Goal: Task Accomplishment & Management: Complete application form

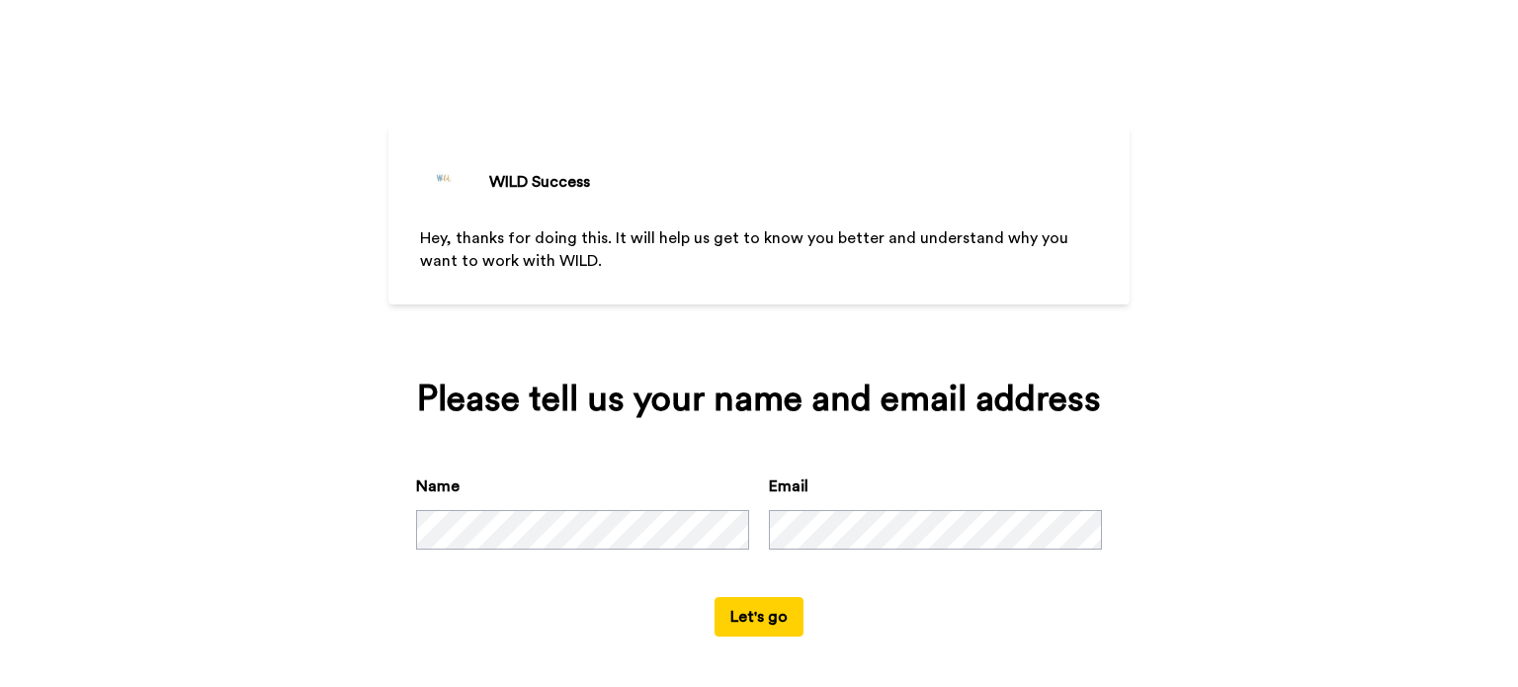
click at [1004, 550] on div "Name Email" at bounding box center [759, 535] width 686 height 123
click at [721, 612] on button "Let's go" at bounding box center [758, 617] width 89 height 40
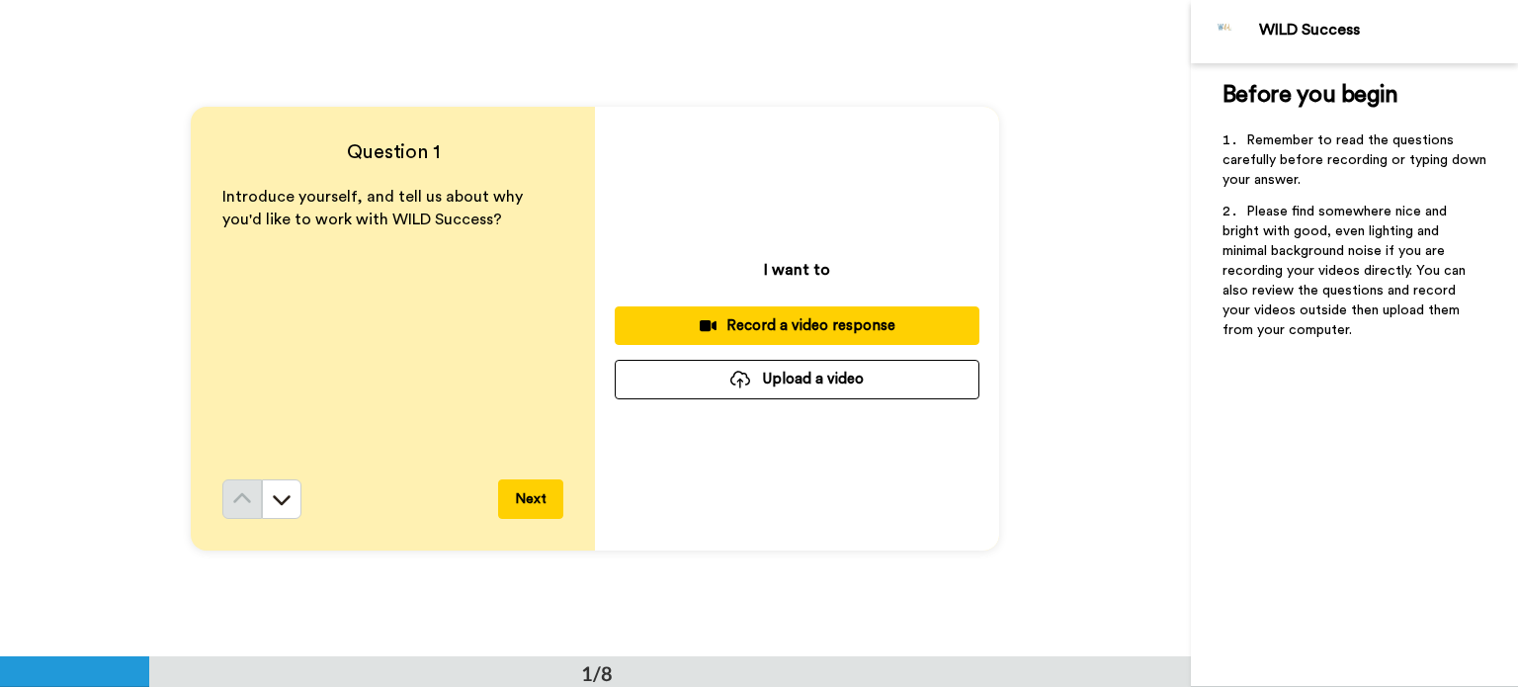
click at [850, 323] on div "Record a video response" at bounding box center [796, 325] width 333 height 21
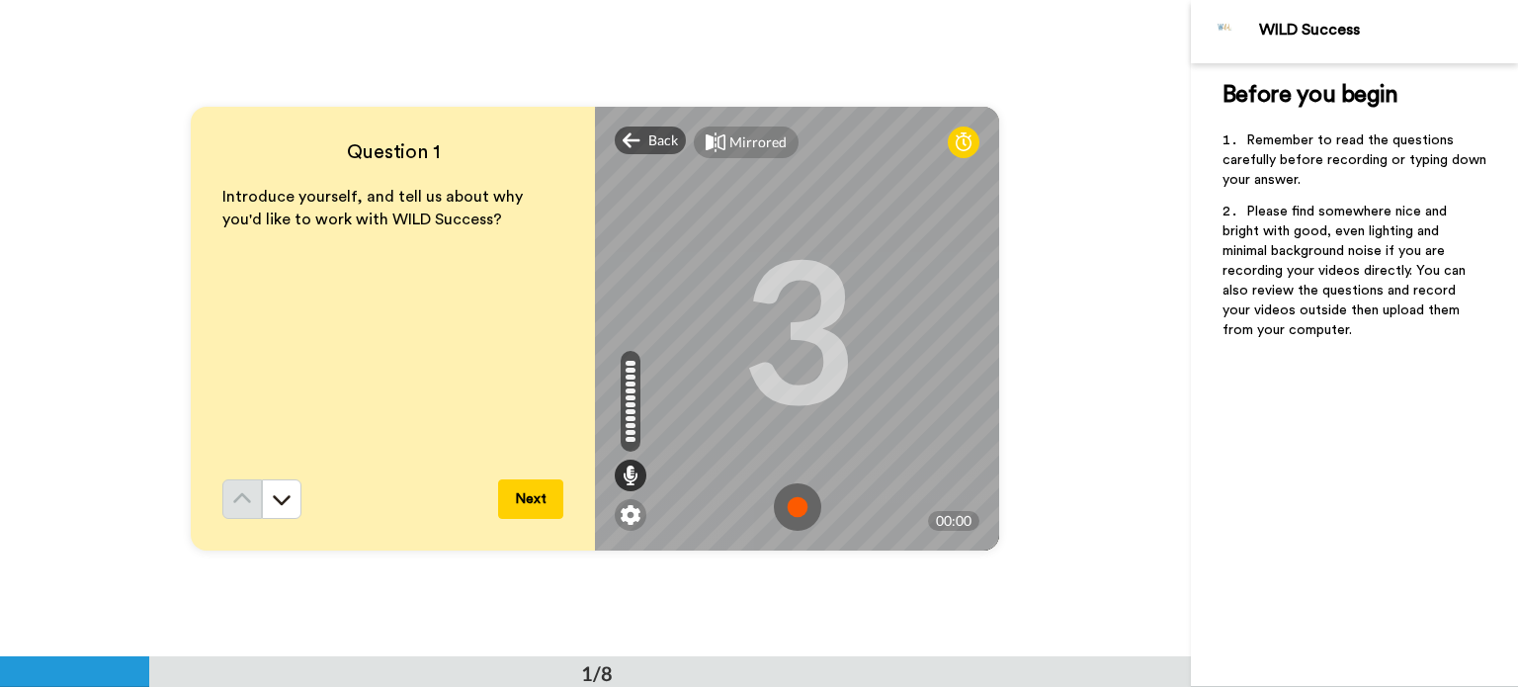
click at [789, 497] on img at bounding box center [797, 506] width 47 height 47
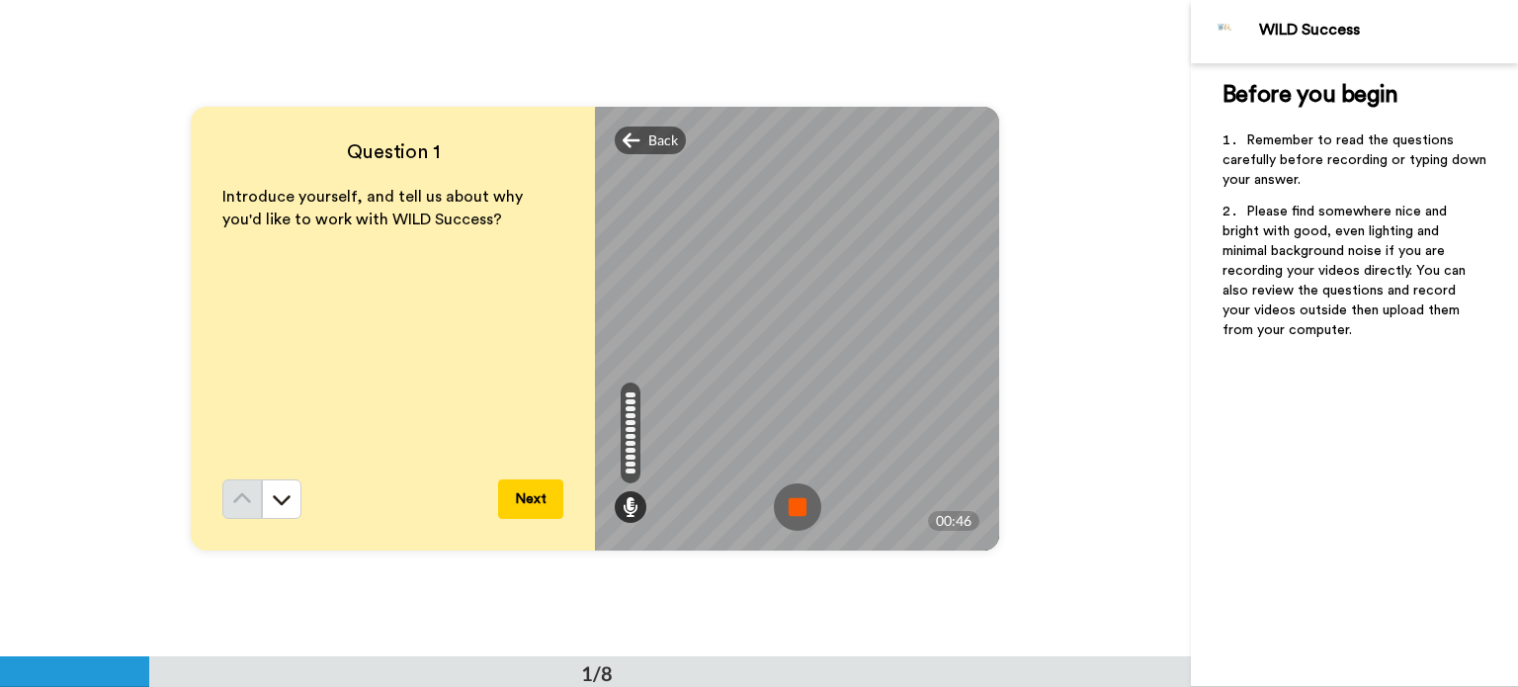
click at [789, 497] on img at bounding box center [797, 506] width 47 height 47
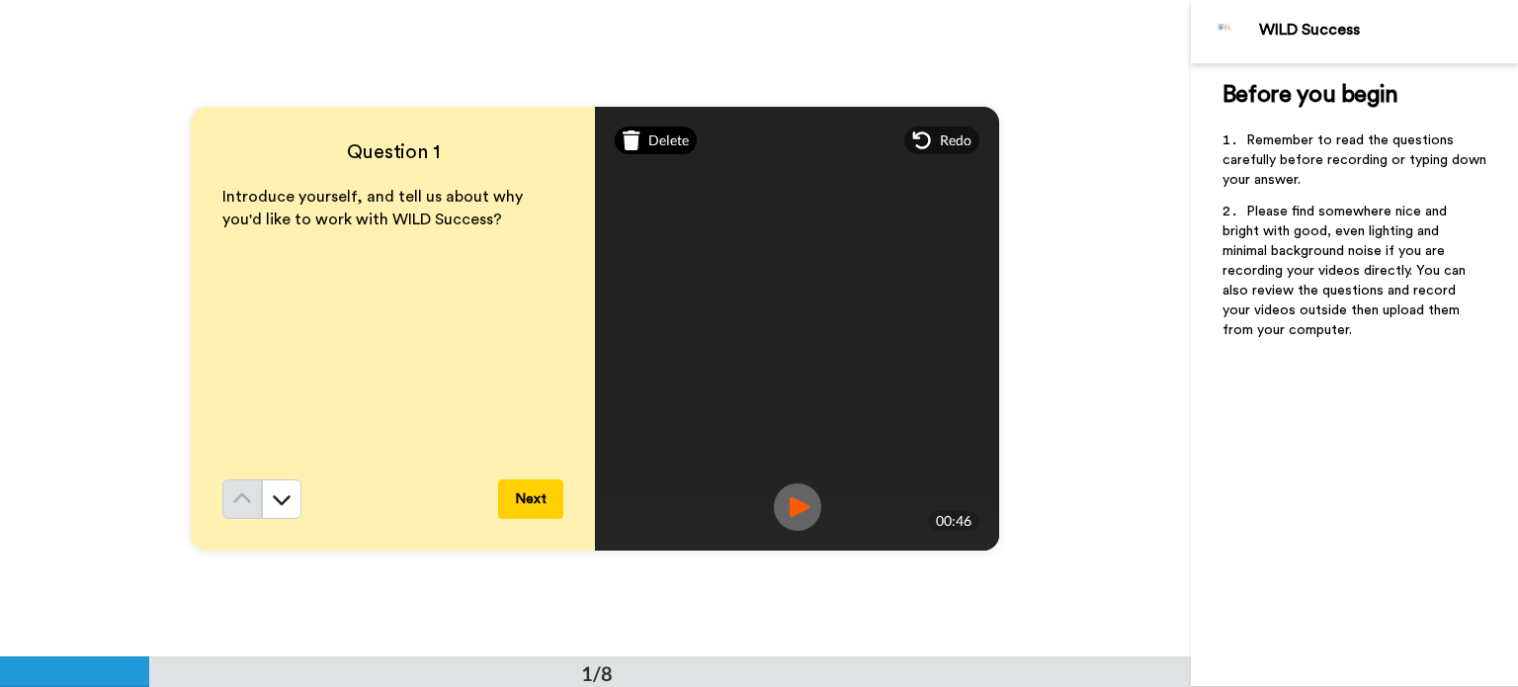
click at [660, 143] on span "Delete" at bounding box center [668, 140] width 41 height 20
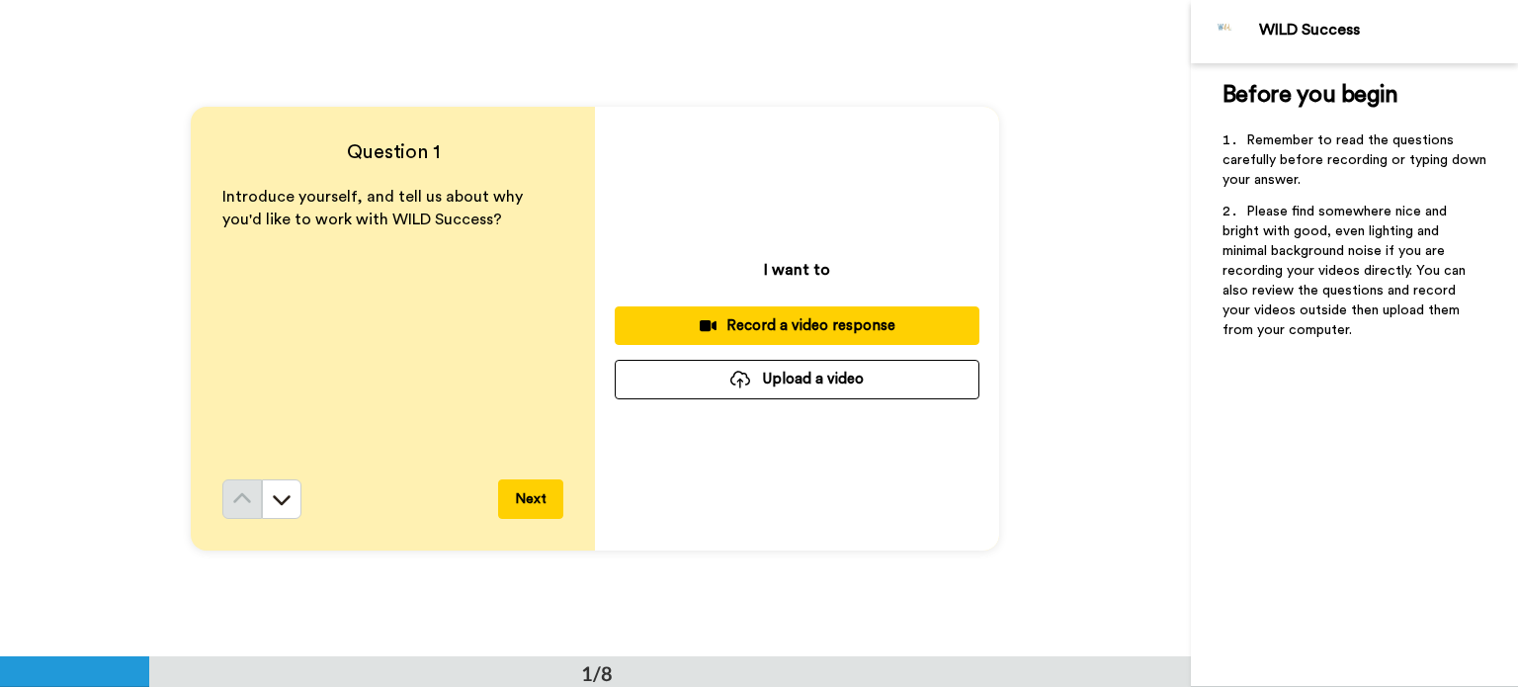
click at [767, 326] on div "Record a video response" at bounding box center [796, 325] width 333 height 21
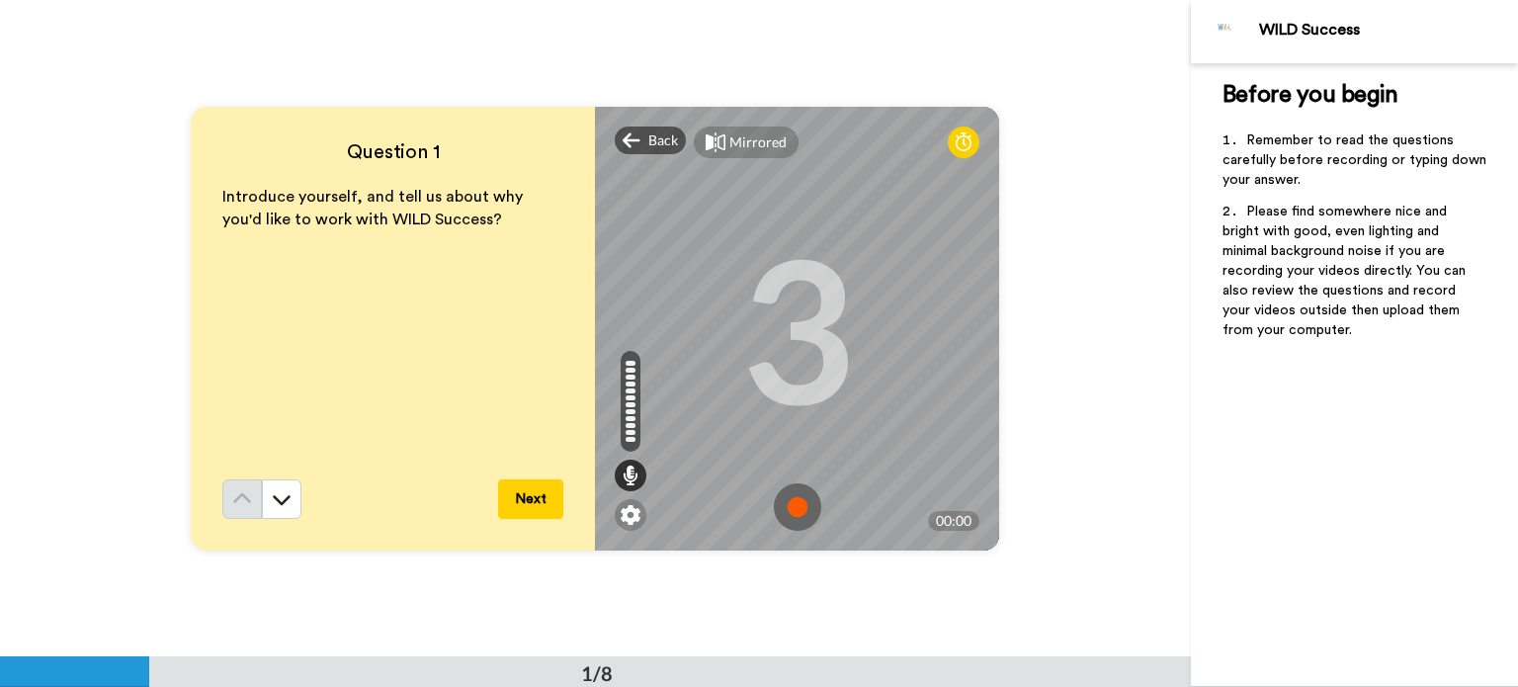
click at [794, 496] on img at bounding box center [797, 506] width 47 height 47
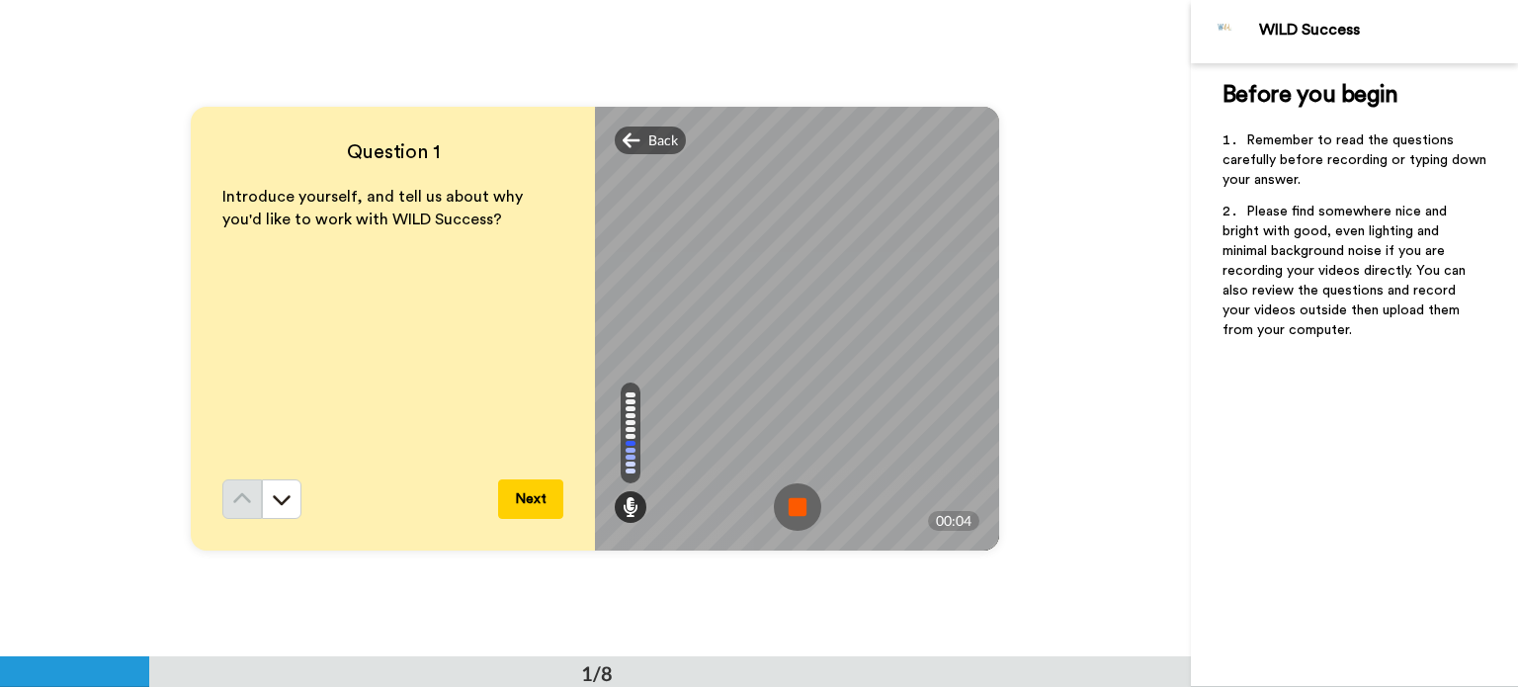
click at [794, 496] on img at bounding box center [797, 506] width 47 height 47
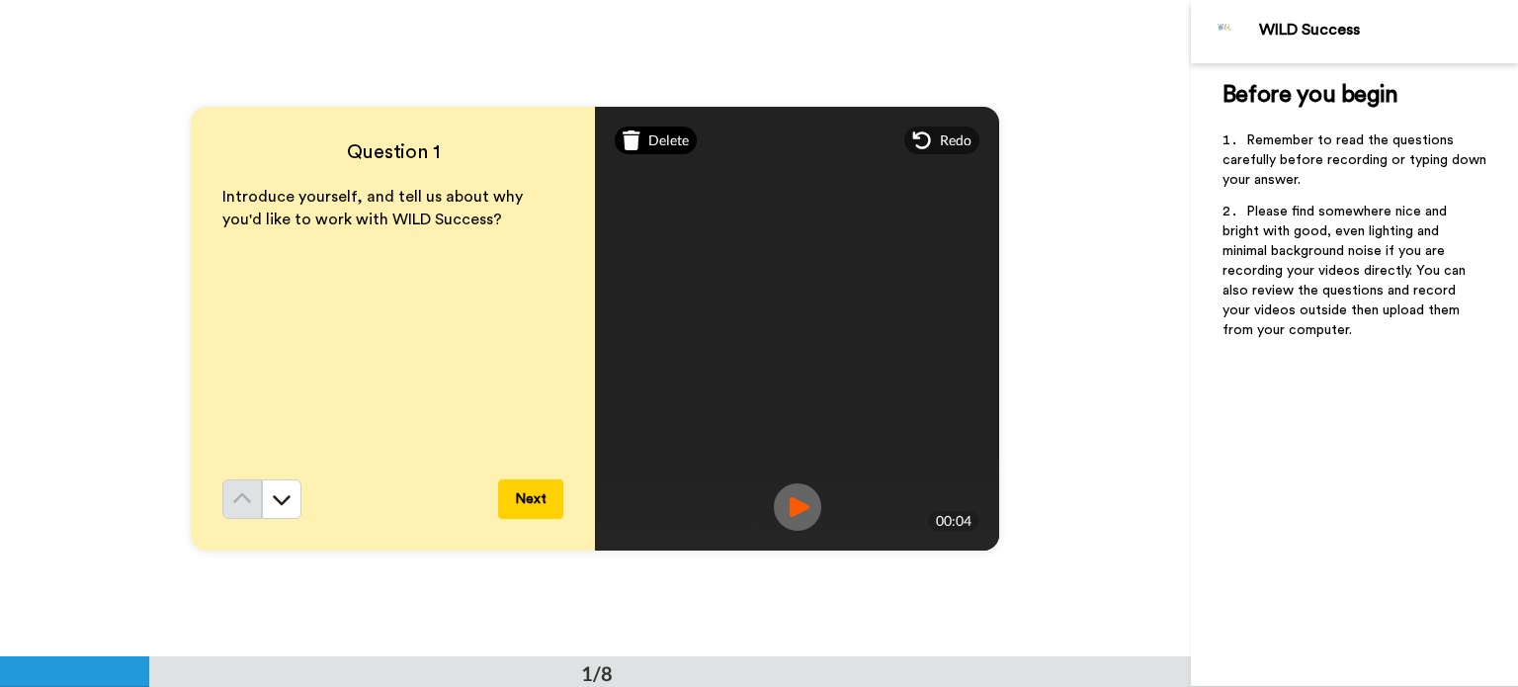
click at [652, 129] on div "Delete" at bounding box center [656, 140] width 82 height 28
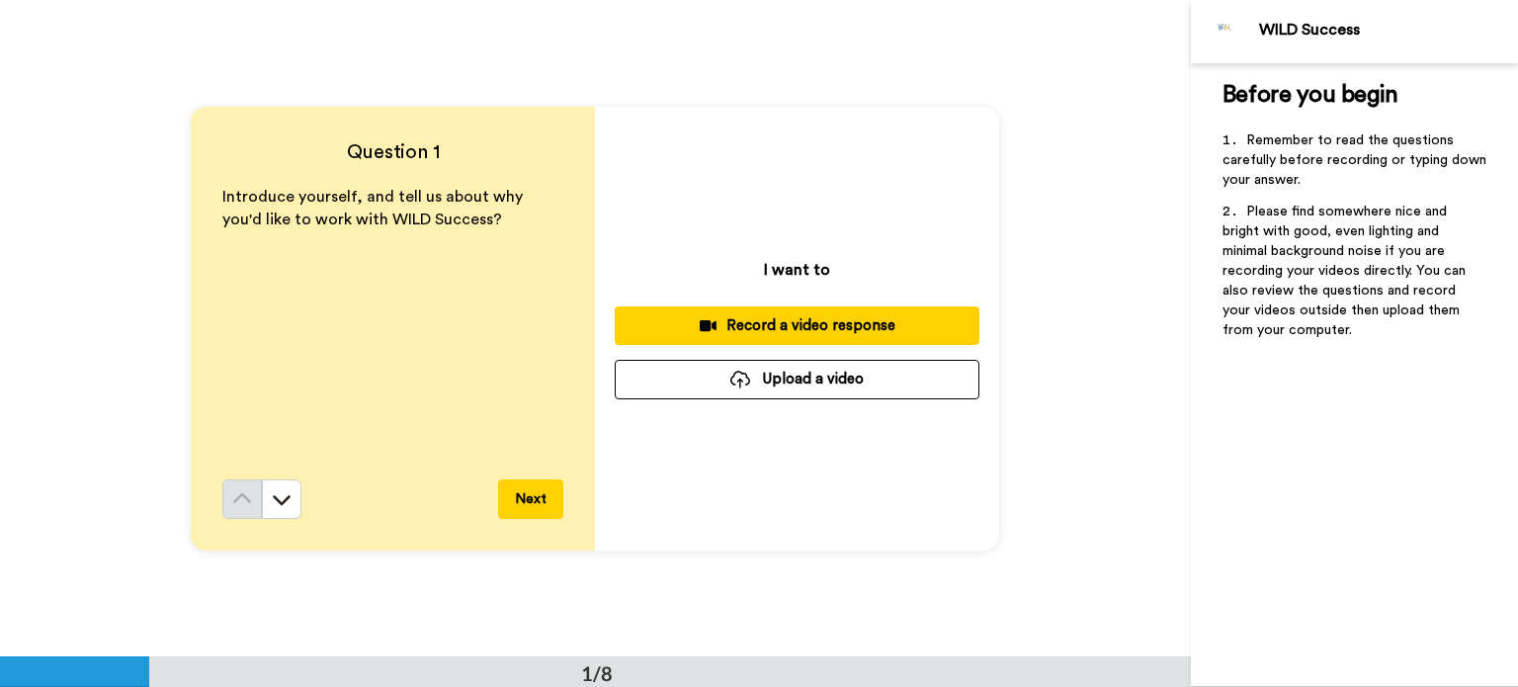
click at [755, 330] on div "Record a video response" at bounding box center [796, 325] width 333 height 21
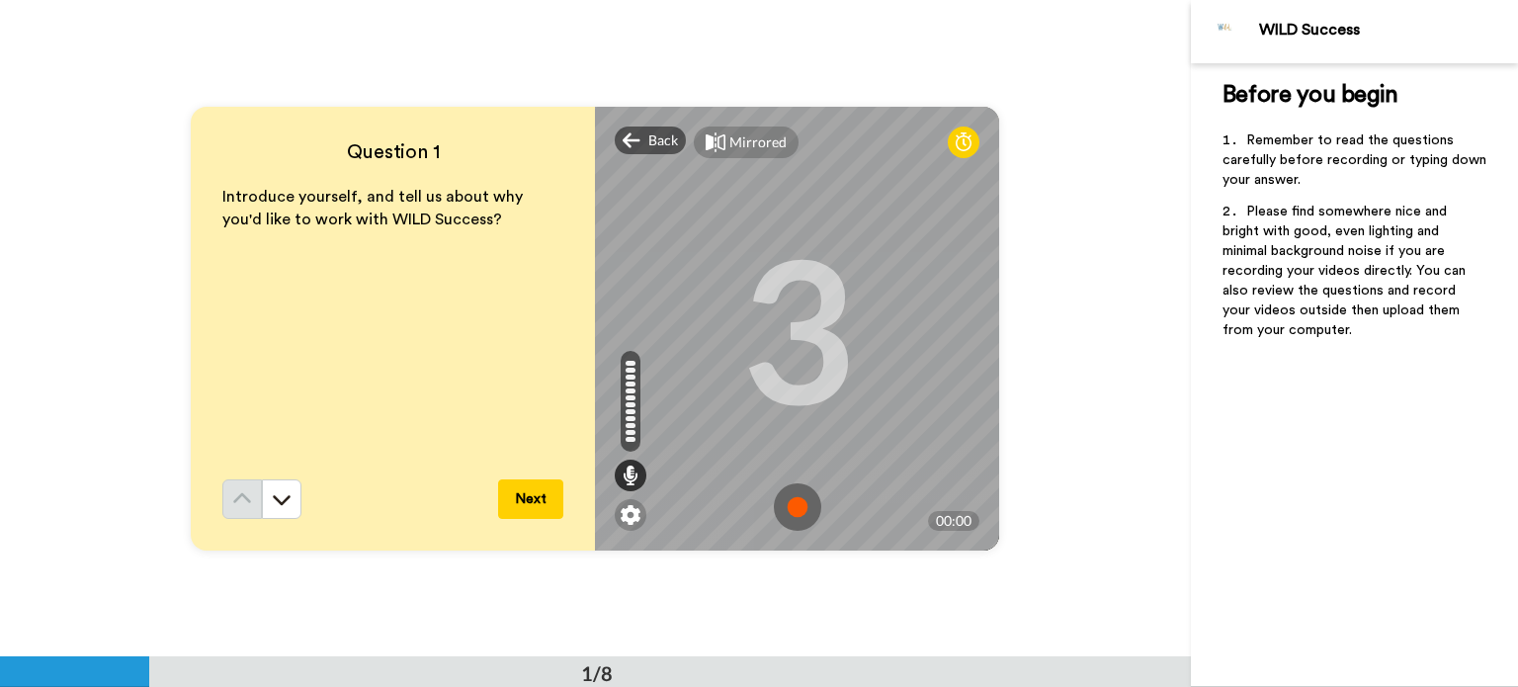
click at [794, 497] on img at bounding box center [797, 506] width 47 height 47
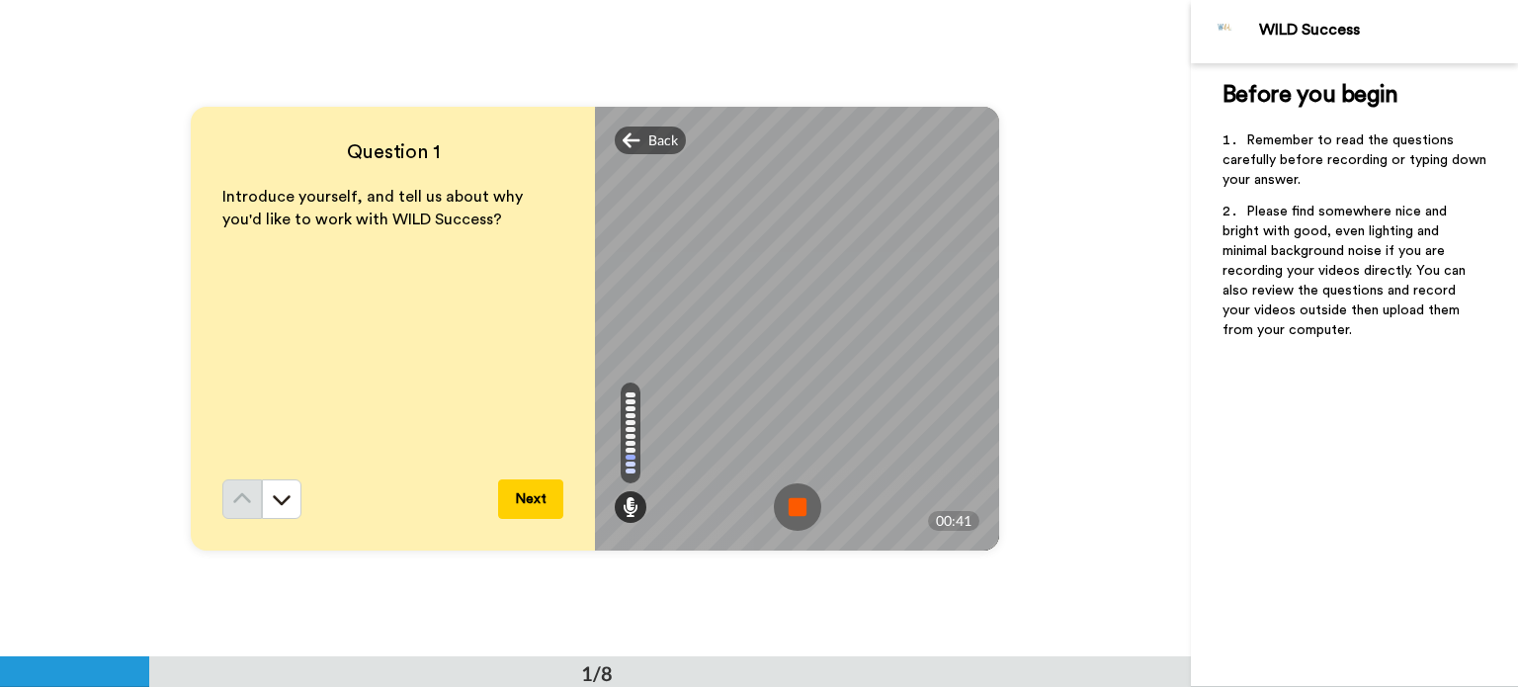
click at [794, 497] on img at bounding box center [797, 506] width 47 height 47
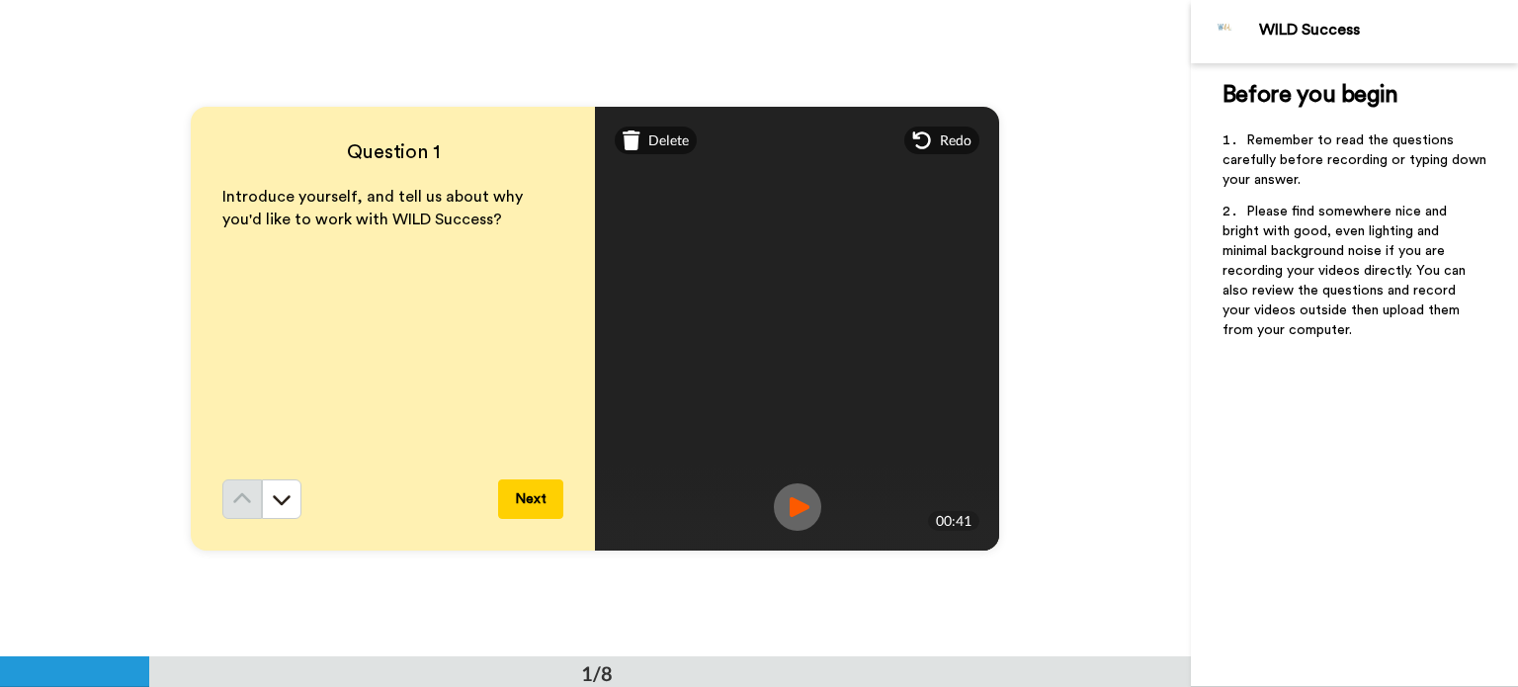
click at [794, 497] on img at bounding box center [797, 506] width 47 height 47
click at [636, 140] on div "Delete" at bounding box center [656, 140] width 82 height 28
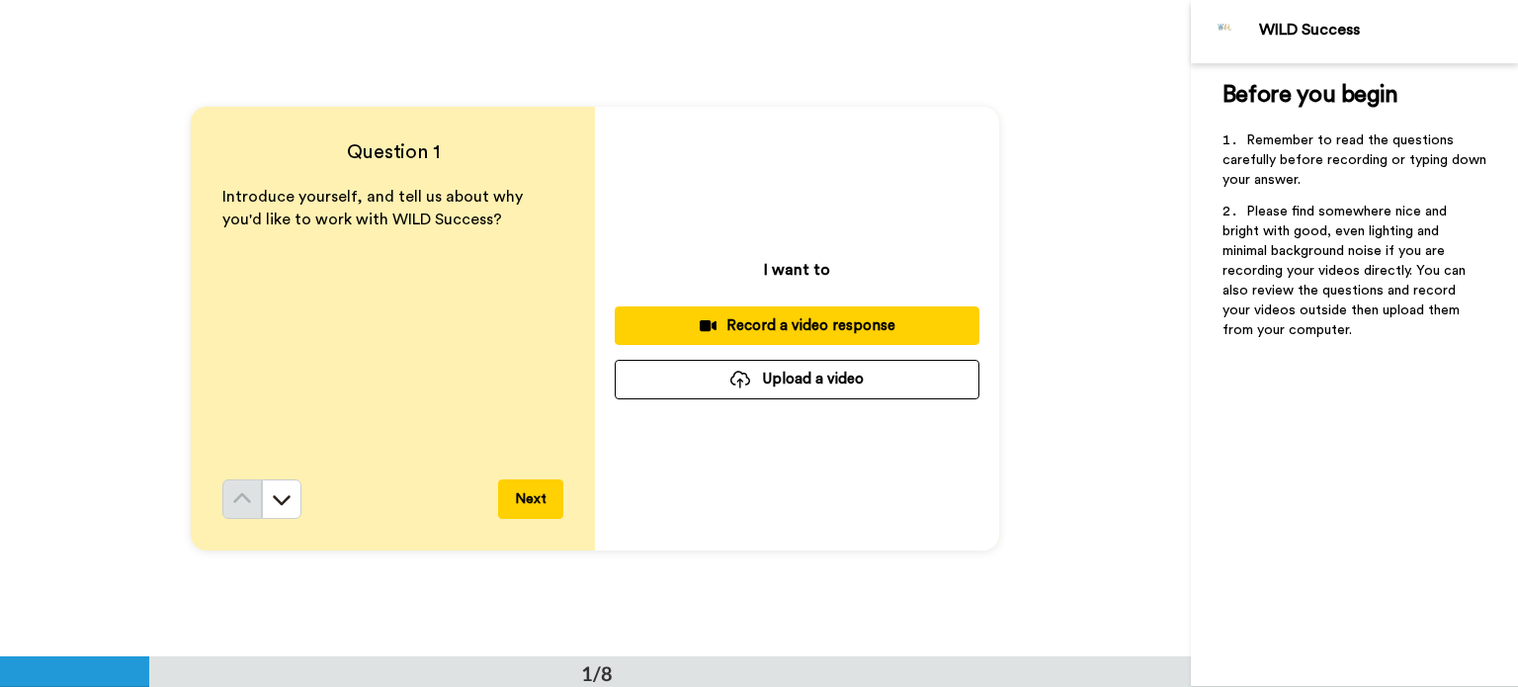
click at [725, 309] on button "Record a video response" at bounding box center [797, 325] width 365 height 39
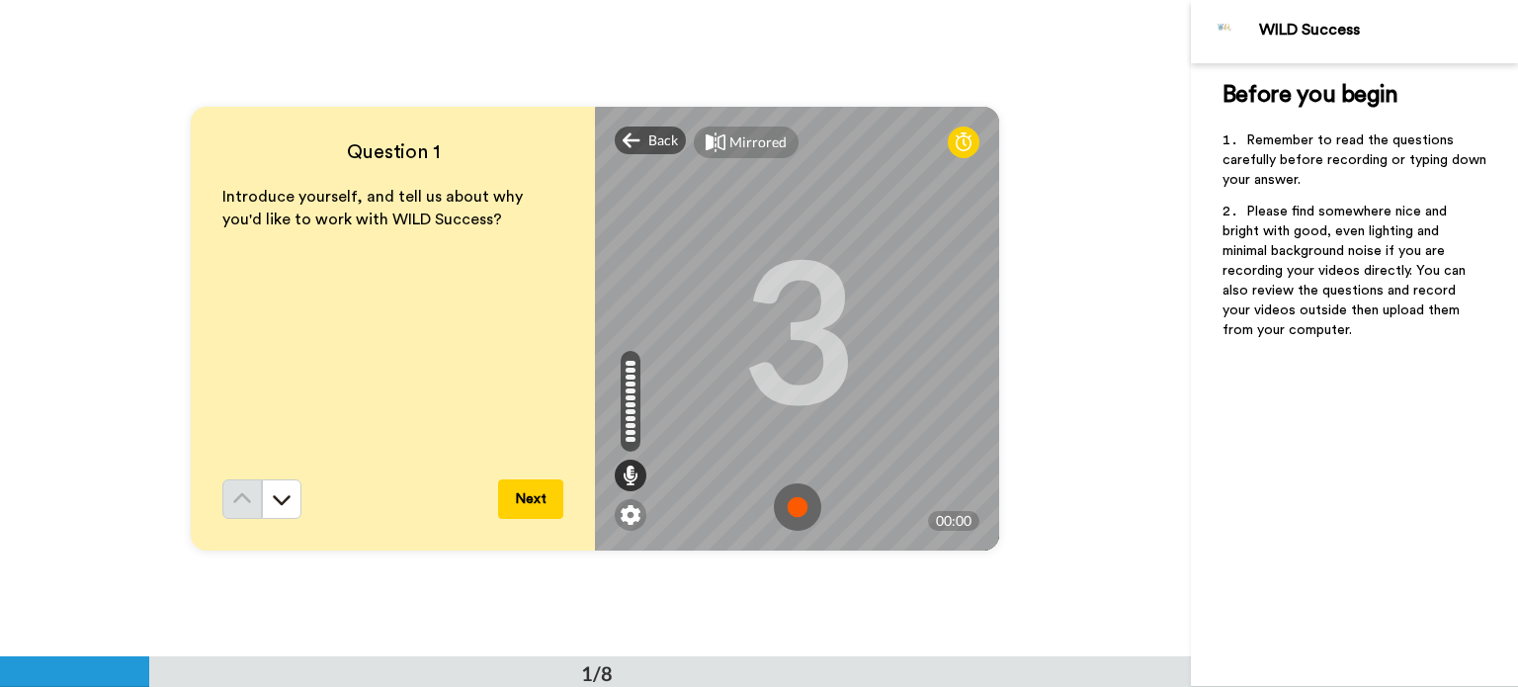
click at [783, 508] on img at bounding box center [797, 506] width 47 height 47
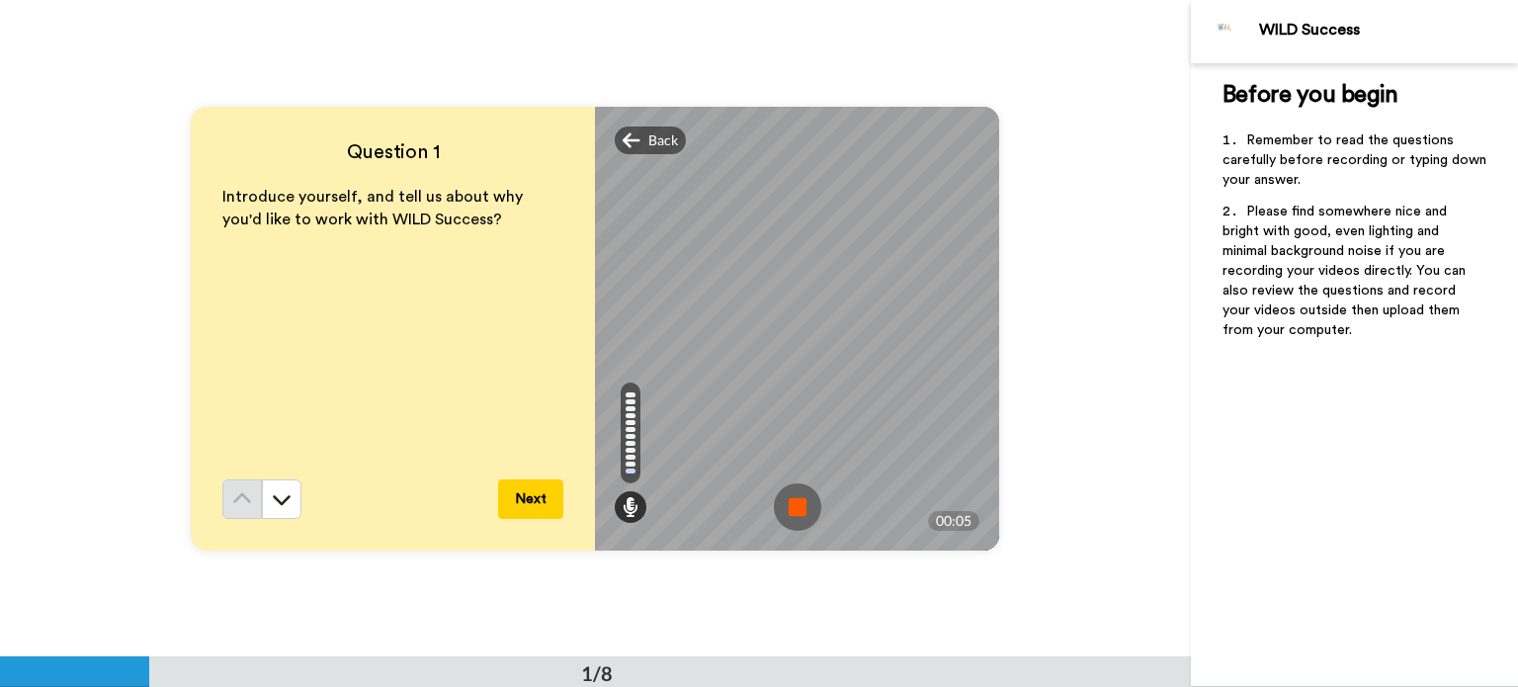
click at [783, 508] on img at bounding box center [797, 506] width 47 height 47
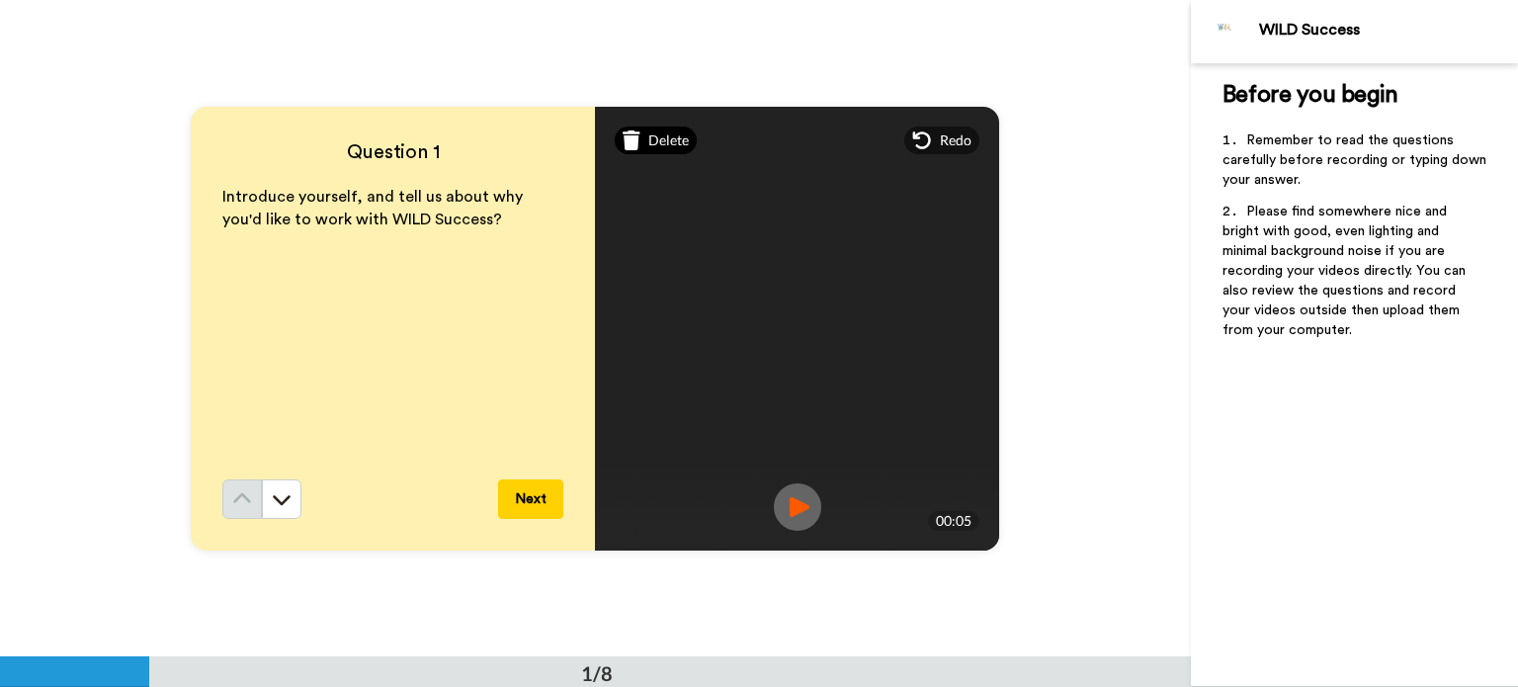
click at [652, 146] on span "Delete" at bounding box center [668, 140] width 41 height 20
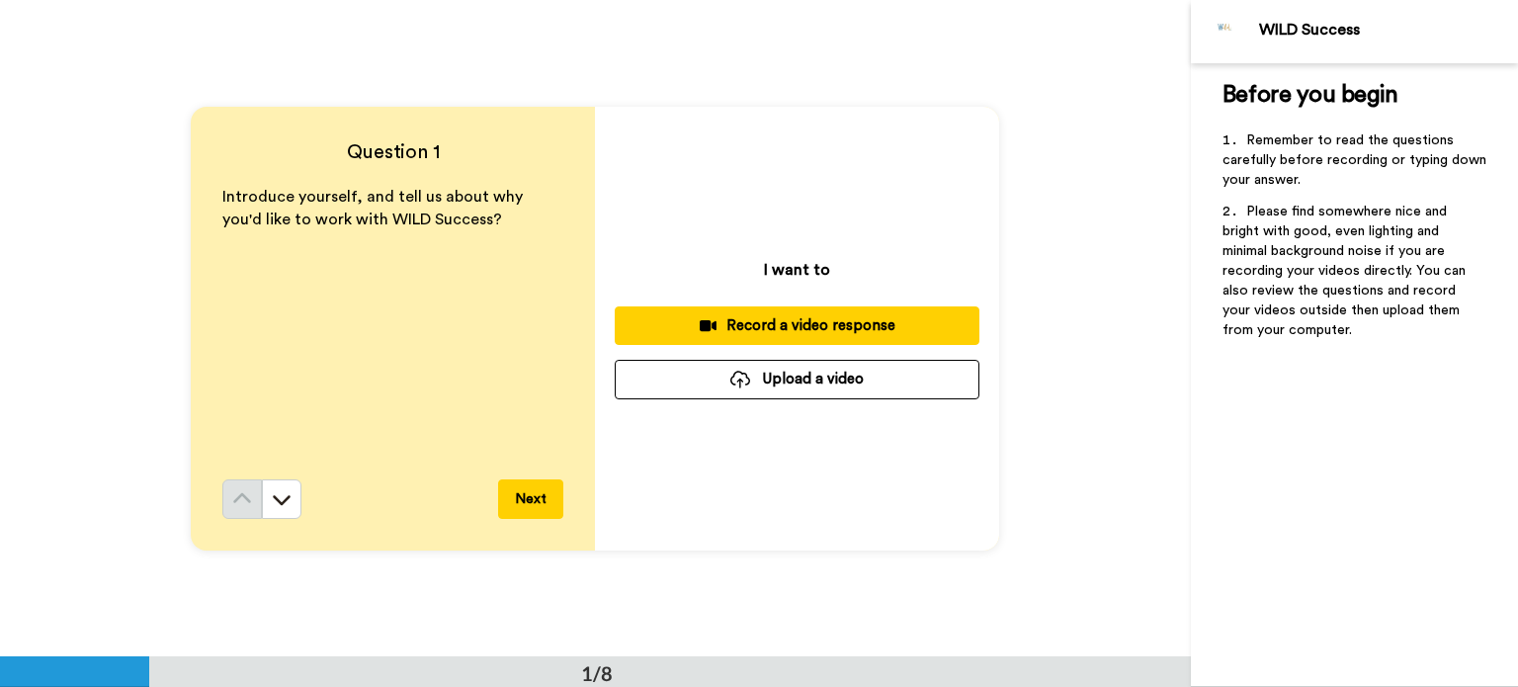
click at [770, 323] on div "Record a video response" at bounding box center [796, 325] width 333 height 21
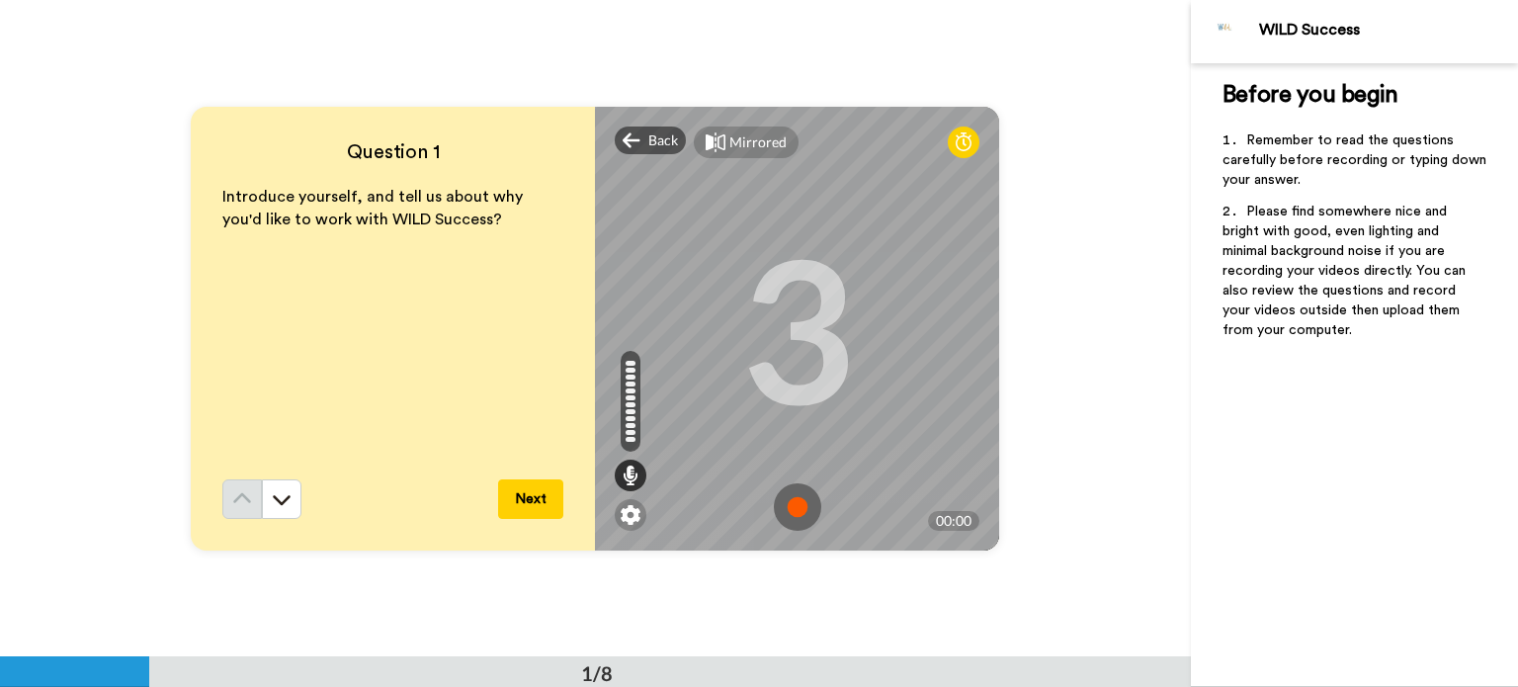
click at [784, 508] on img at bounding box center [797, 506] width 47 height 47
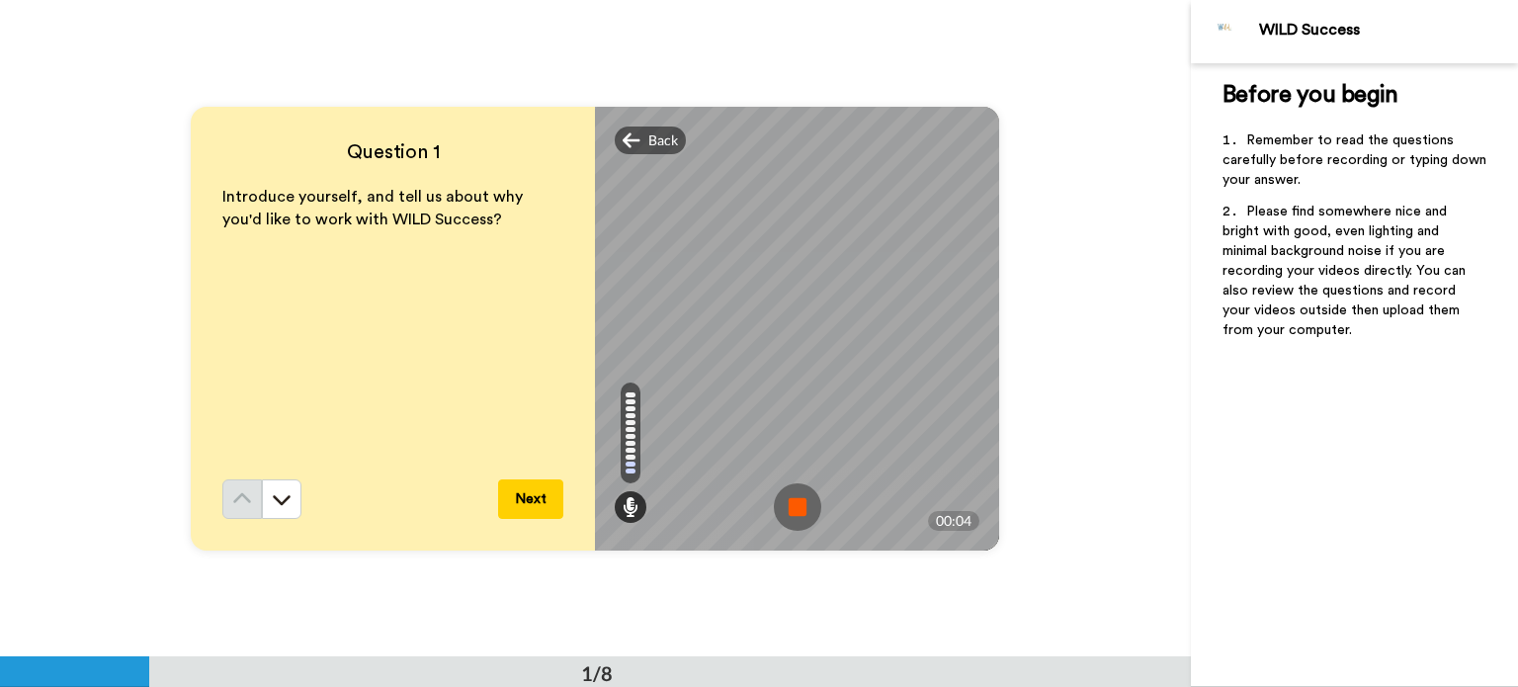
click at [784, 508] on img at bounding box center [797, 506] width 47 height 47
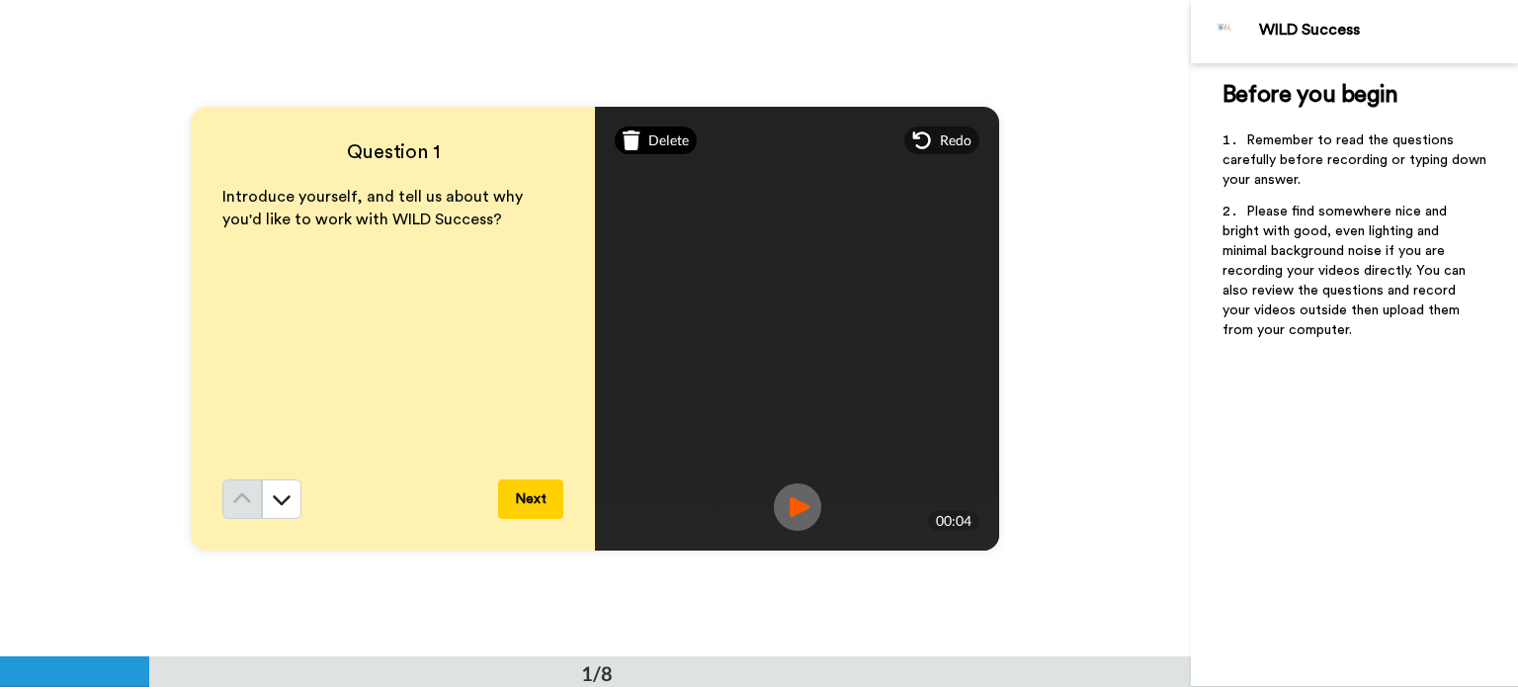
click at [648, 147] on span "Delete" at bounding box center [668, 140] width 41 height 20
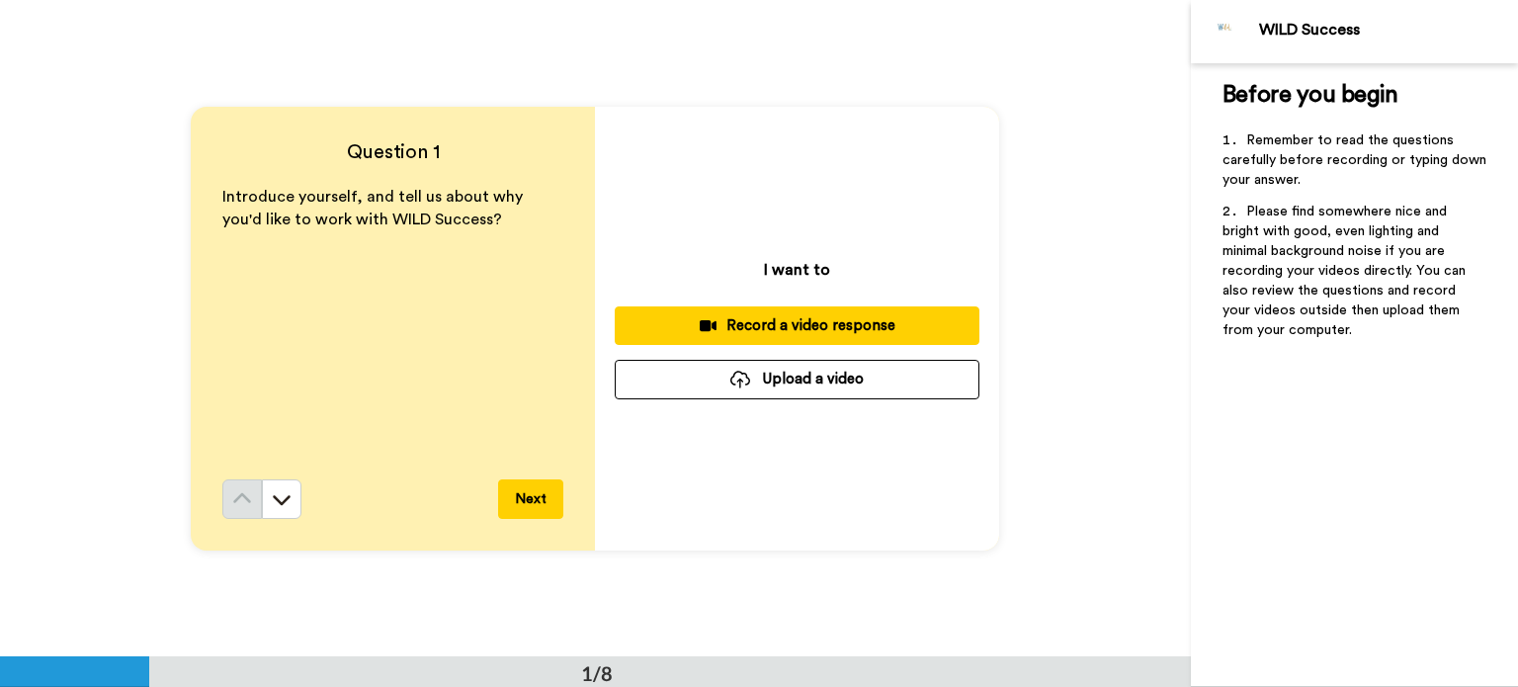
click at [755, 307] on button "Record a video response" at bounding box center [797, 325] width 365 height 39
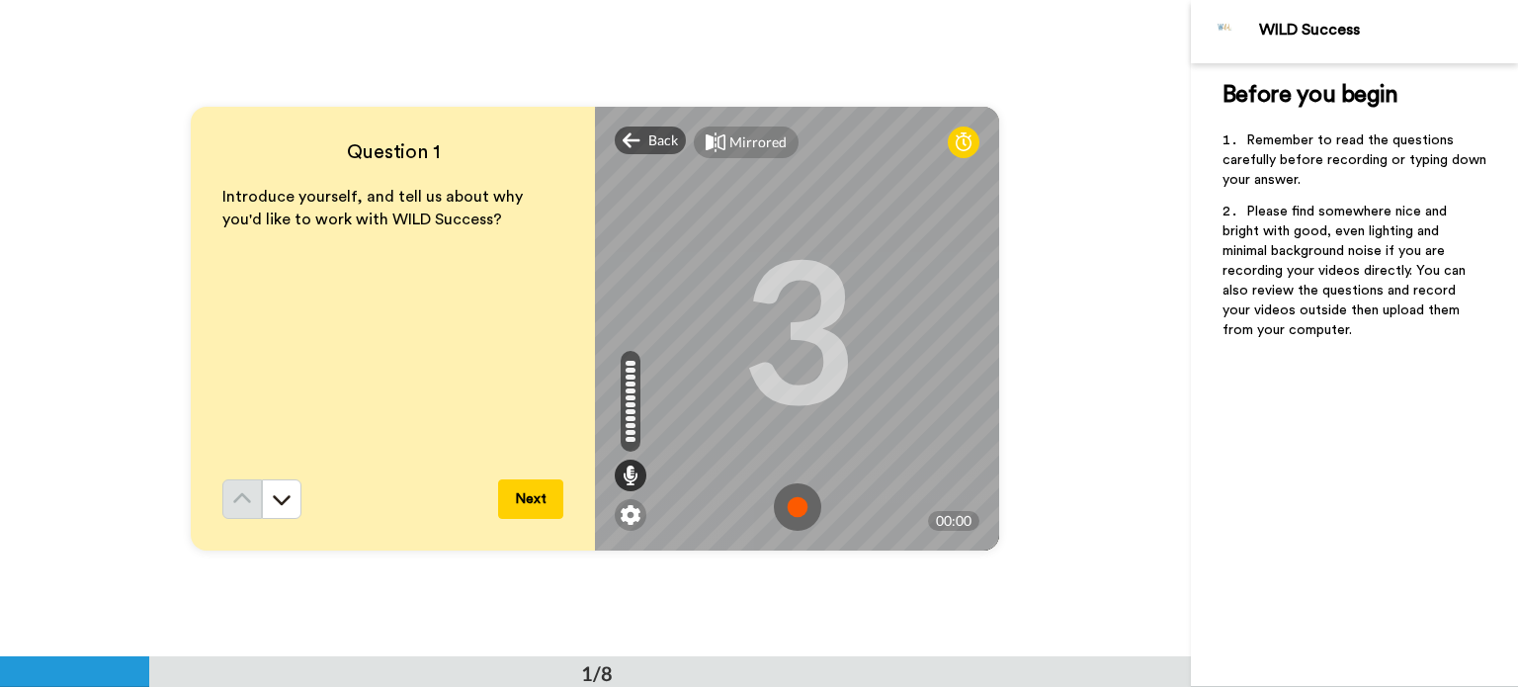
click at [794, 501] on img at bounding box center [797, 506] width 47 height 47
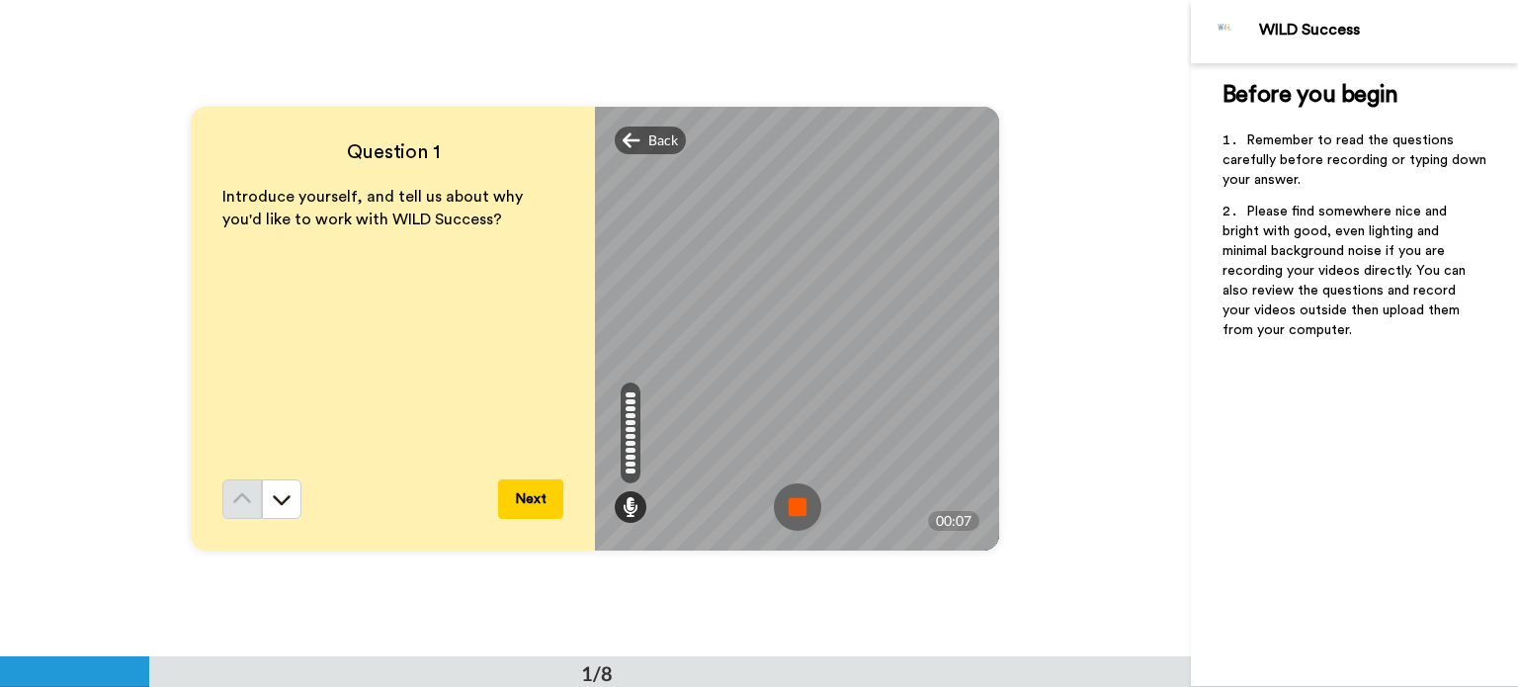
click at [794, 501] on img at bounding box center [797, 506] width 47 height 47
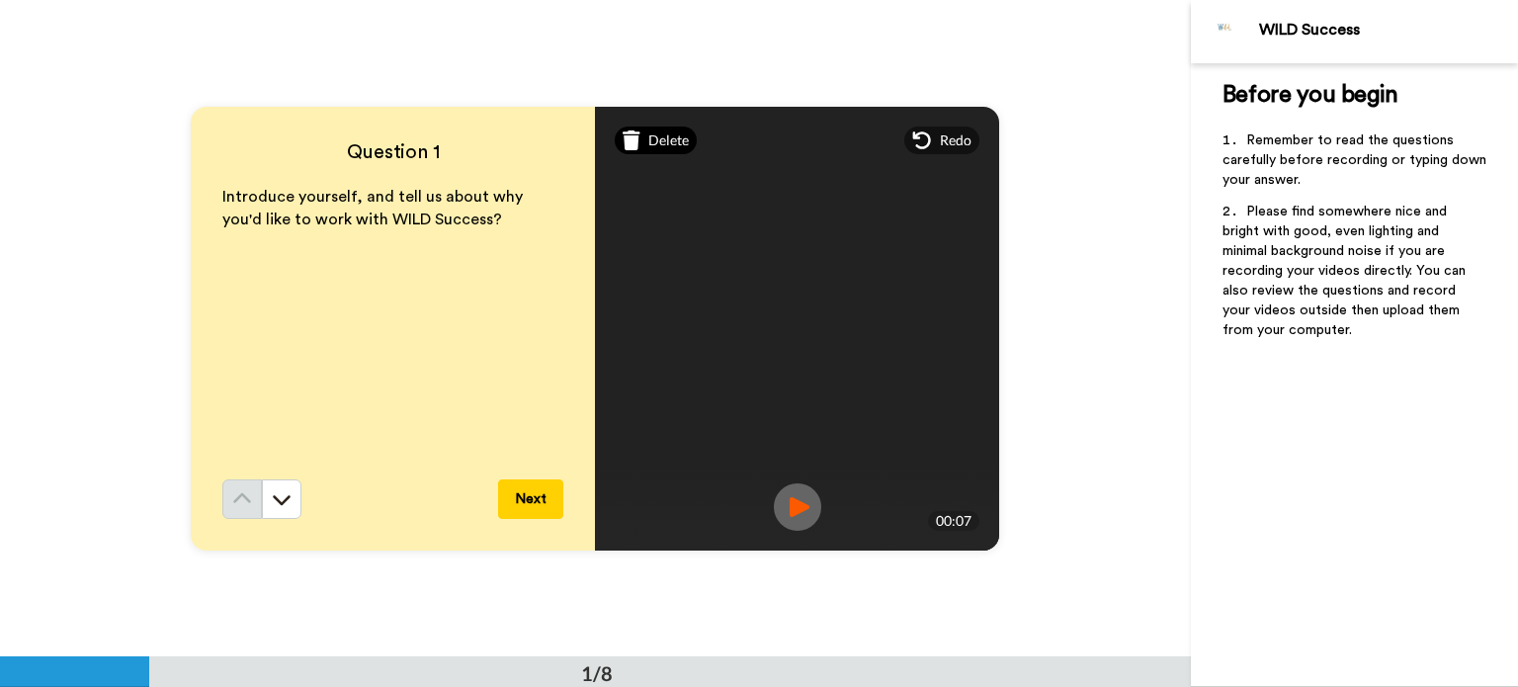
click at [653, 138] on span "Delete" at bounding box center [668, 140] width 41 height 20
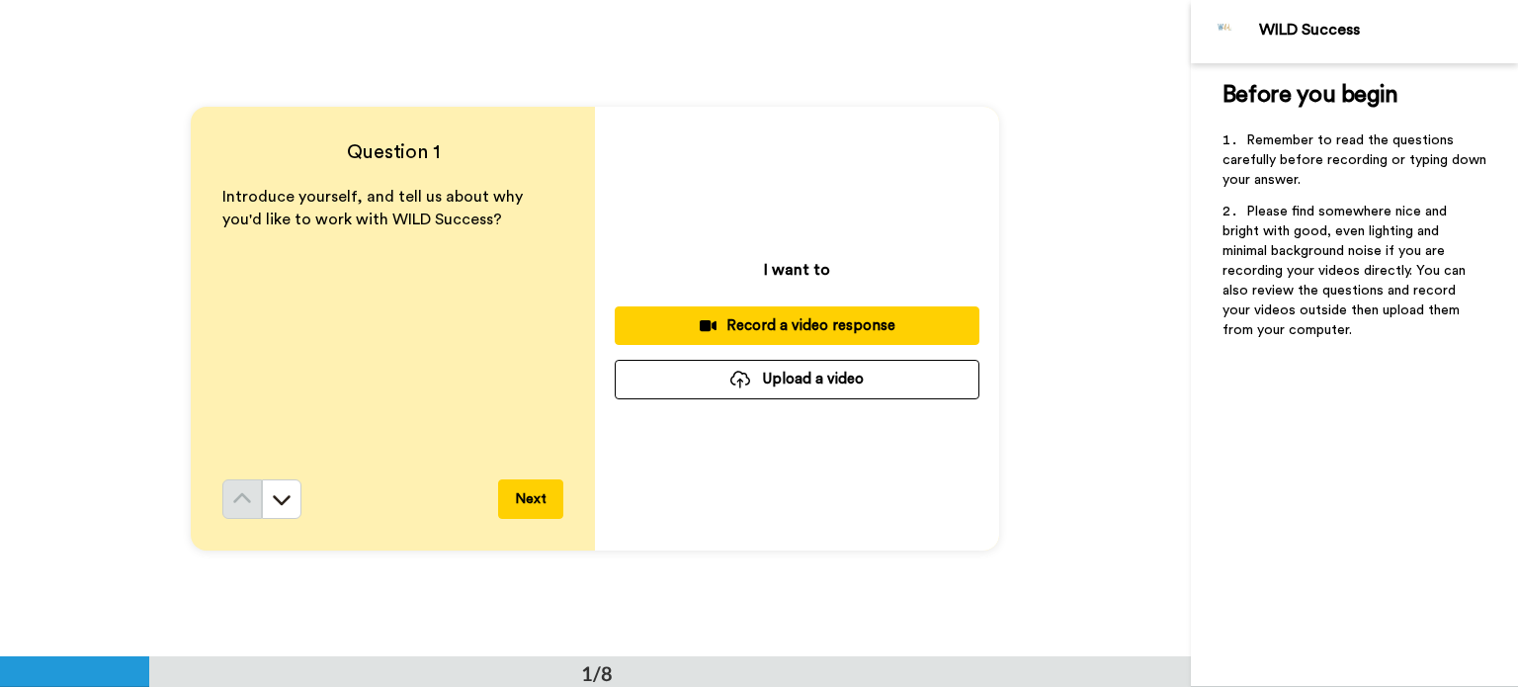
click at [698, 311] on button "Record a video response" at bounding box center [797, 325] width 365 height 39
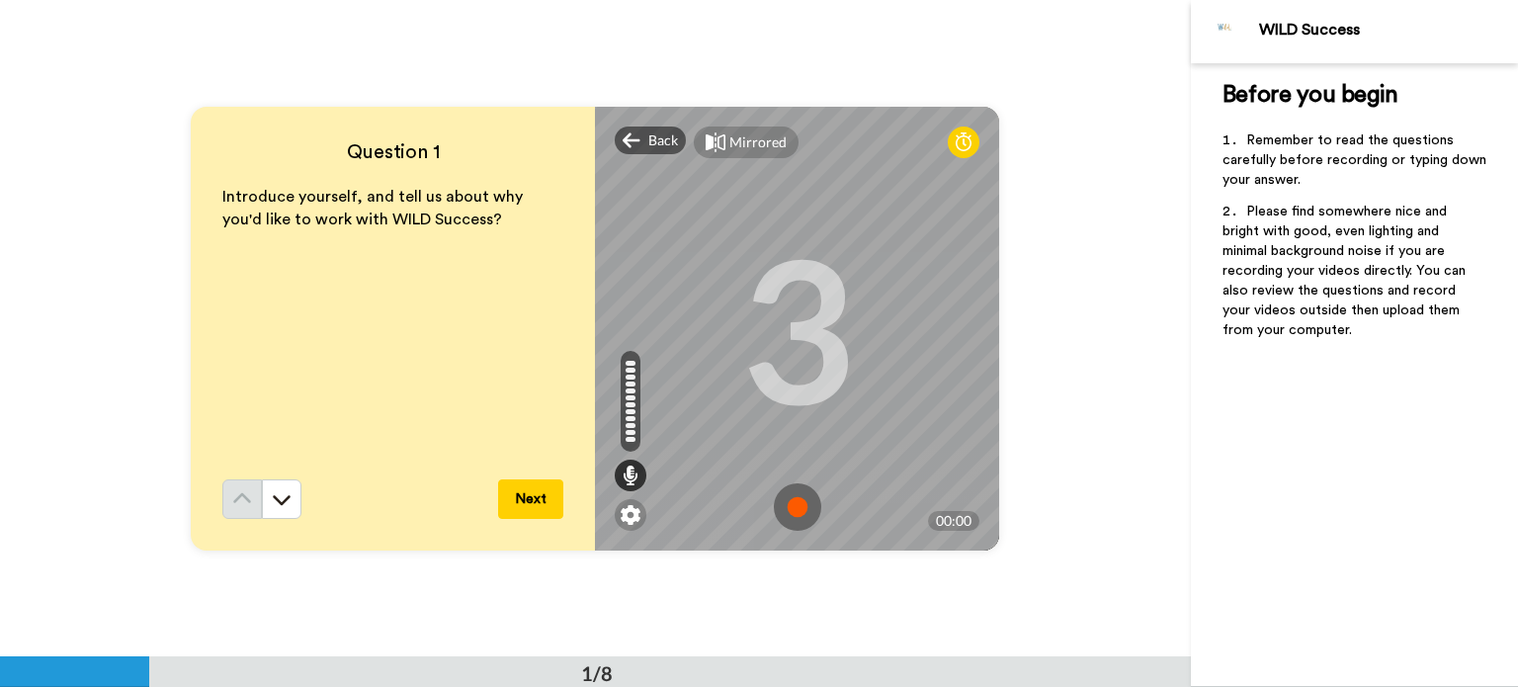
click at [788, 496] on img at bounding box center [797, 506] width 47 height 47
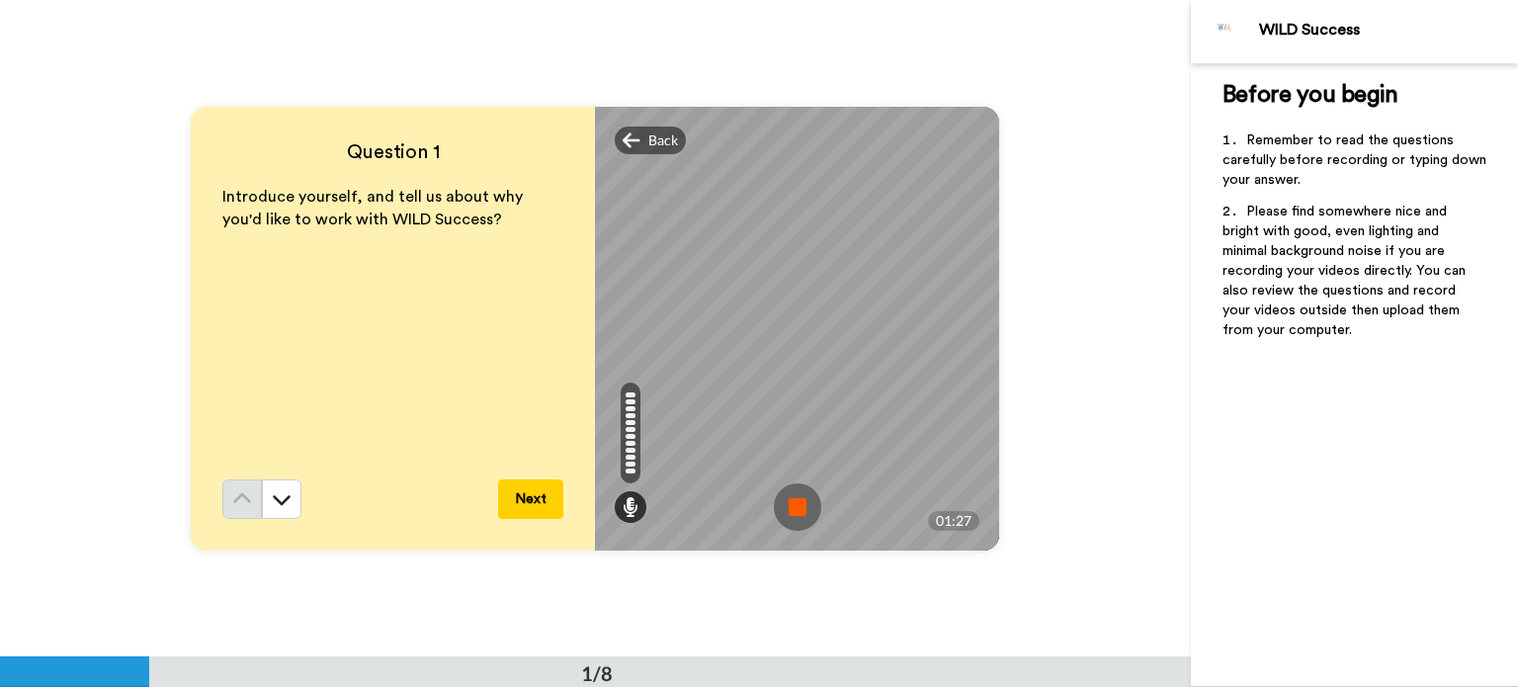
click at [788, 496] on img at bounding box center [797, 506] width 47 height 47
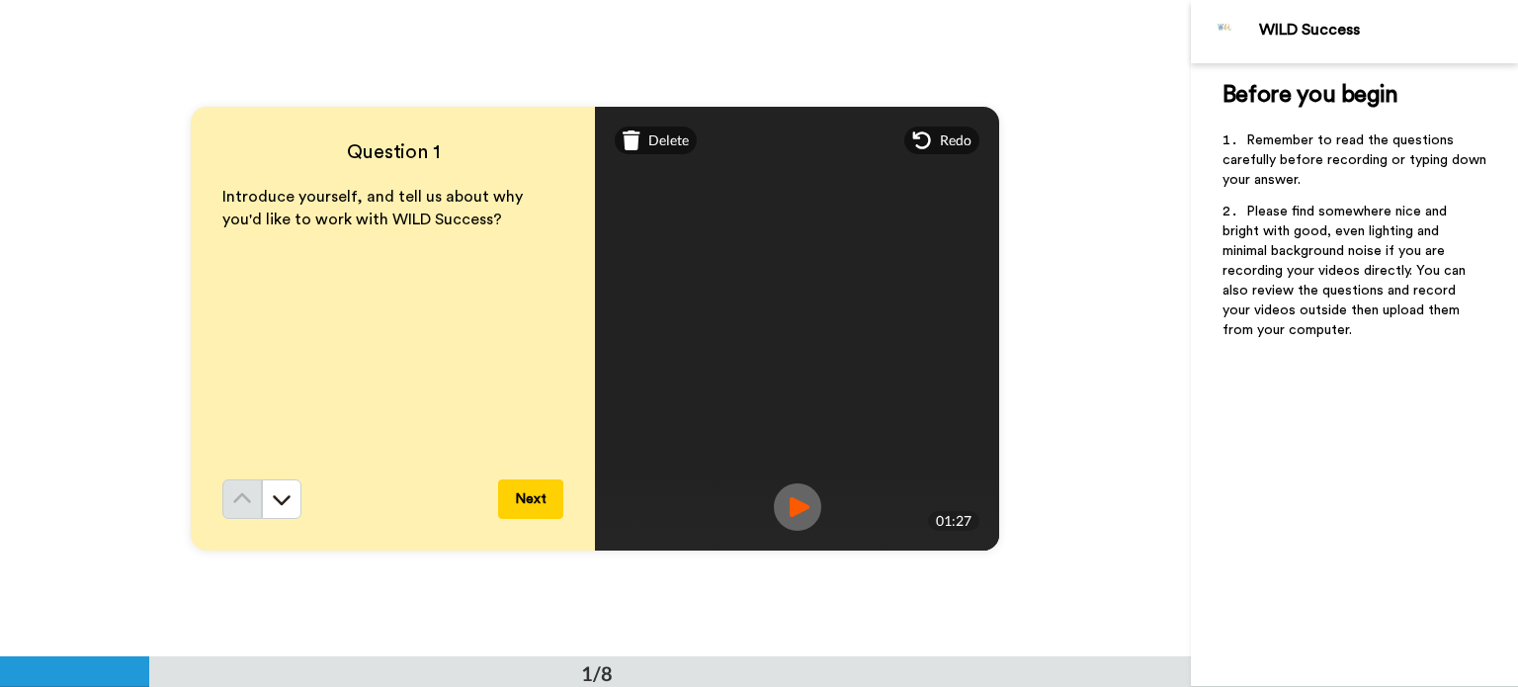
click at [788, 496] on img at bounding box center [797, 506] width 47 height 47
click at [505, 514] on button "Next" at bounding box center [530, 499] width 65 height 40
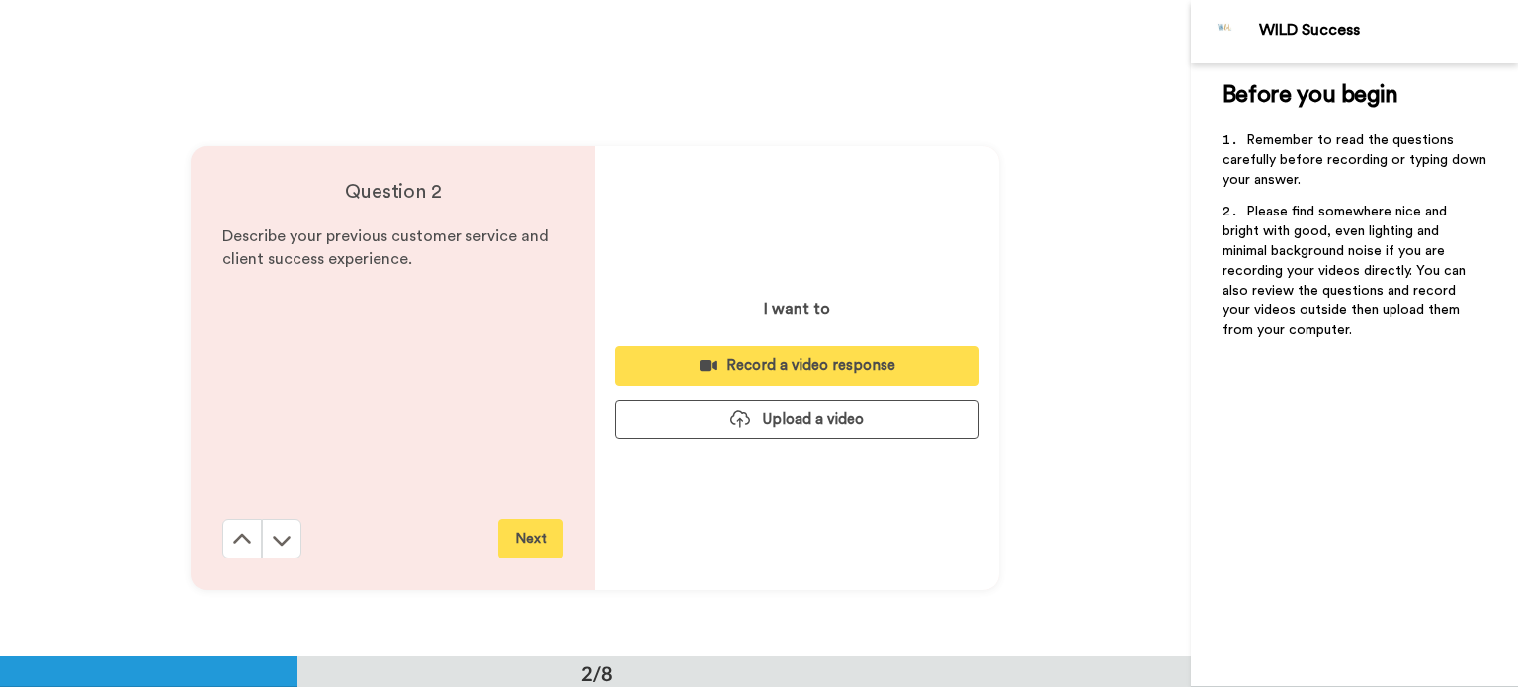
scroll to position [656, 0]
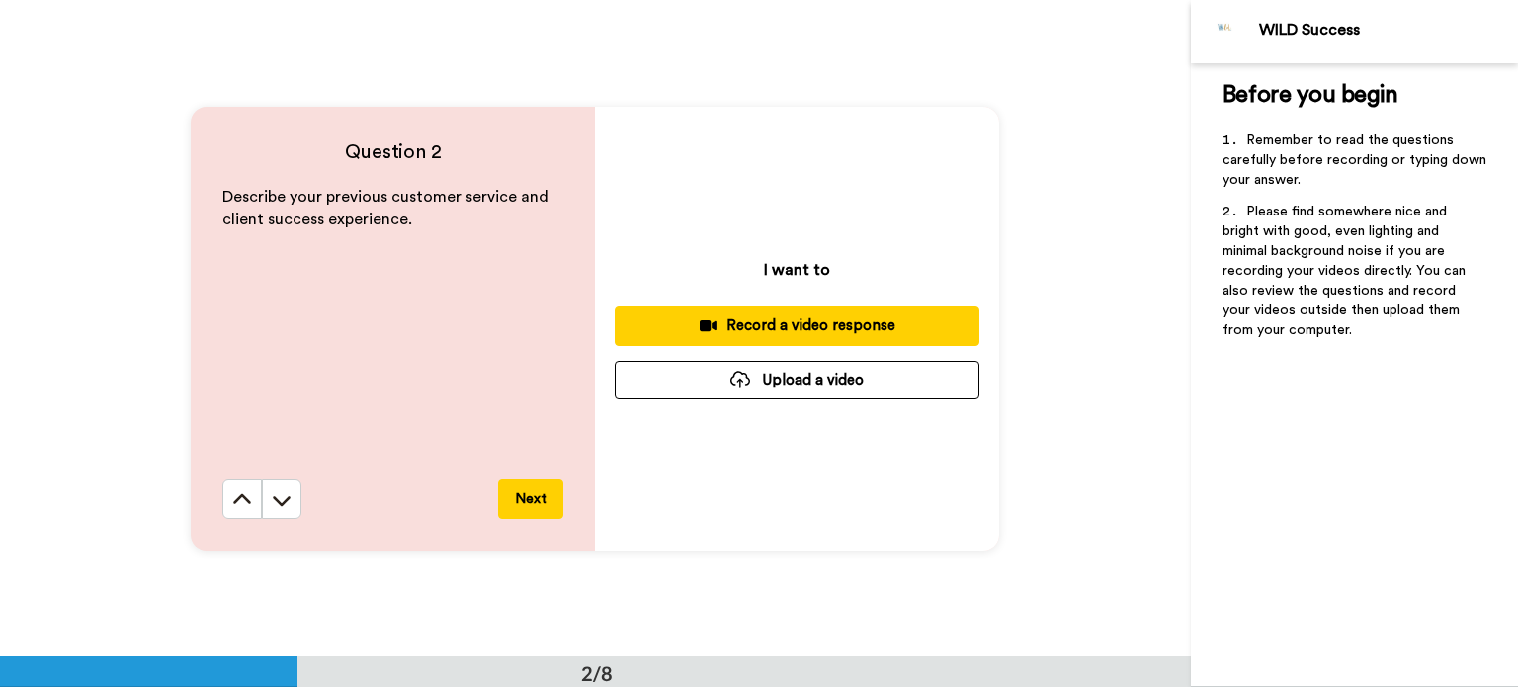
click at [733, 324] on div "Record a video response" at bounding box center [796, 325] width 333 height 21
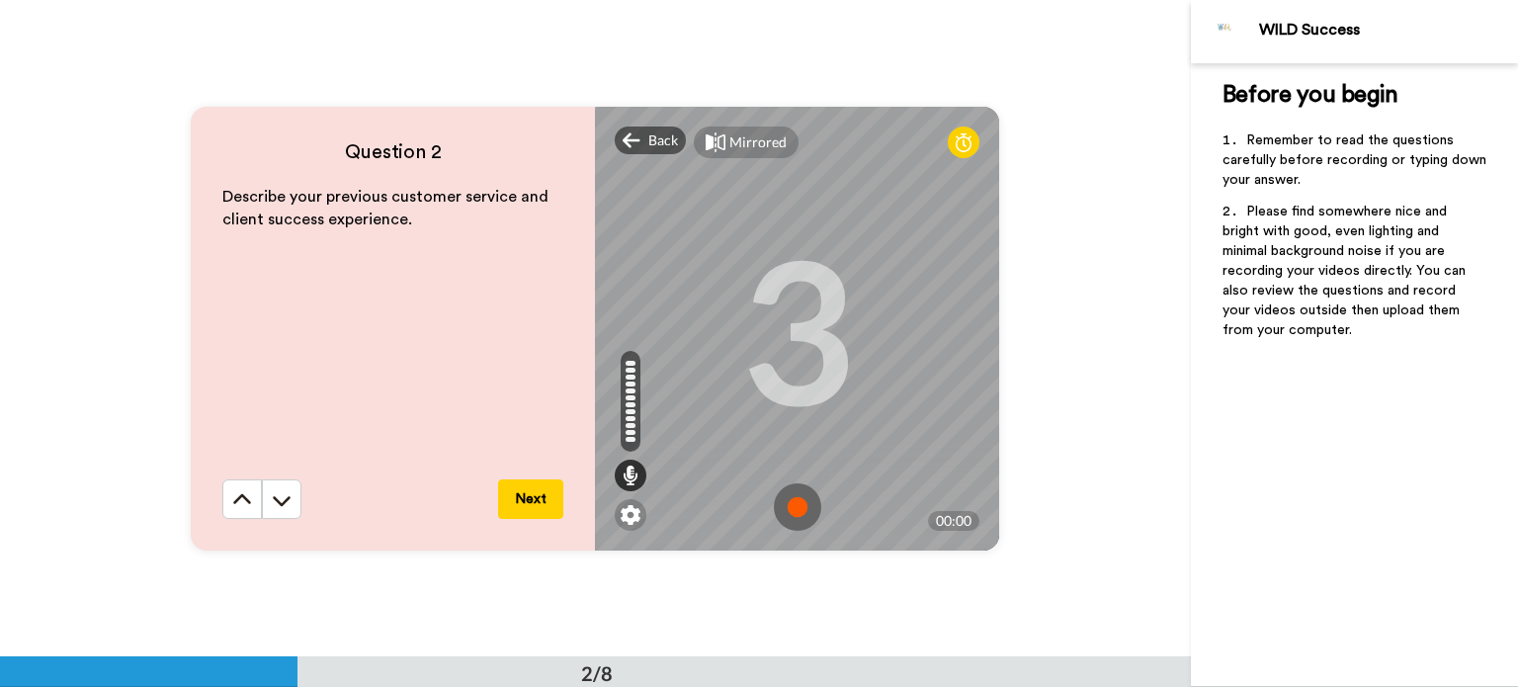
click at [783, 493] on img at bounding box center [797, 506] width 47 height 47
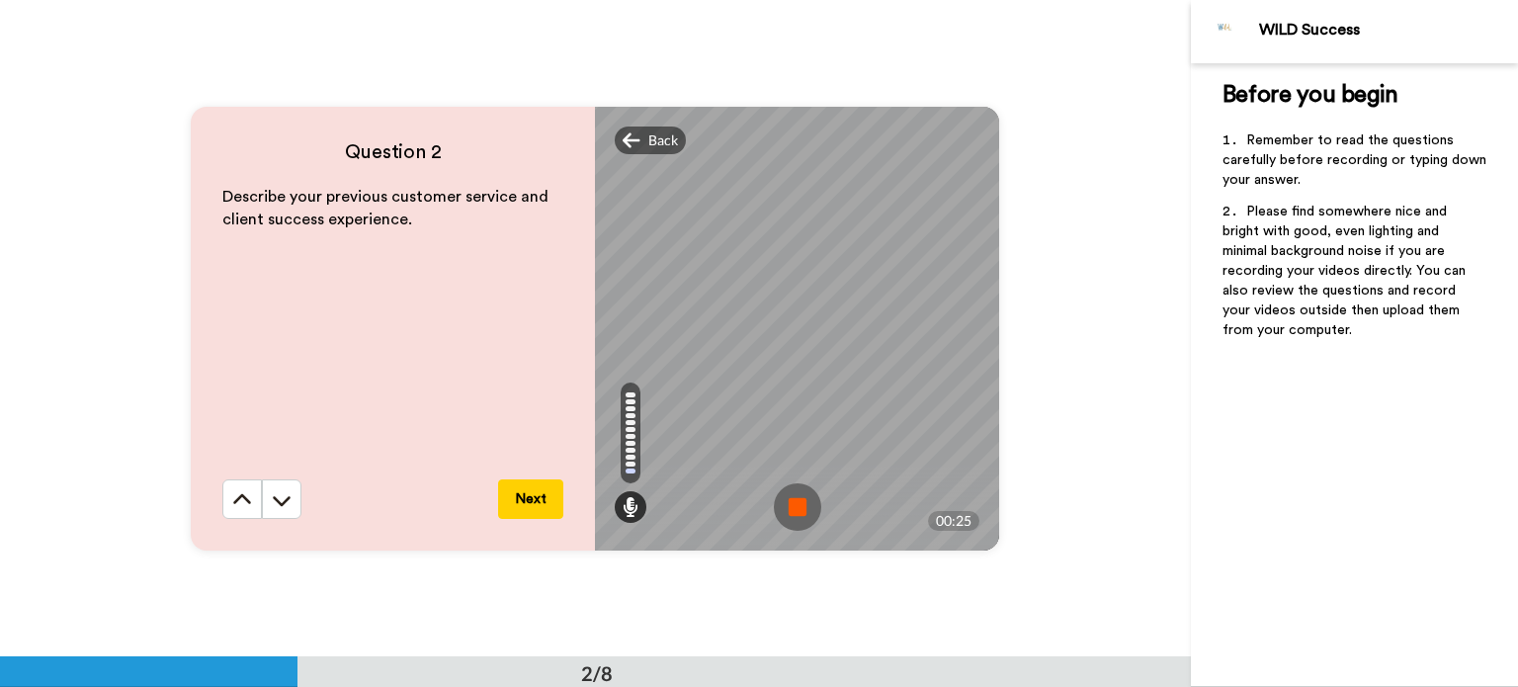
click at [783, 493] on img at bounding box center [797, 506] width 47 height 47
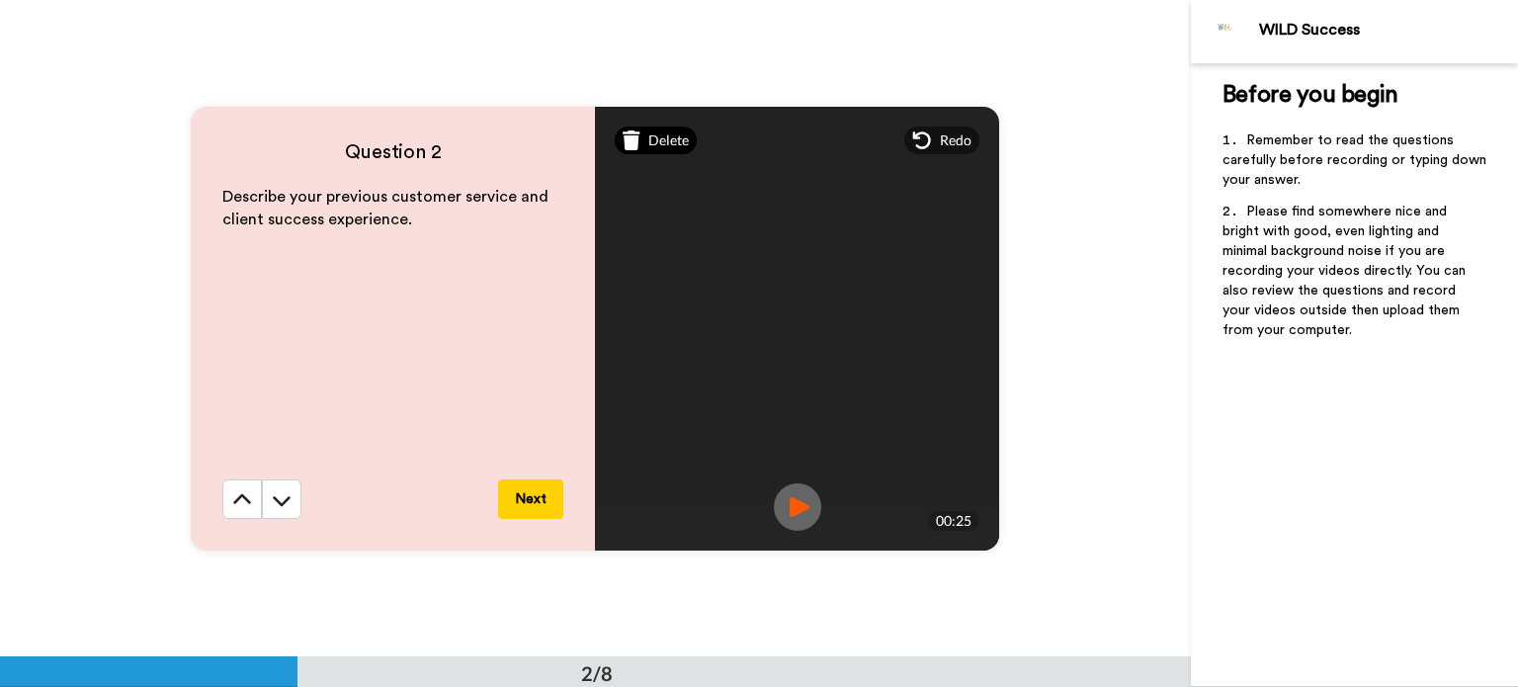
click at [655, 144] on span "Delete" at bounding box center [668, 140] width 41 height 20
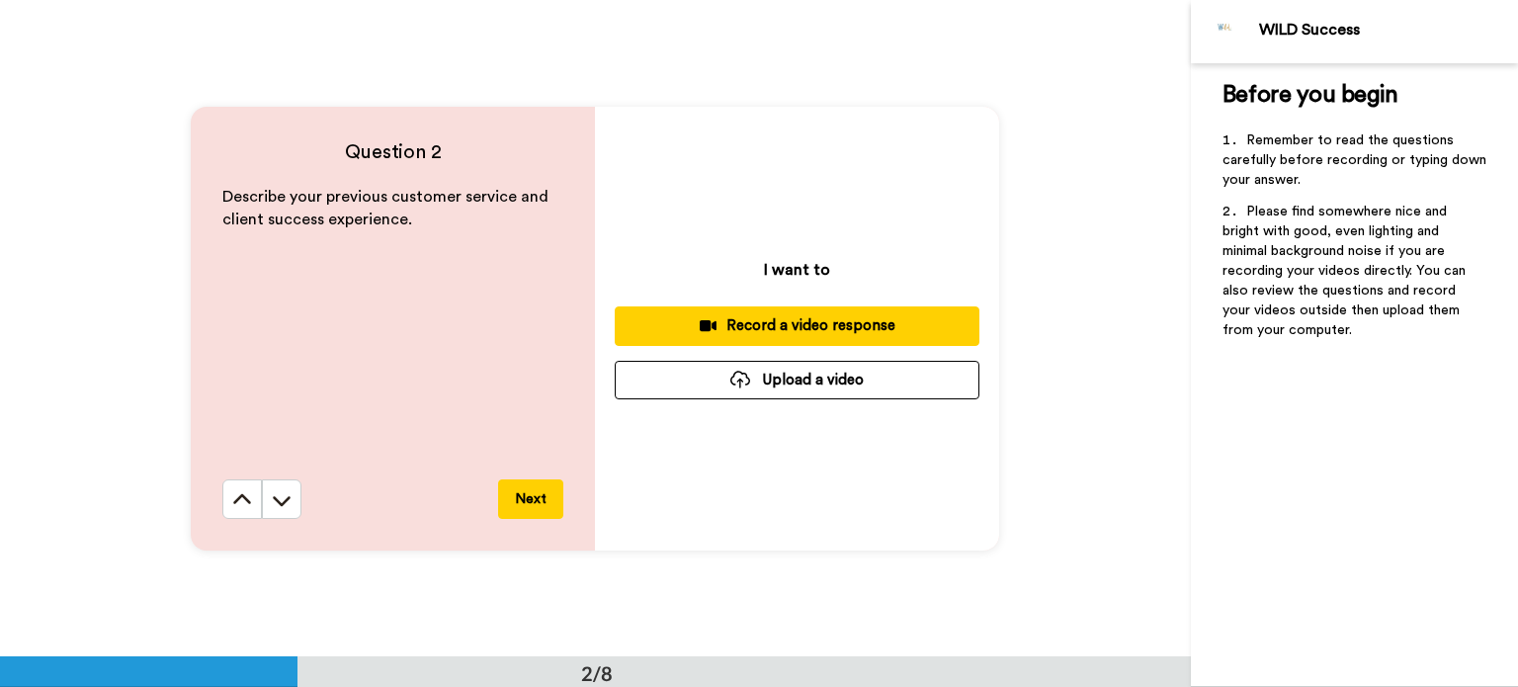
click at [725, 327] on div "Record a video response" at bounding box center [796, 325] width 333 height 21
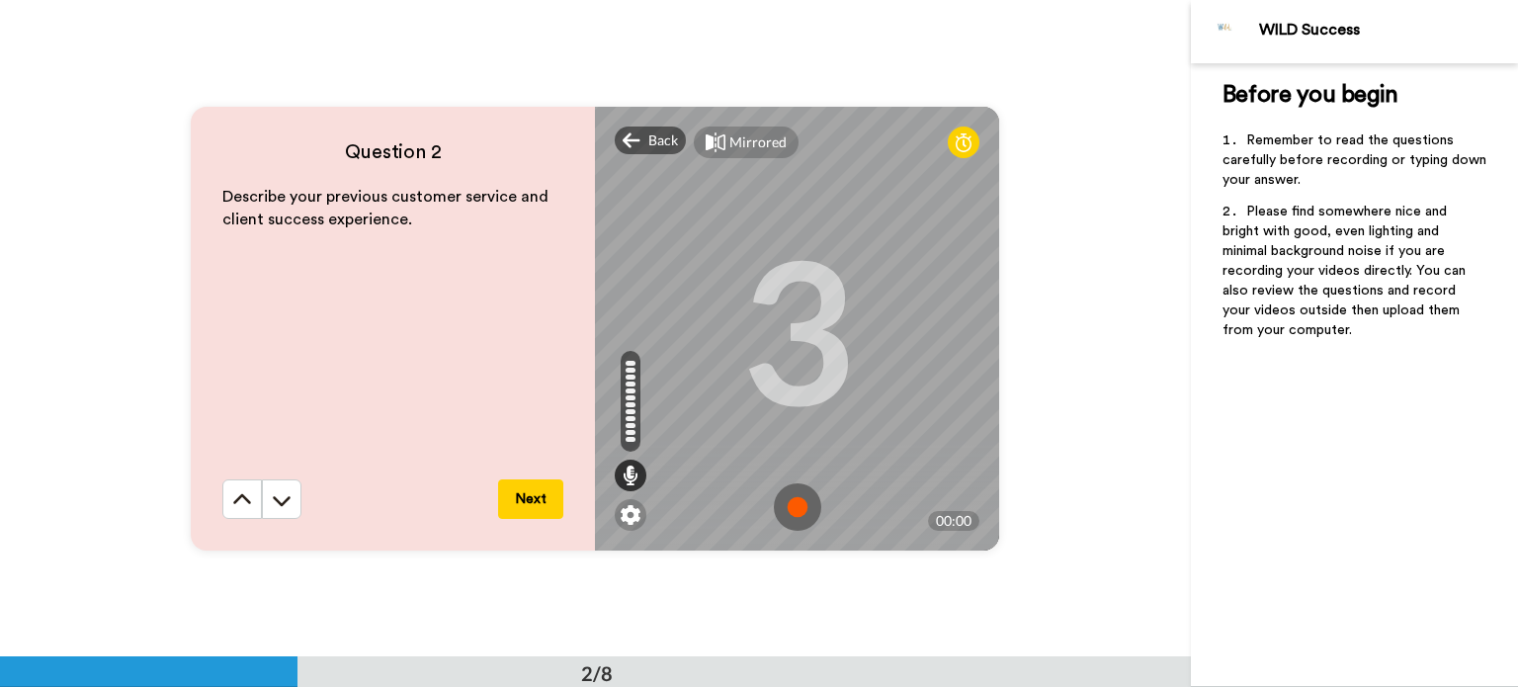
click at [779, 497] on img at bounding box center [797, 506] width 47 height 47
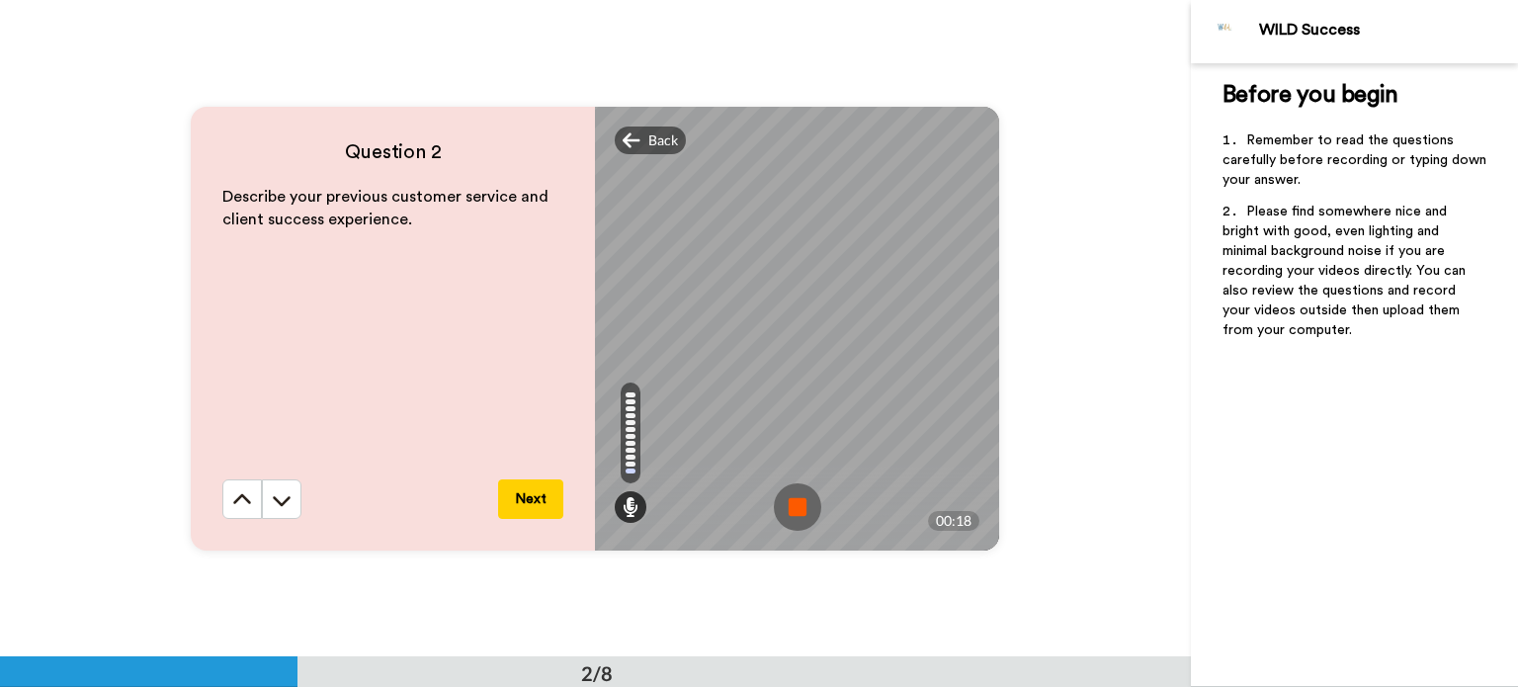
click at [779, 497] on img at bounding box center [797, 506] width 47 height 47
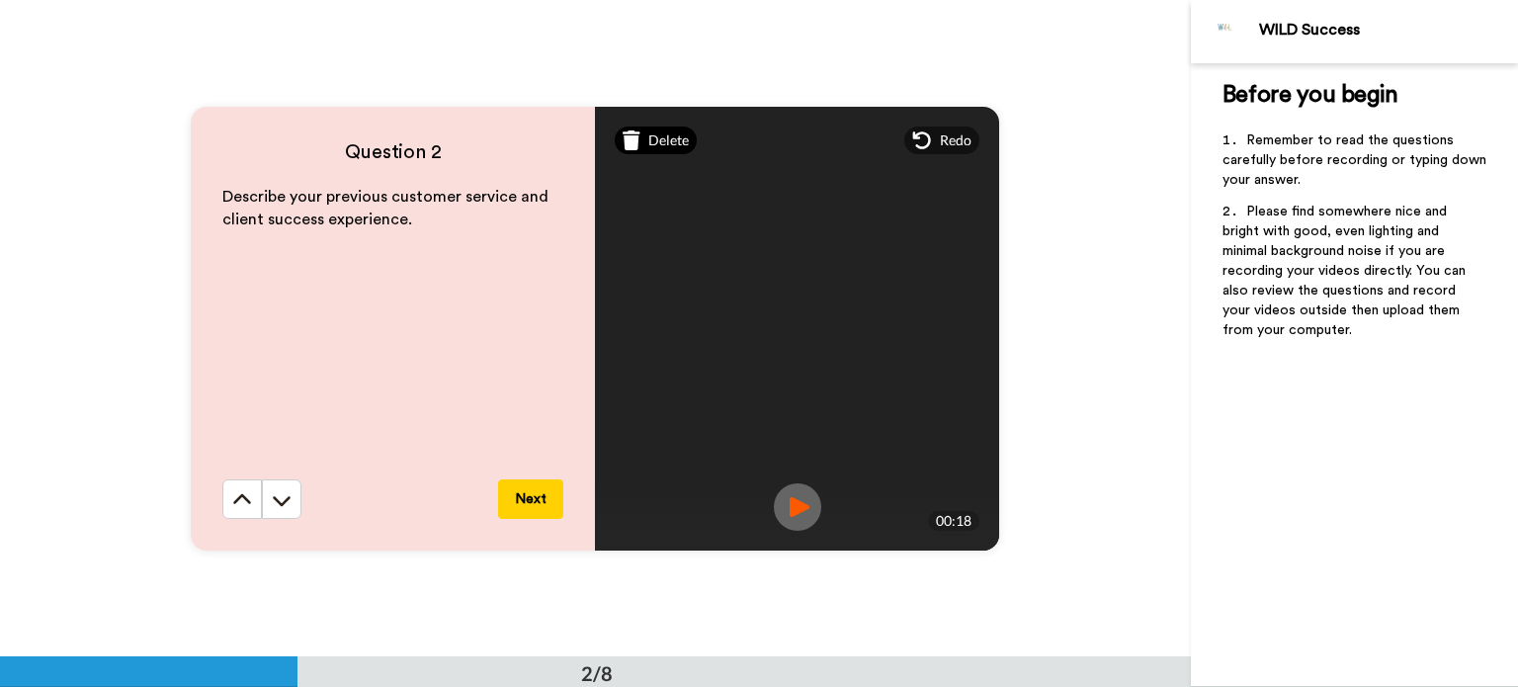
click at [648, 132] on span "Delete" at bounding box center [668, 140] width 41 height 20
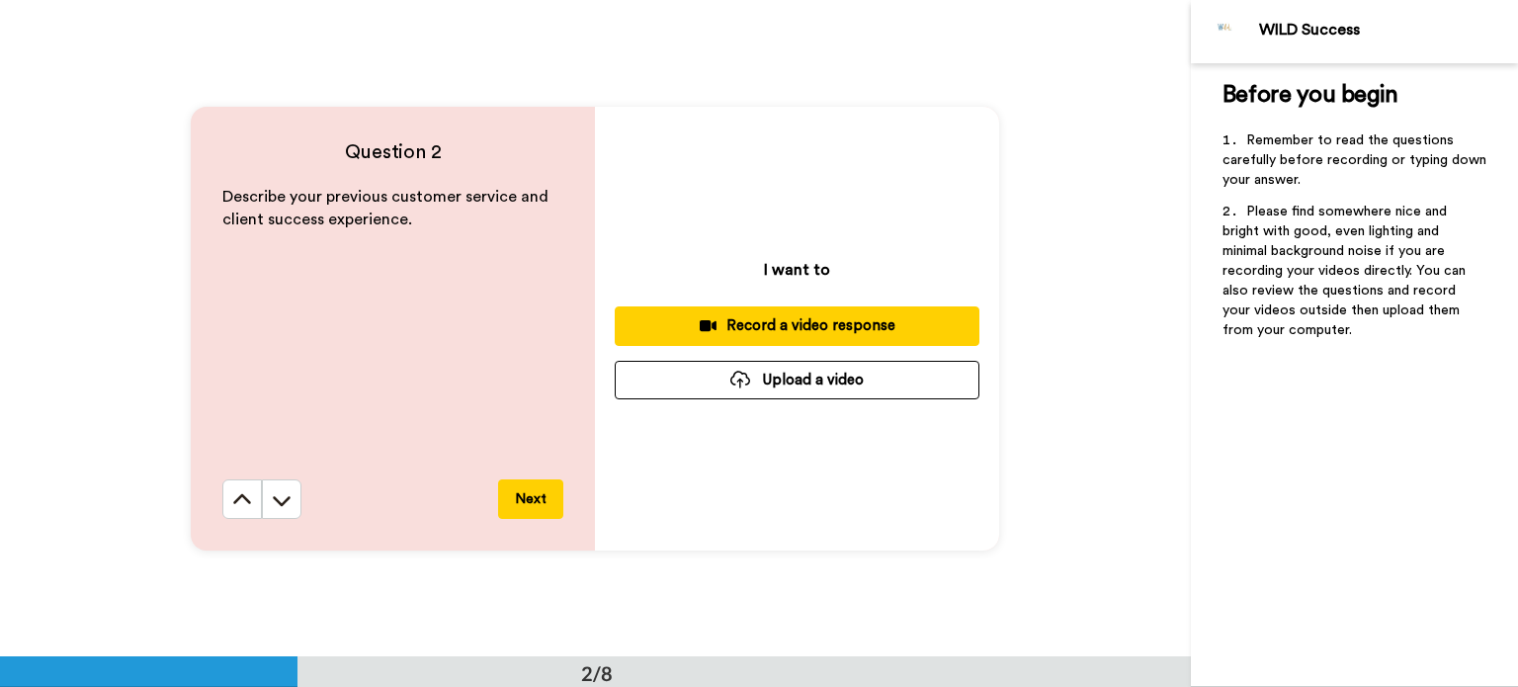
click at [743, 334] on div "Record a video response" at bounding box center [796, 325] width 333 height 21
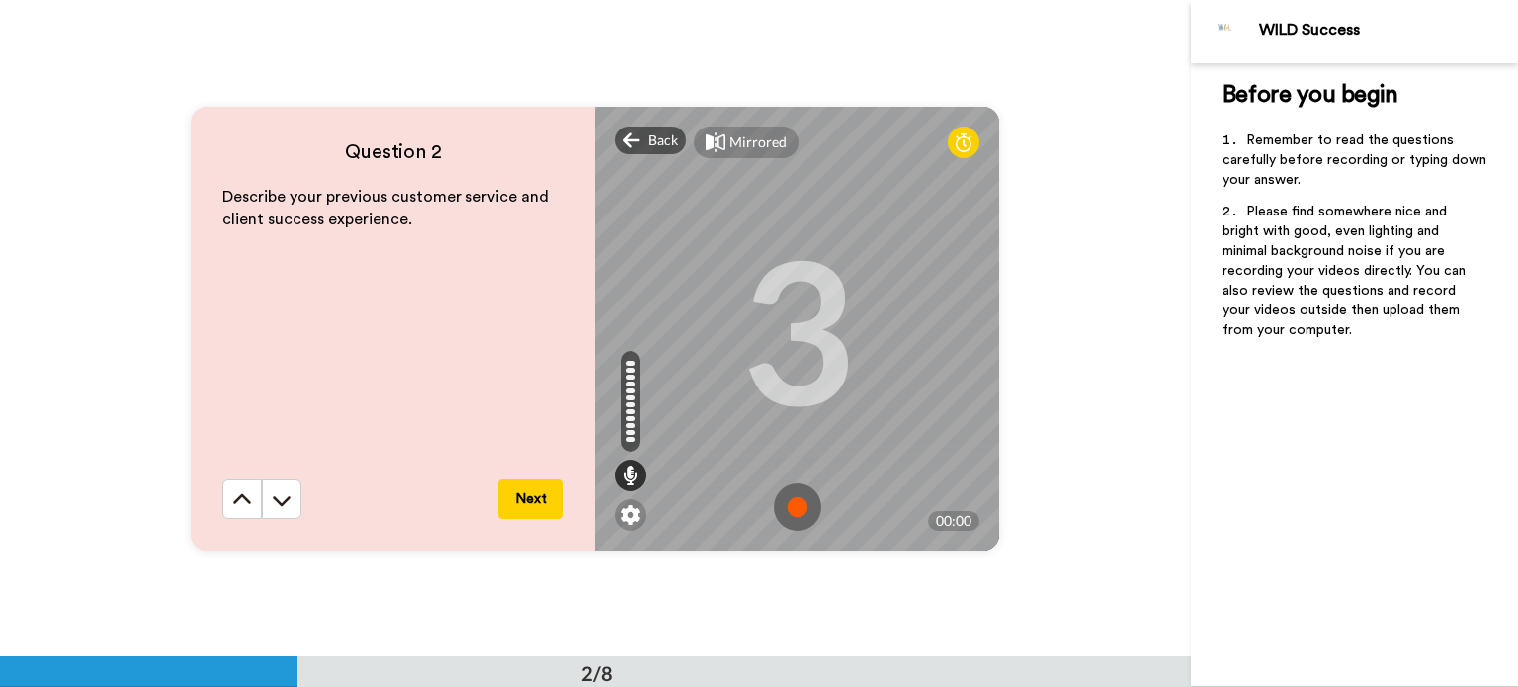
click at [796, 517] on img at bounding box center [797, 506] width 47 height 47
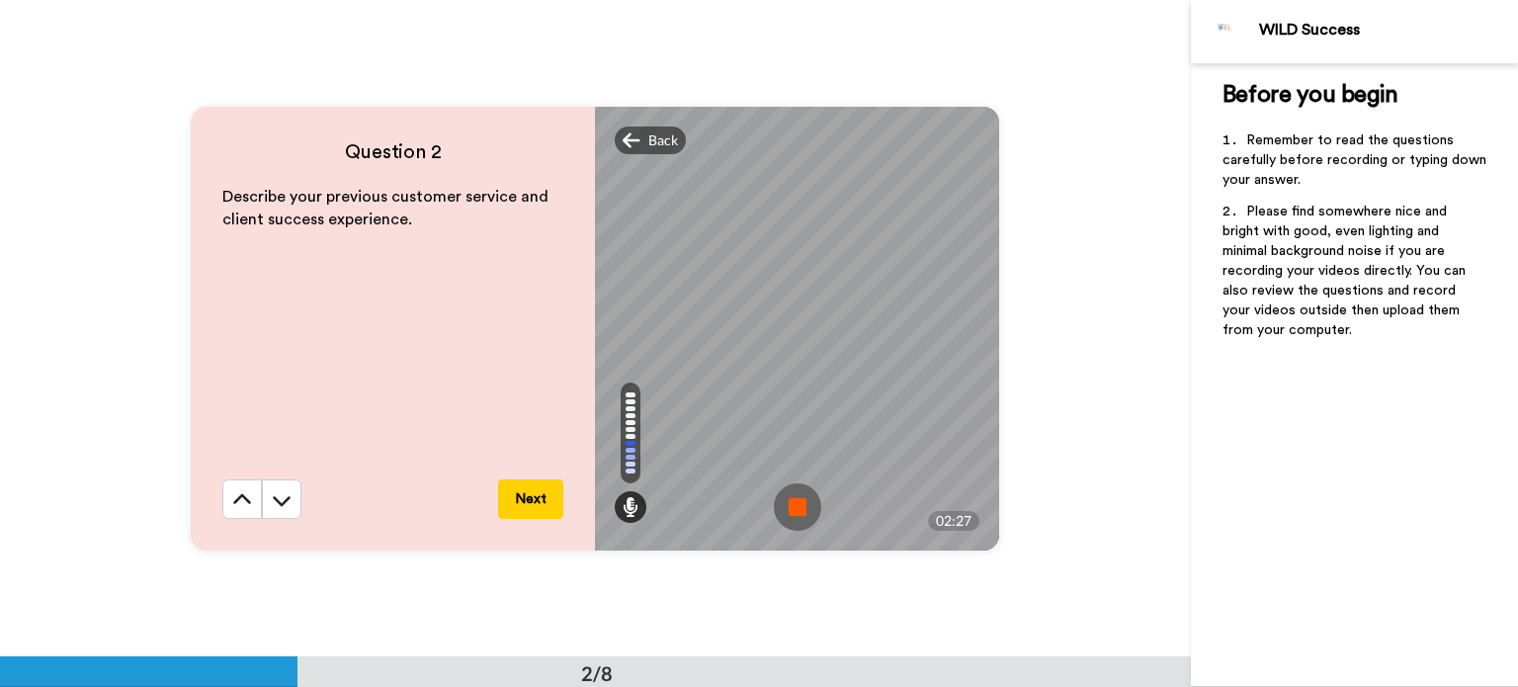
click at [796, 517] on img at bounding box center [797, 506] width 47 height 47
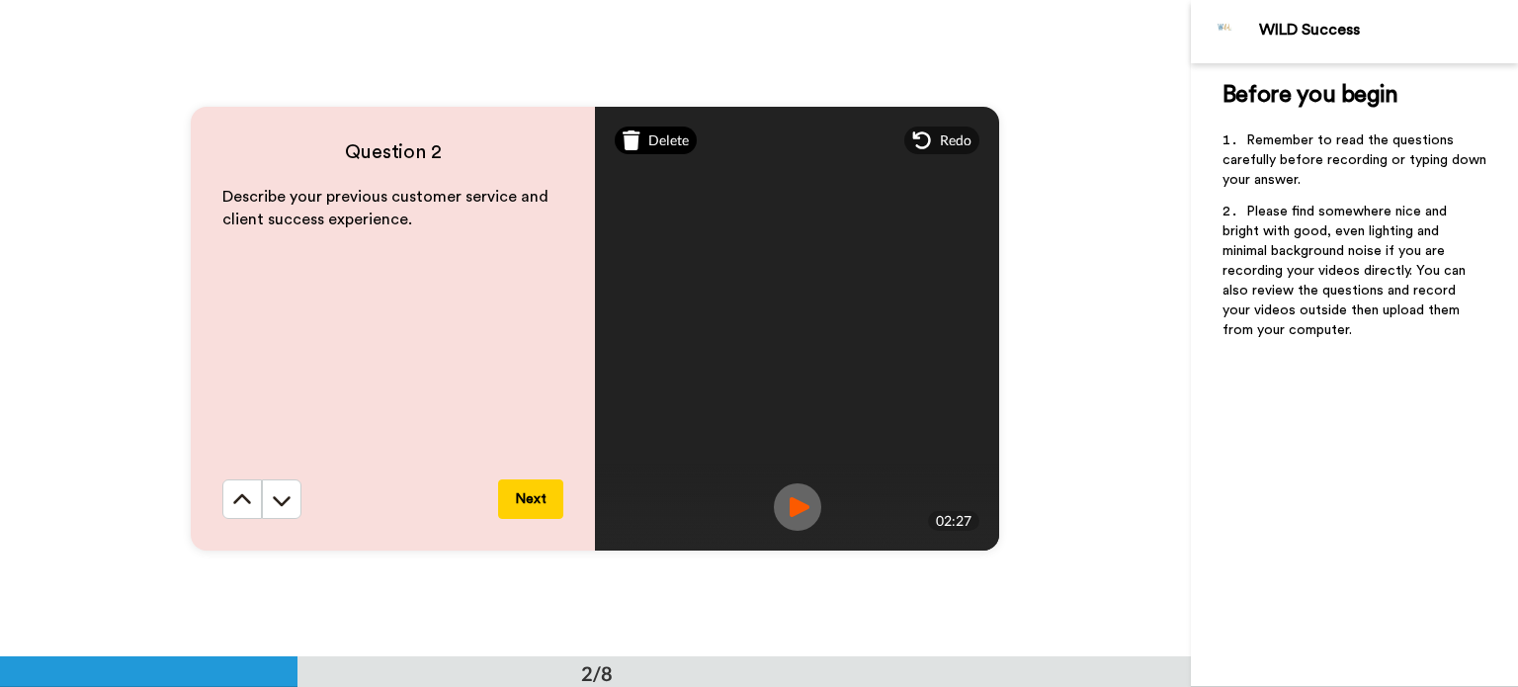
click at [663, 150] on div "Delete" at bounding box center [656, 140] width 82 height 28
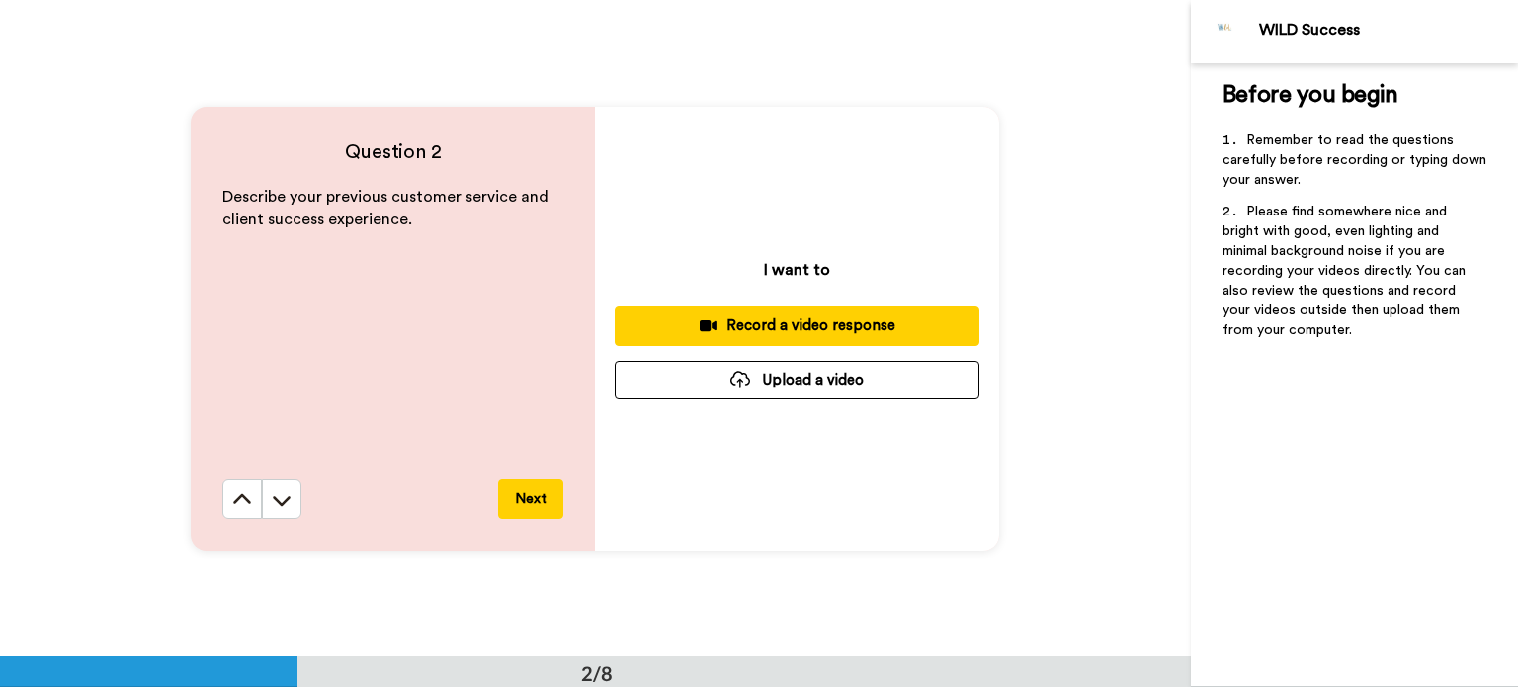
click at [753, 330] on div "Record a video response" at bounding box center [796, 325] width 333 height 21
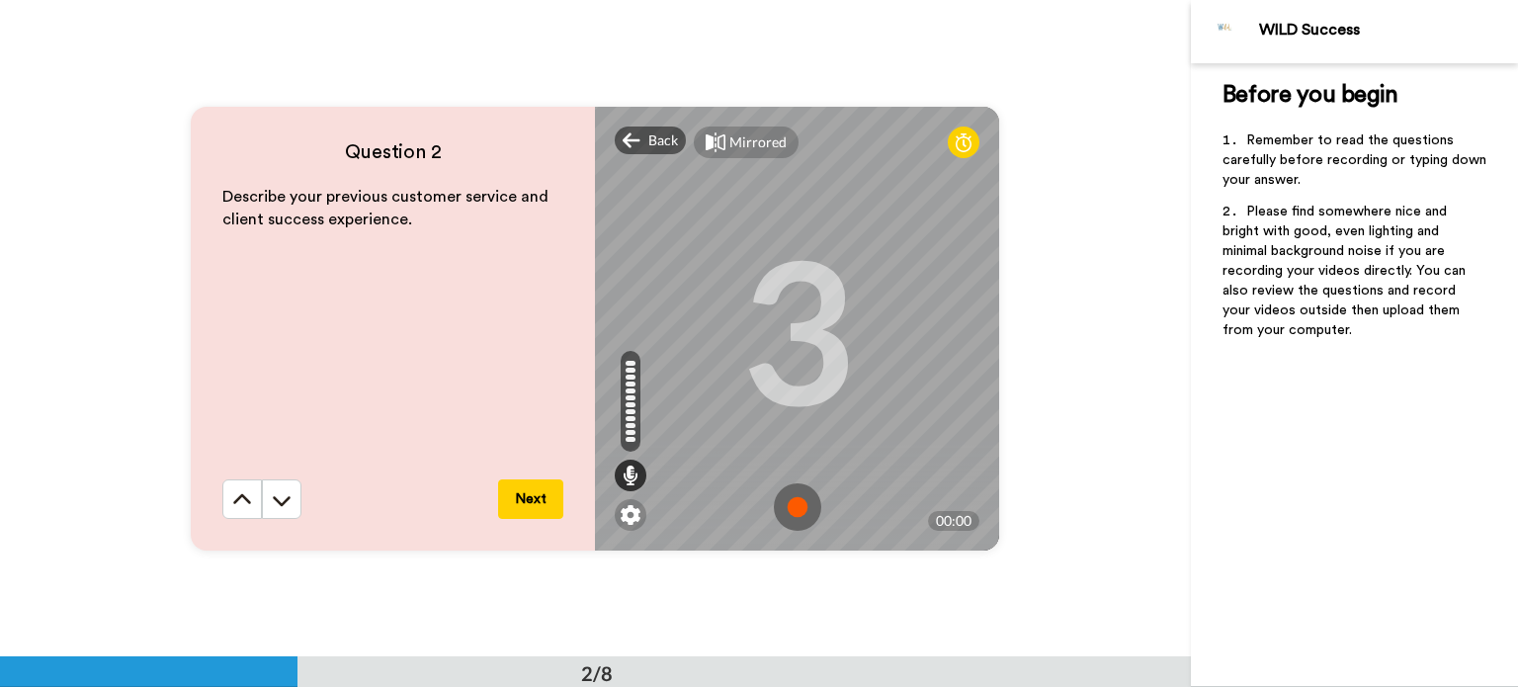
click at [791, 494] on img at bounding box center [797, 506] width 47 height 47
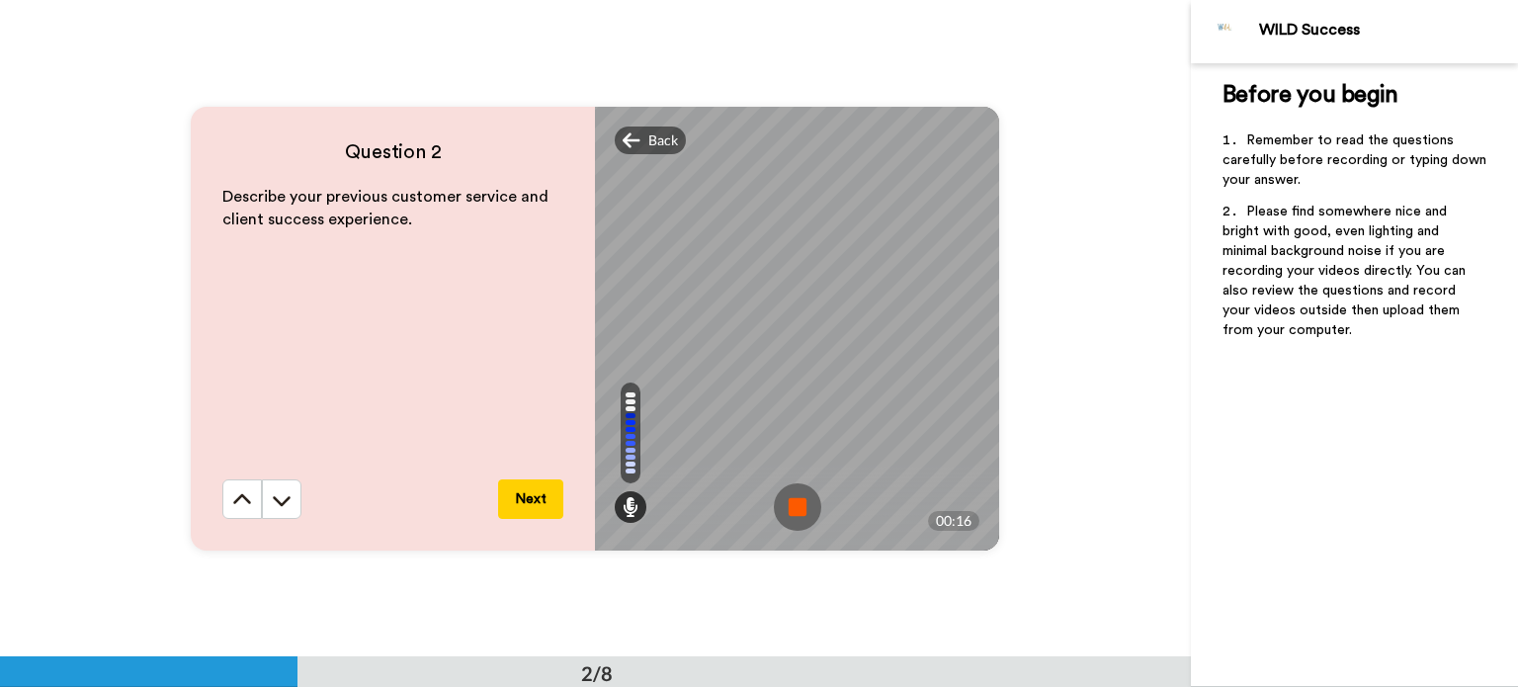
click at [791, 494] on img at bounding box center [797, 506] width 47 height 47
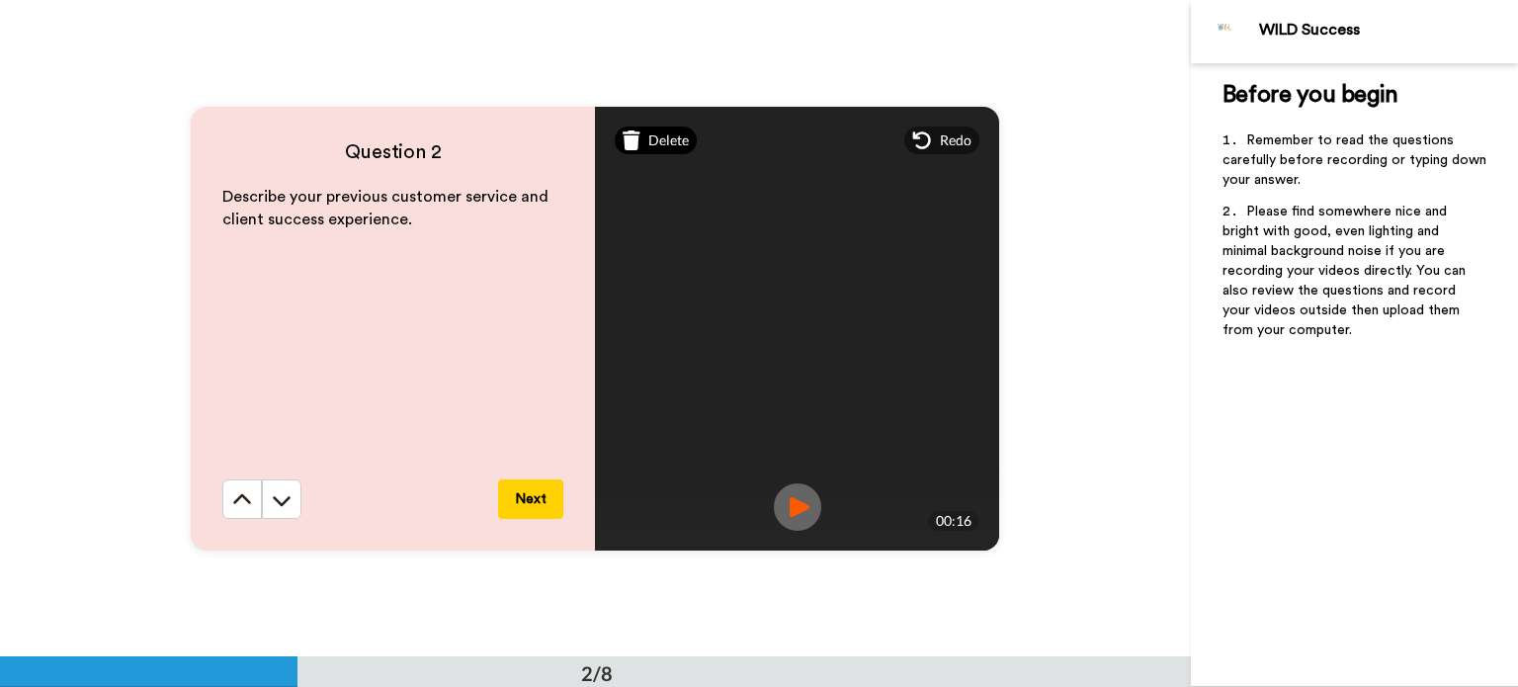
click at [660, 145] on span "Delete" at bounding box center [668, 140] width 41 height 20
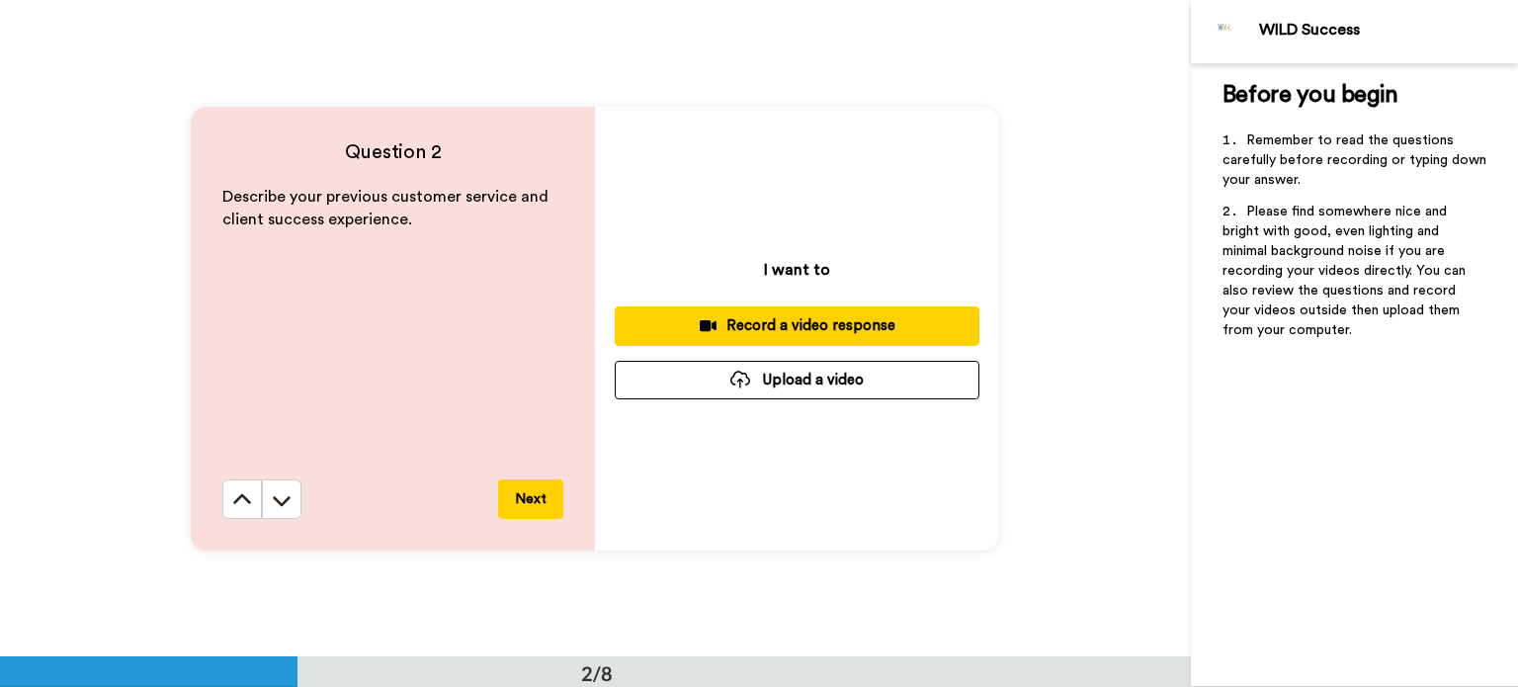
click at [784, 331] on div "Record a video response" at bounding box center [796, 325] width 333 height 21
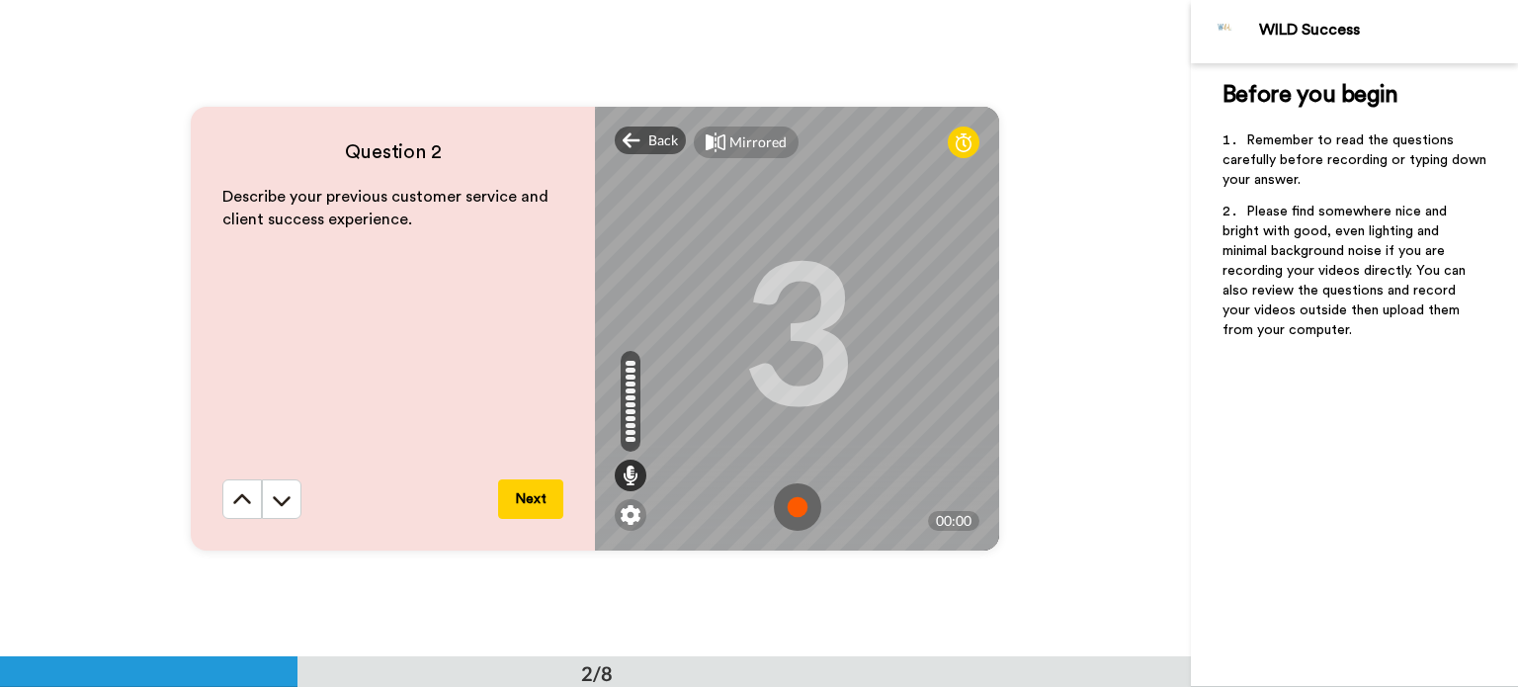
click at [792, 502] on img at bounding box center [797, 506] width 47 height 47
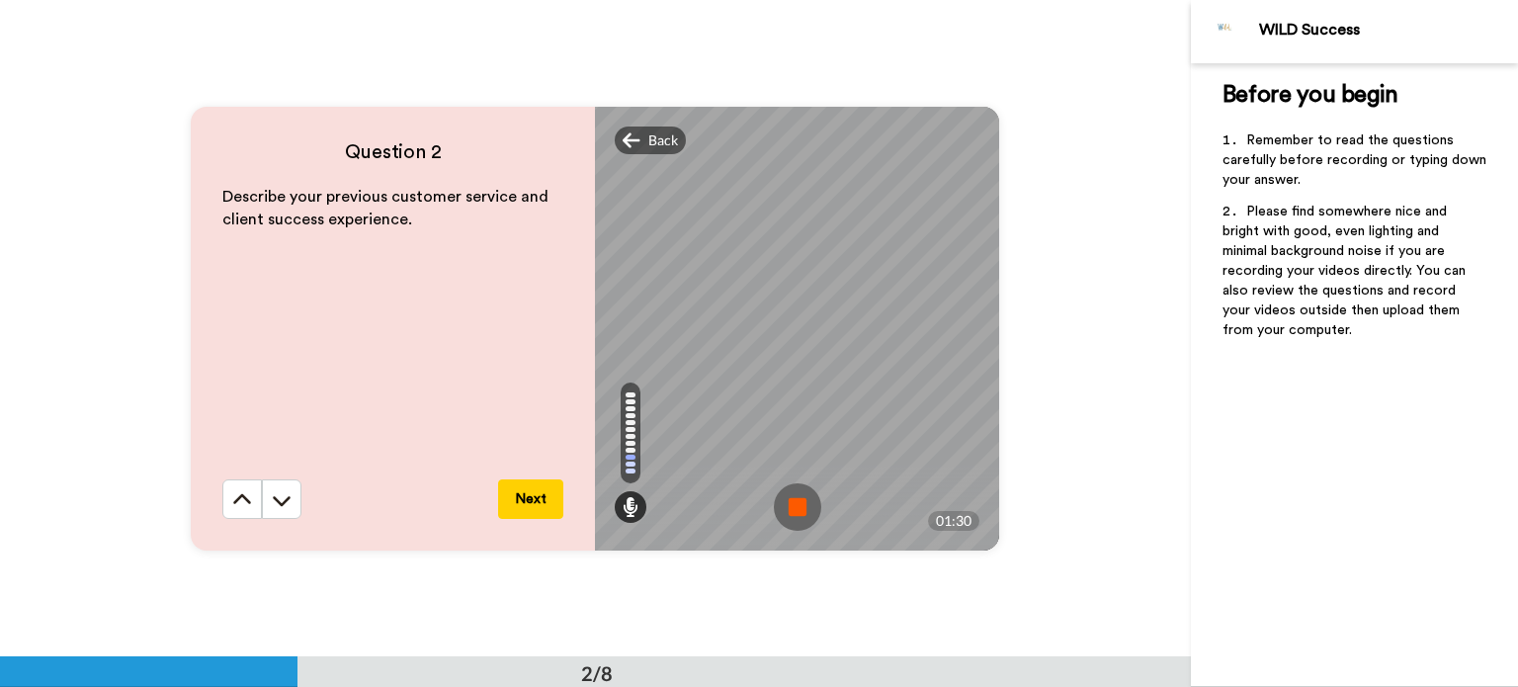
click at [792, 502] on img at bounding box center [797, 506] width 47 height 47
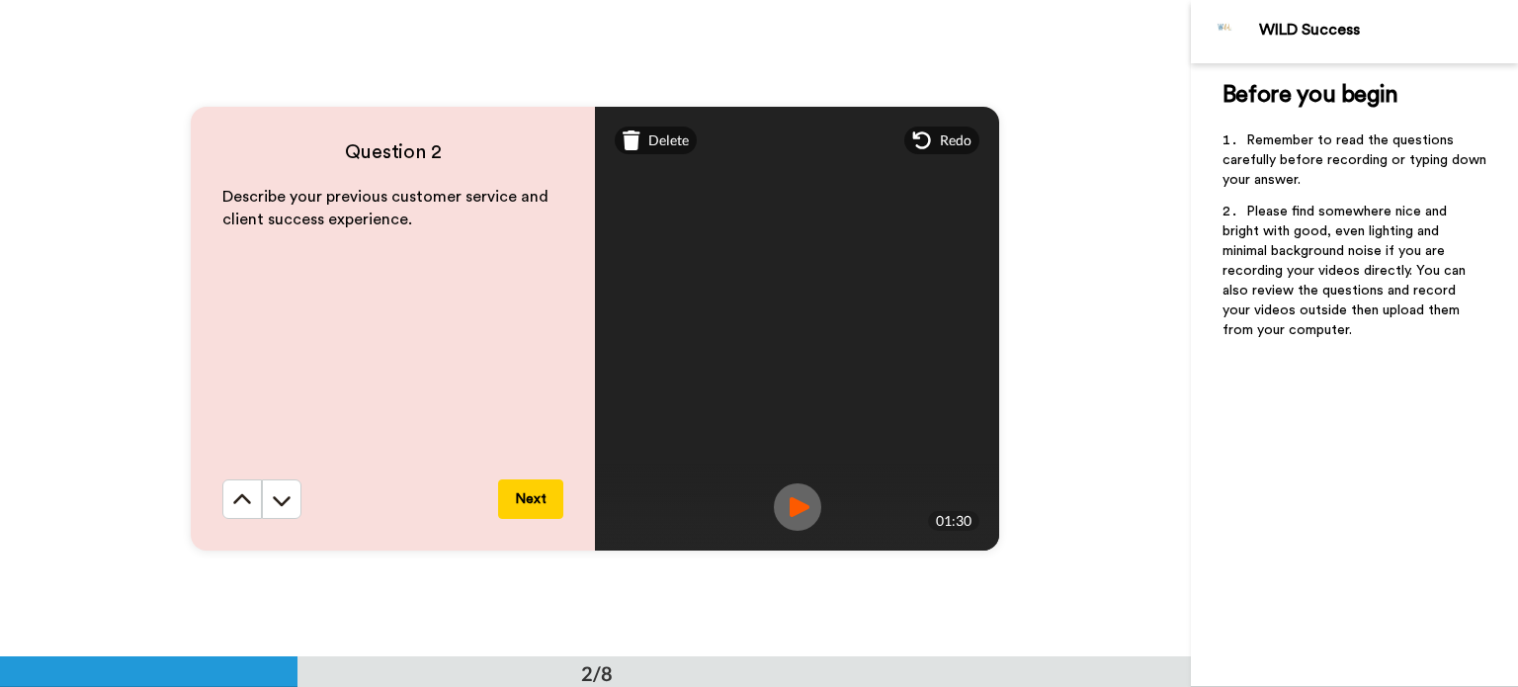
click at [786, 499] on img at bounding box center [797, 506] width 47 height 47
click at [655, 130] on span "Delete" at bounding box center [668, 140] width 41 height 20
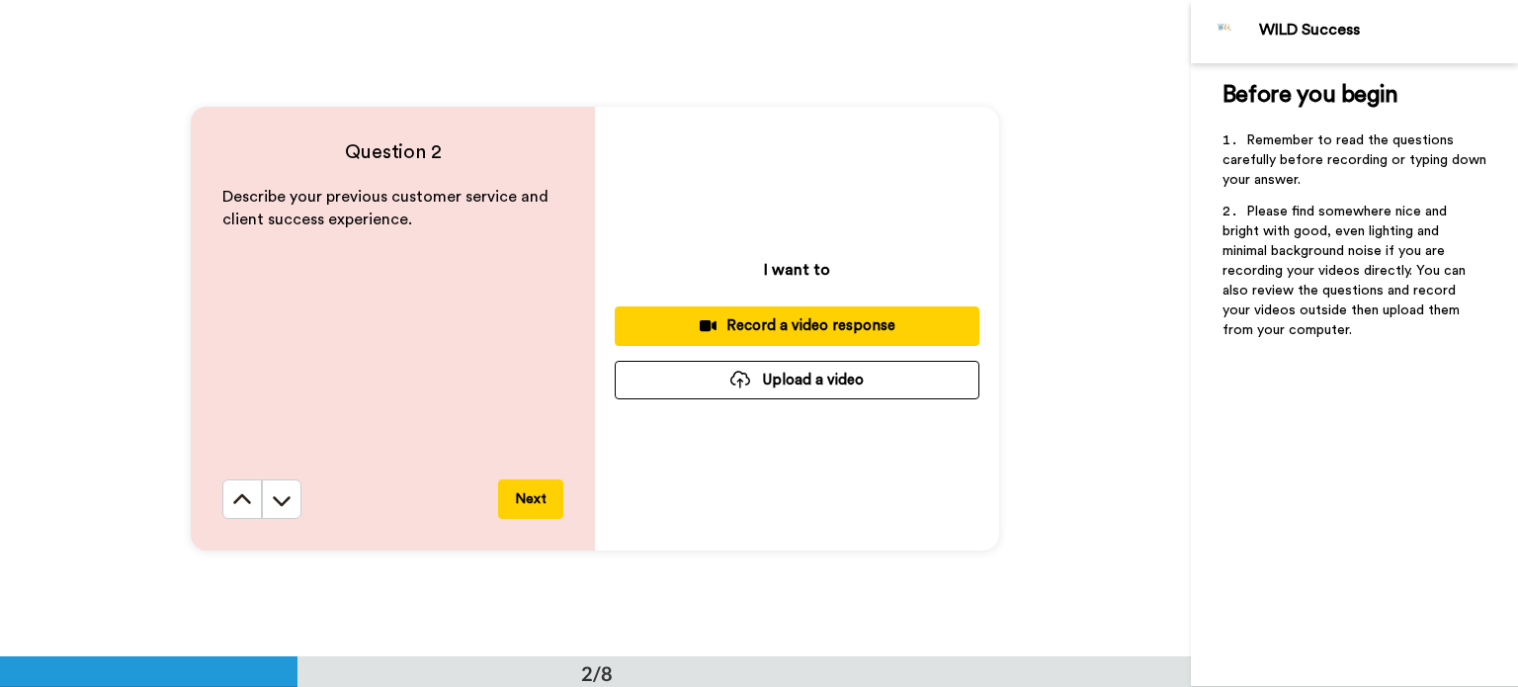
click at [752, 315] on div "Record a video response" at bounding box center [796, 325] width 333 height 21
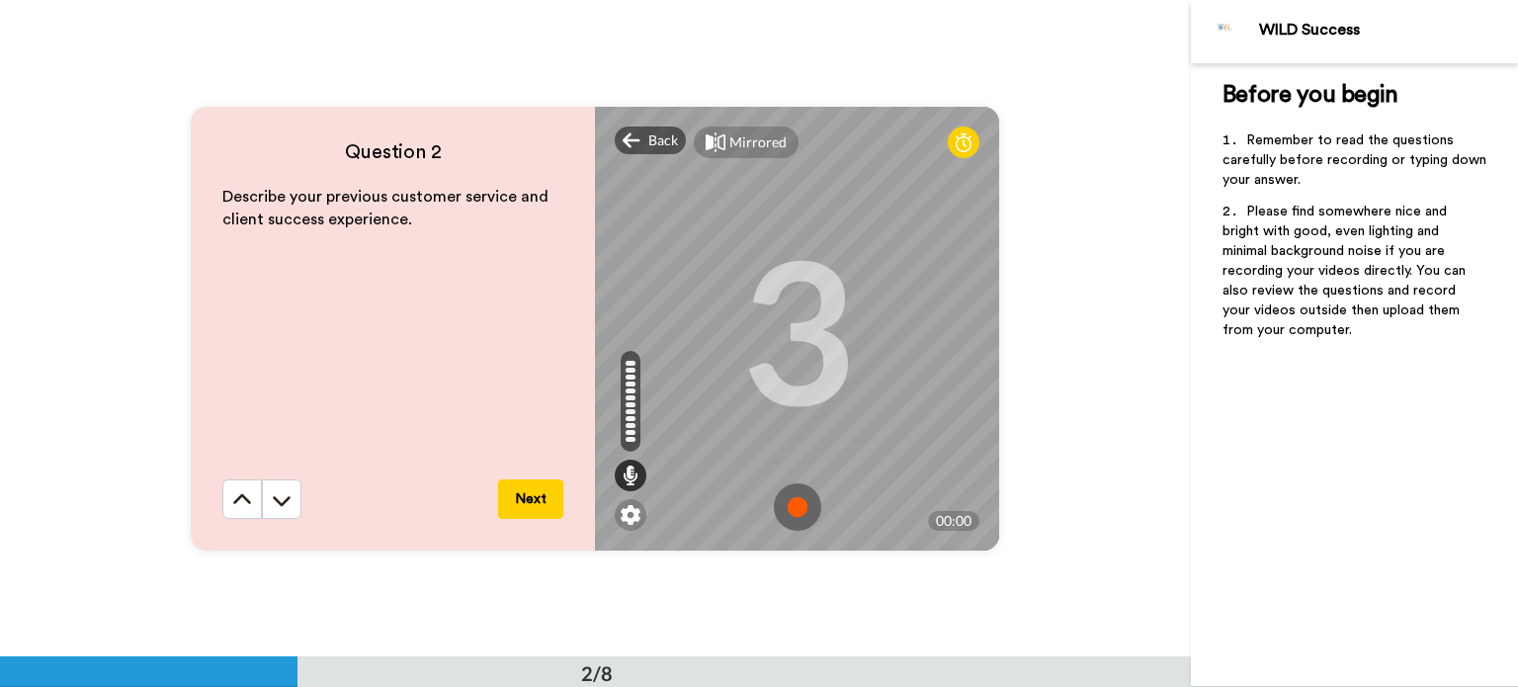
click at [789, 493] on img at bounding box center [797, 506] width 47 height 47
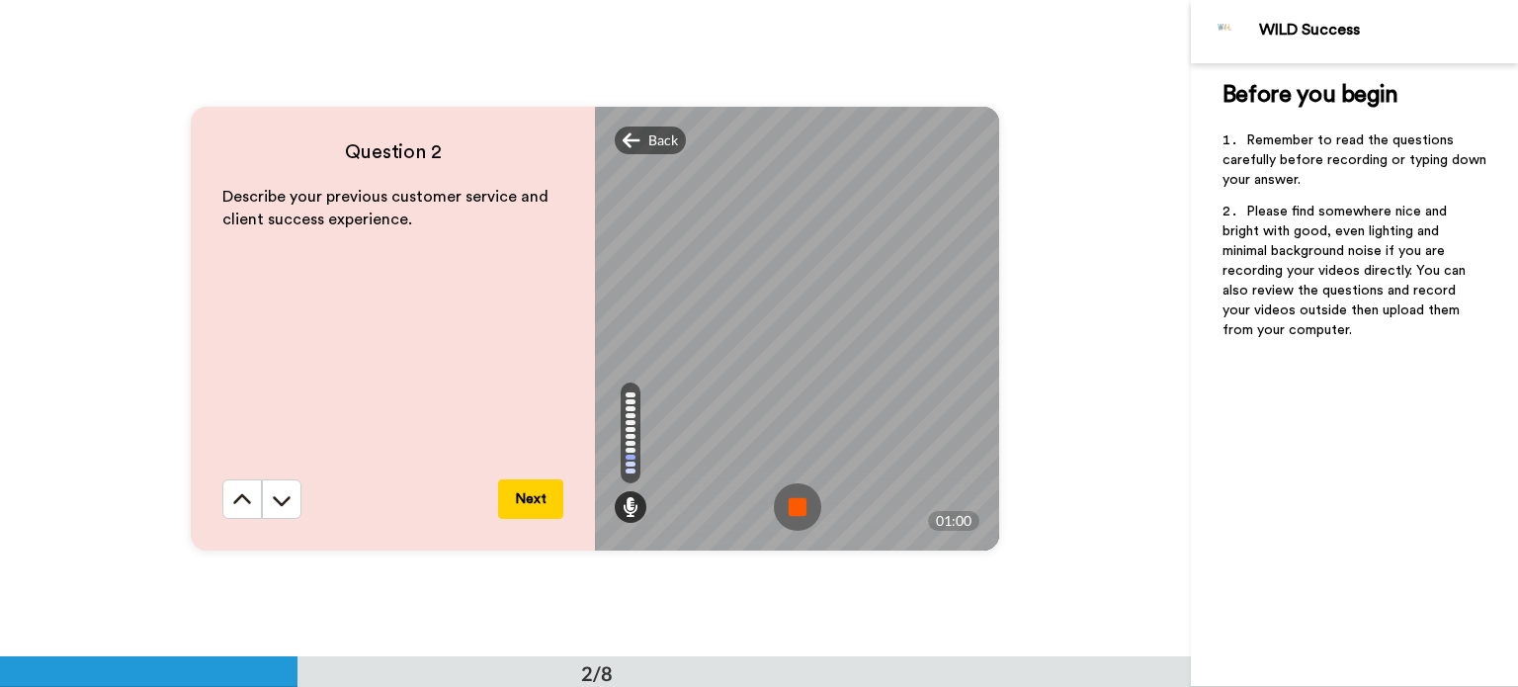
click at [789, 493] on img at bounding box center [797, 506] width 47 height 47
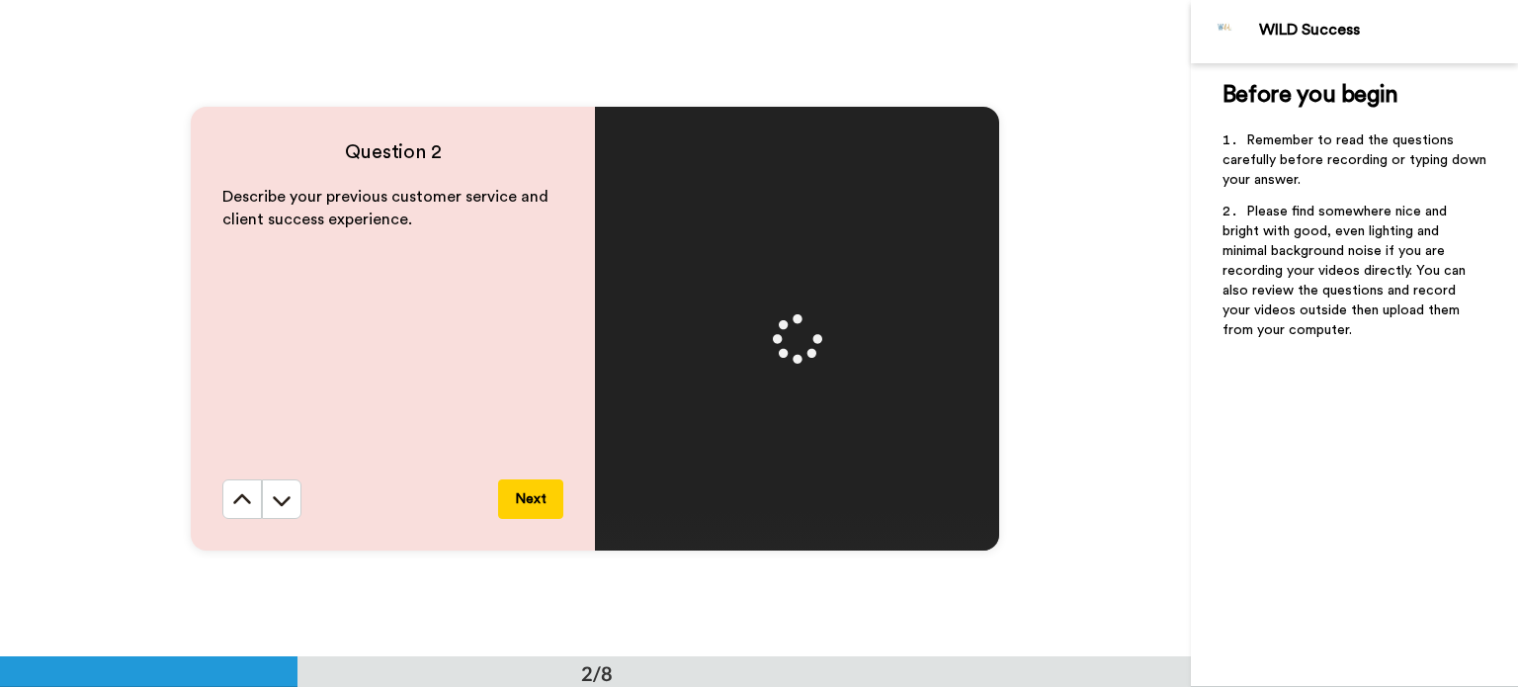
click at [789, 493] on video at bounding box center [797, 329] width 889 height 445
click at [660, 148] on span "Delete" at bounding box center [668, 140] width 41 height 20
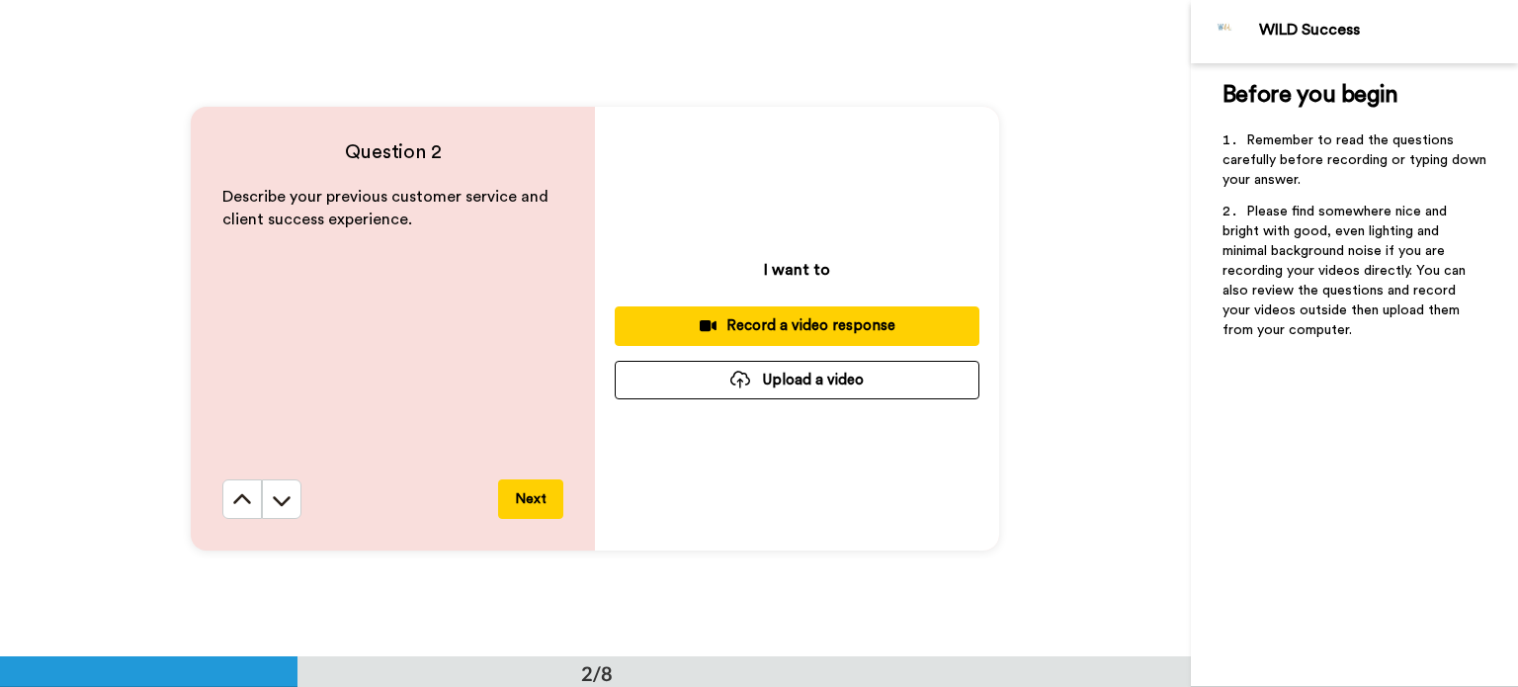
click at [734, 308] on button "Record a video response" at bounding box center [797, 325] width 365 height 39
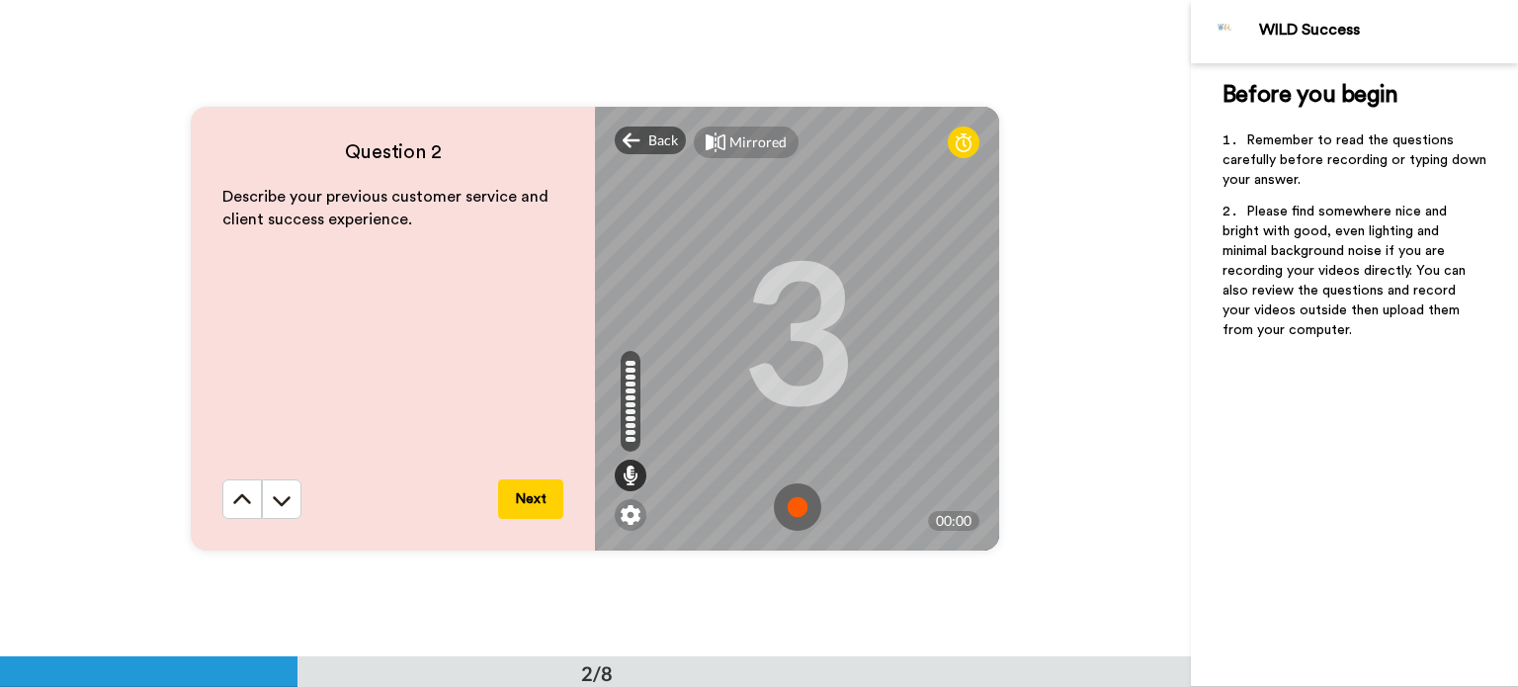
click at [783, 504] on img at bounding box center [797, 506] width 47 height 47
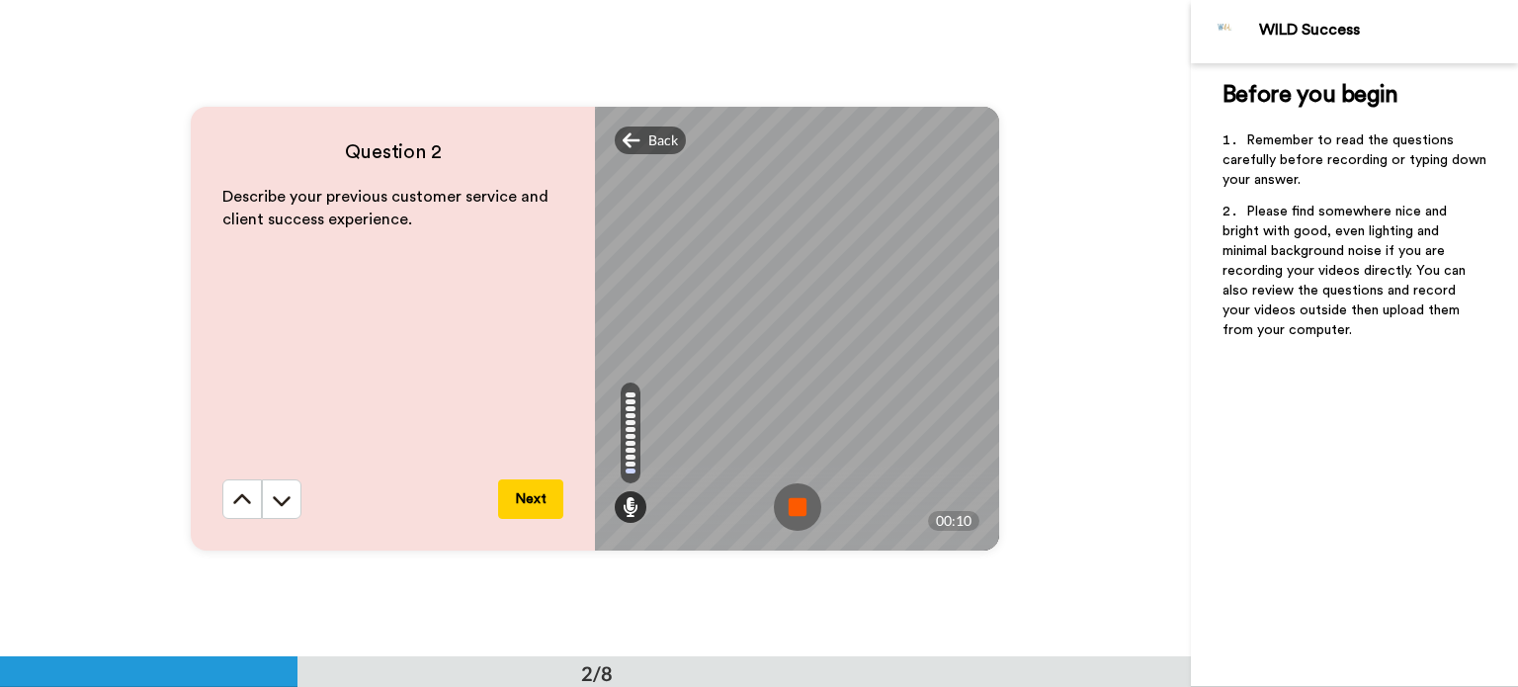
click at [783, 504] on img at bounding box center [797, 506] width 47 height 47
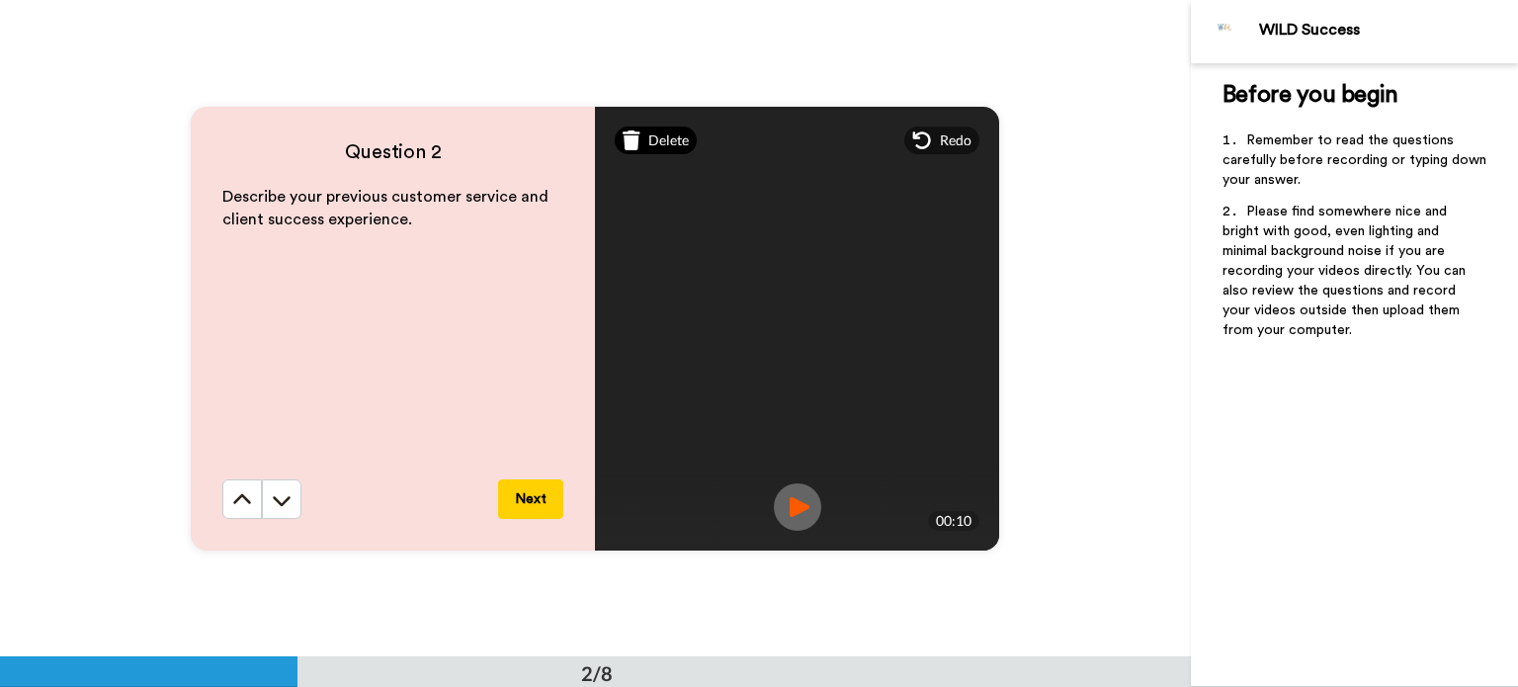
click at [652, 140] on span "Delete" at bounding box center [668, 140] width 41 height 20
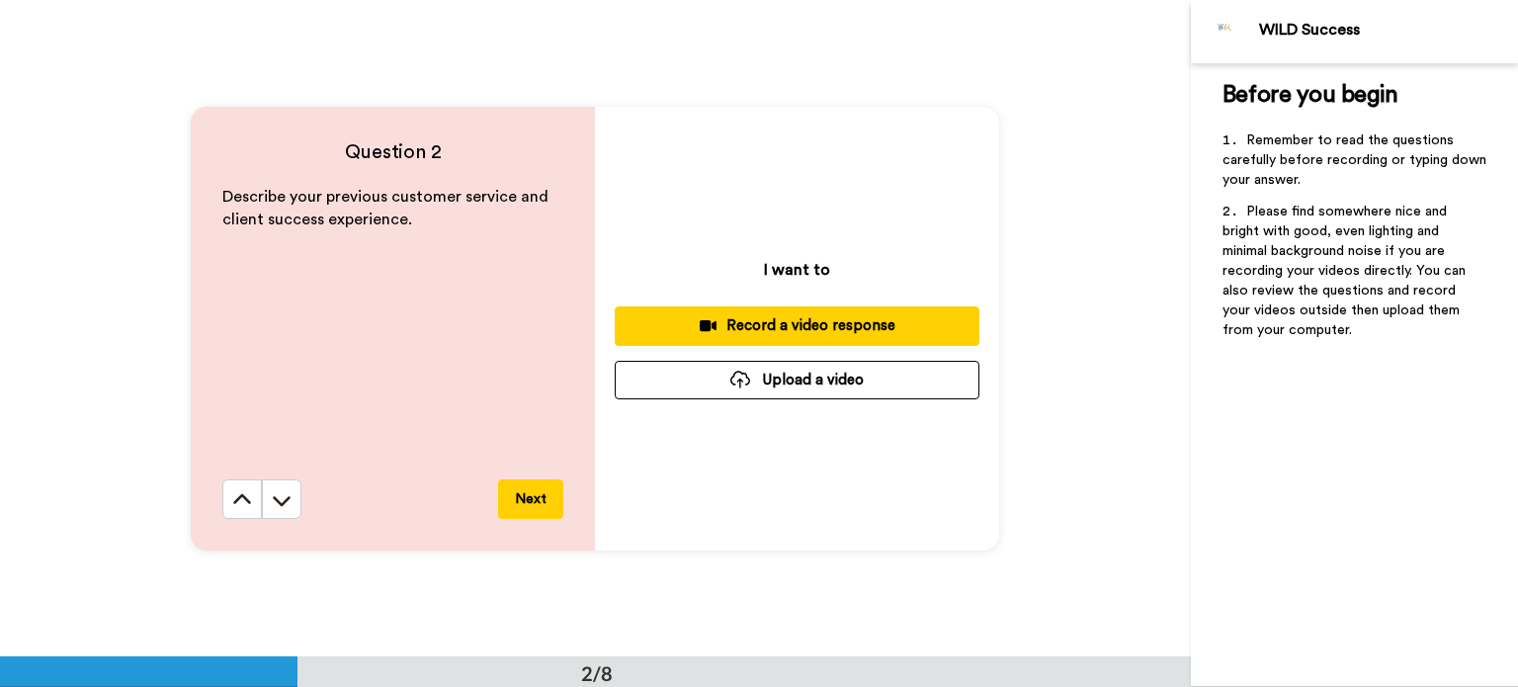
click at [735, 311] on button "Record a video response" at bounding box center [797, 325] width 365 height 39
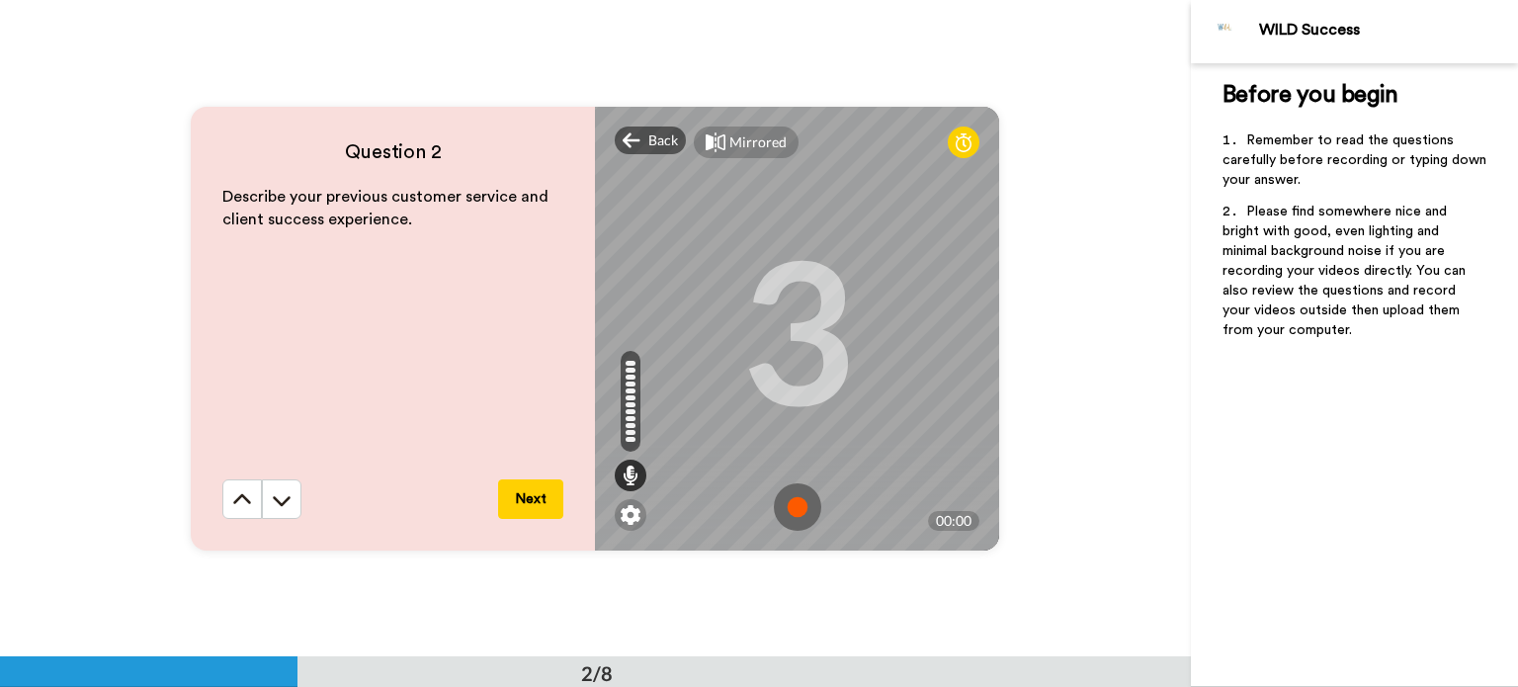
click at [794, 499] on img at bounding box center [797, 506] width 47 height 47
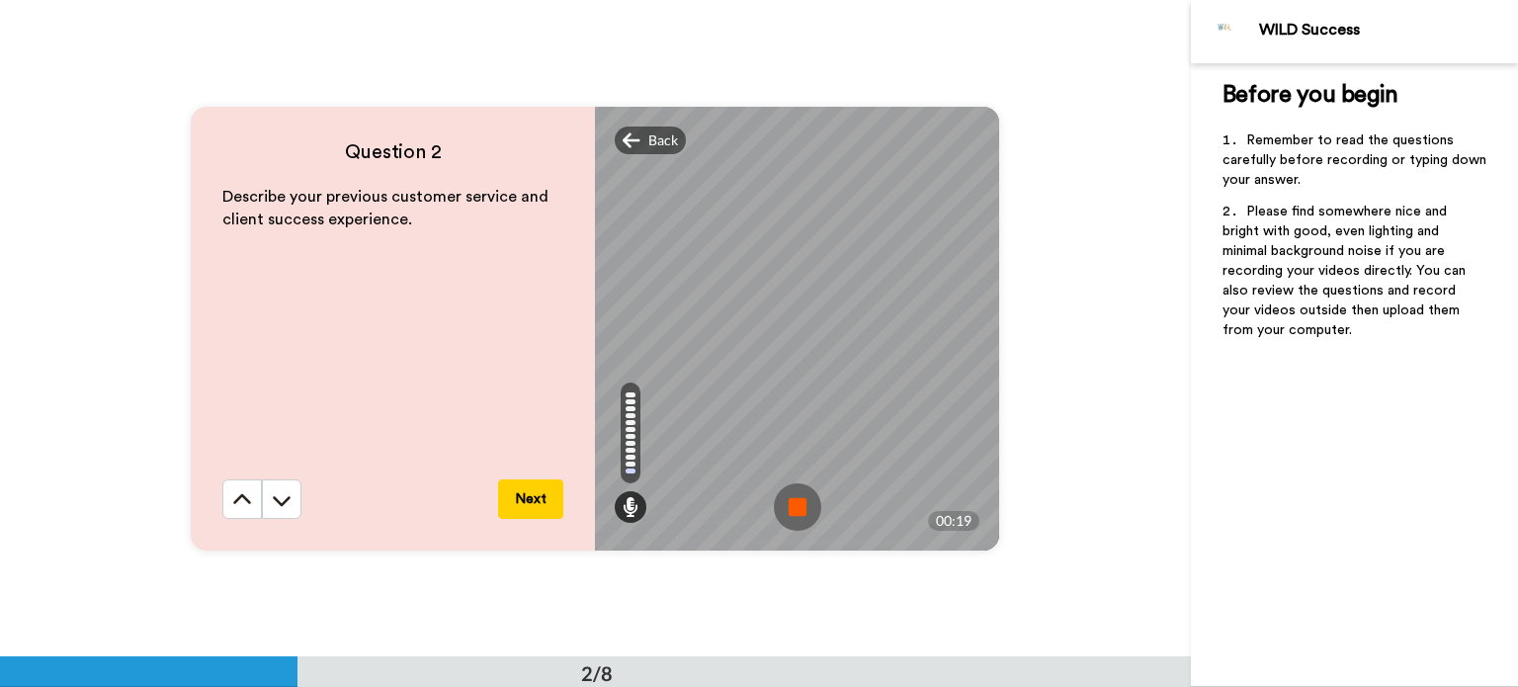
click at [794, 499] on img at bounding box center [797, 506] width 47 height 47
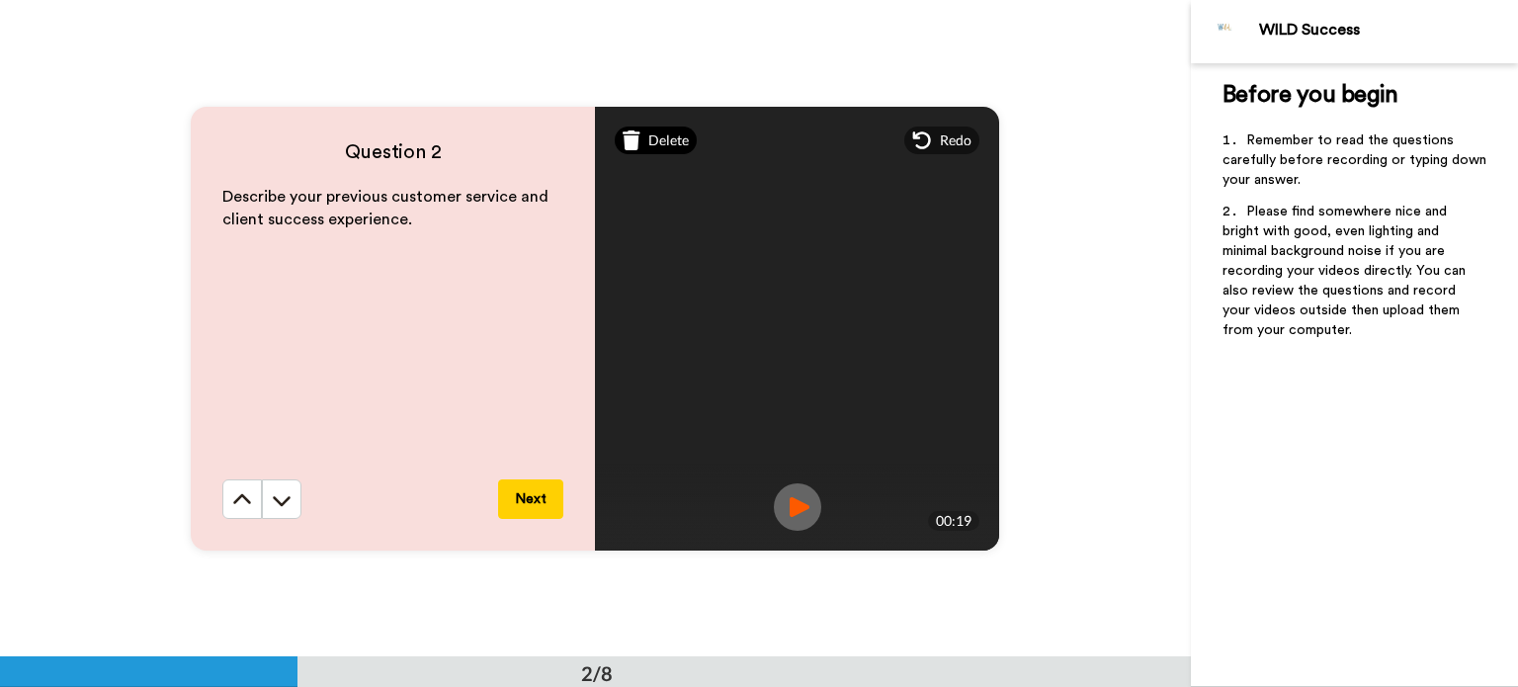
click at [654, 145] on span "Delete" at bounding box center [668, 140] width 41 height 20
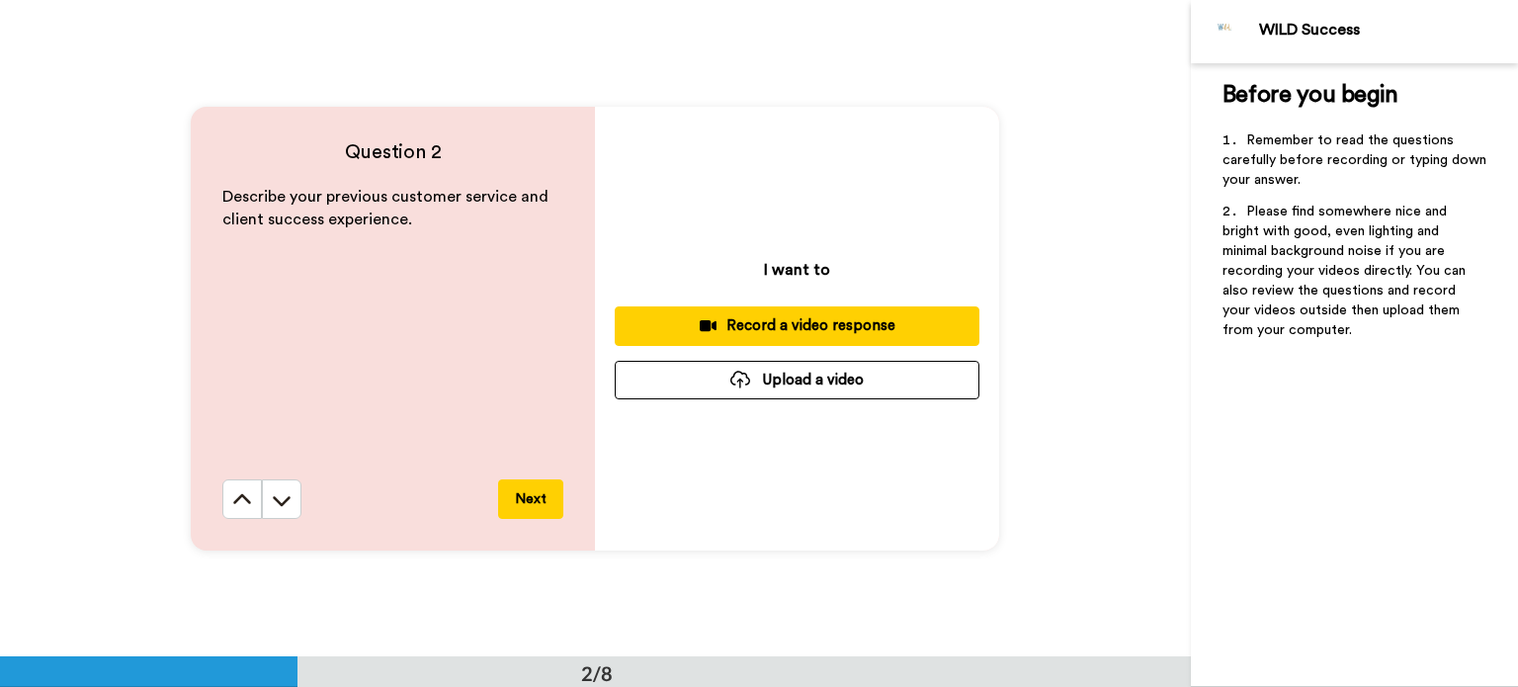
click at [717, 324] on div "Record a video response" at bounding box center [796, 325] width 333 height 21
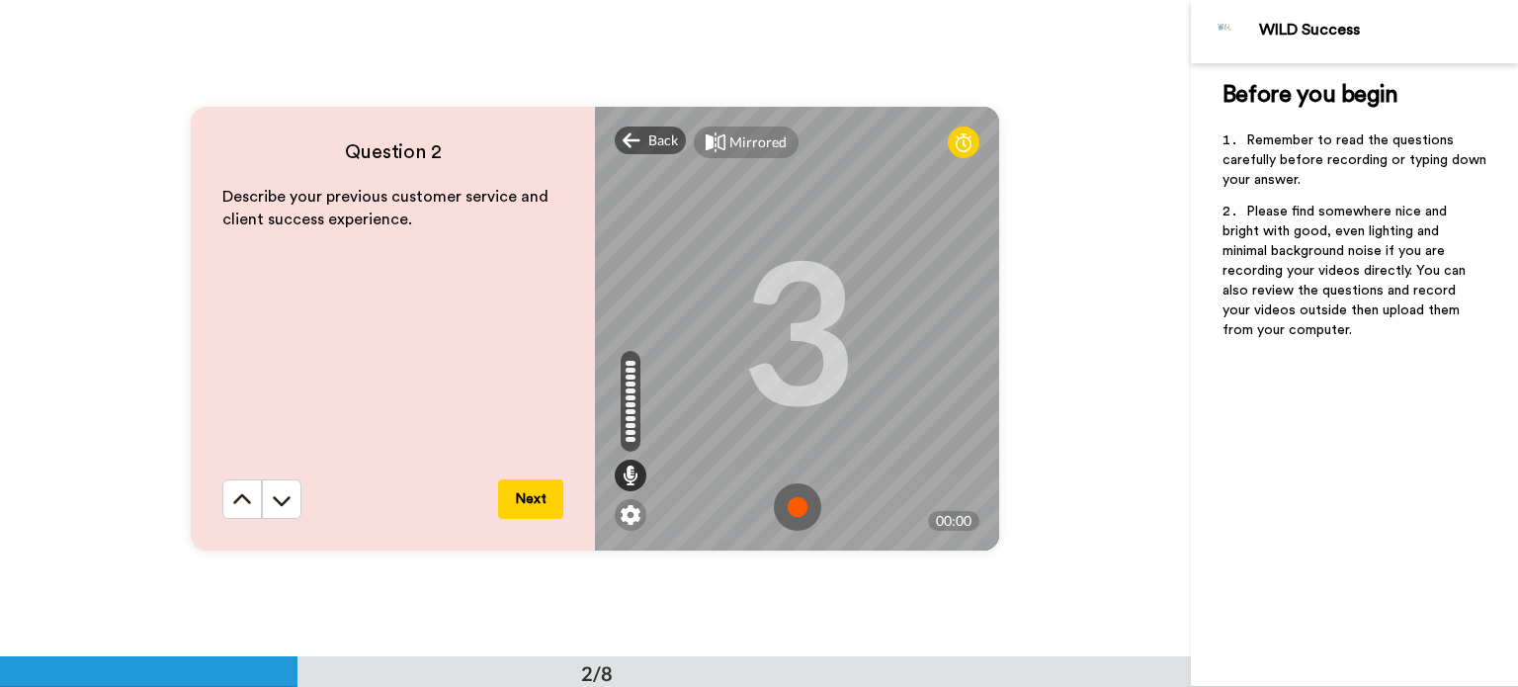
click at [789, 500] on img at bounding box center [797, 506] width 47 height 47
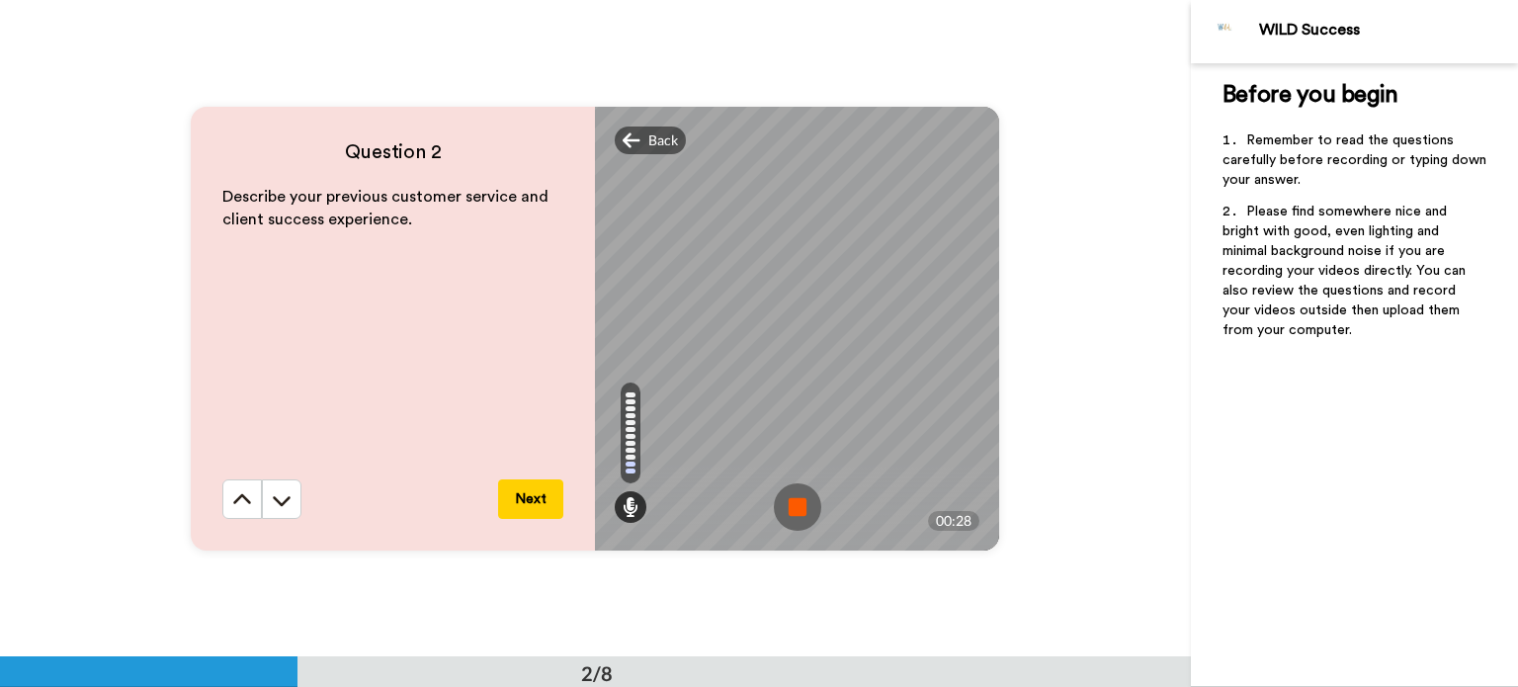
click at [789, 500] on img at bounding box center [797, 506] width 47 height 47
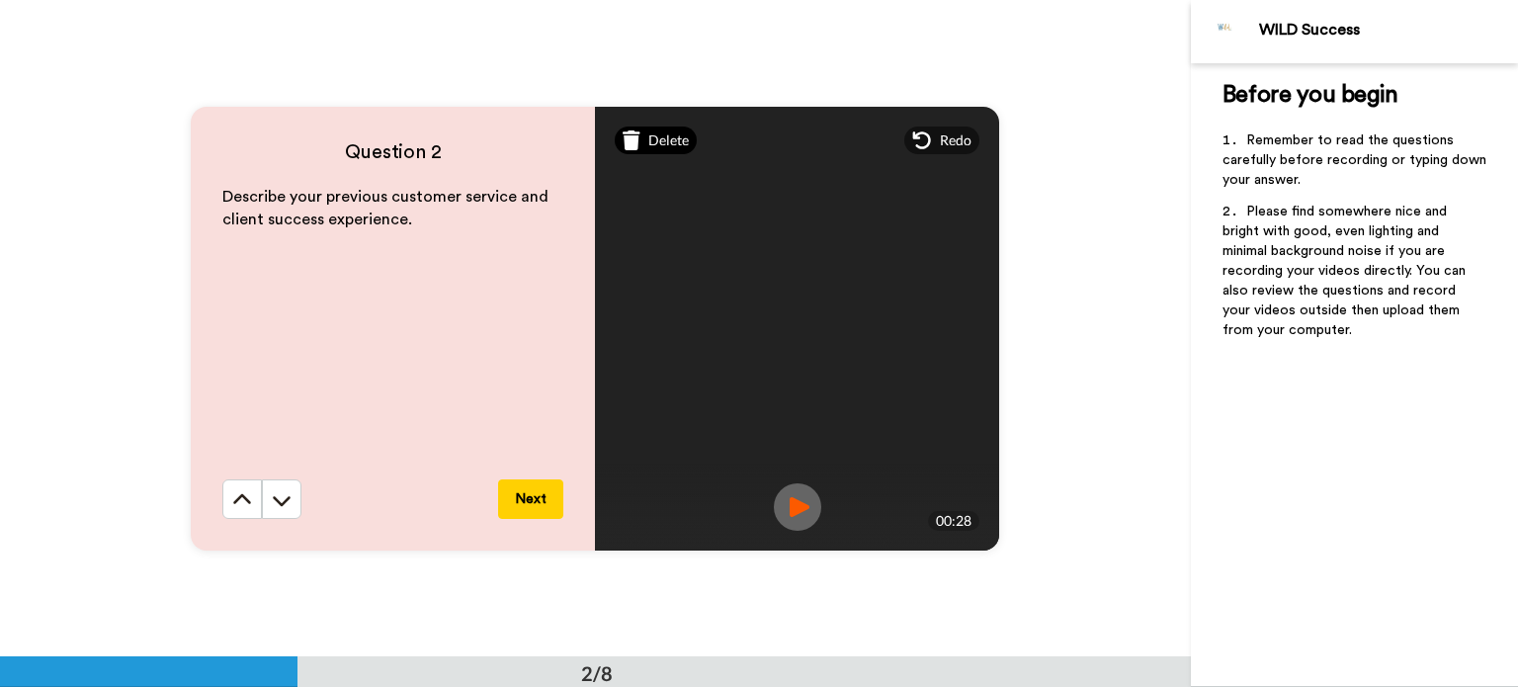
click at [657, 135] on span "Delete" at bounding box center [668, 140] width 41 height 20
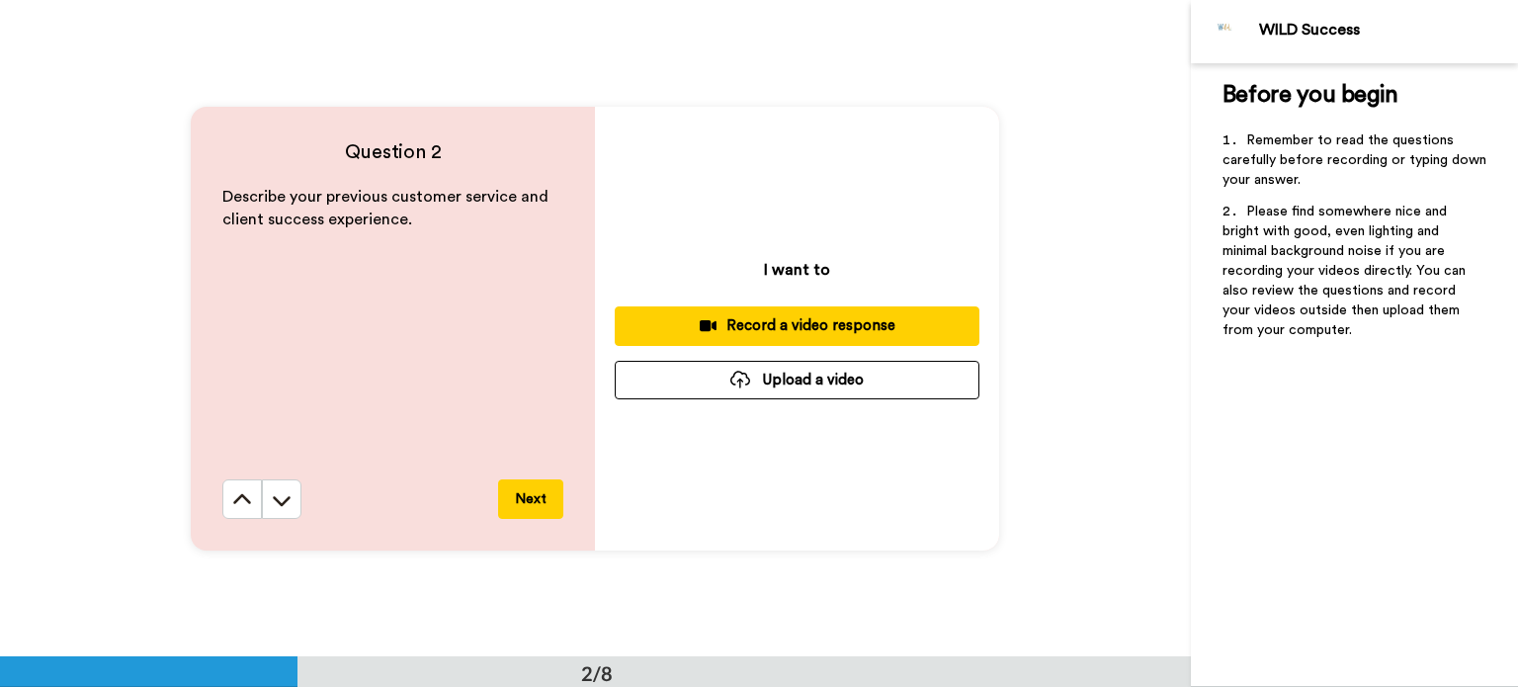
click at [748, 319] on div "Record a video response" at bounding box center [796, 325] width 333 height 21
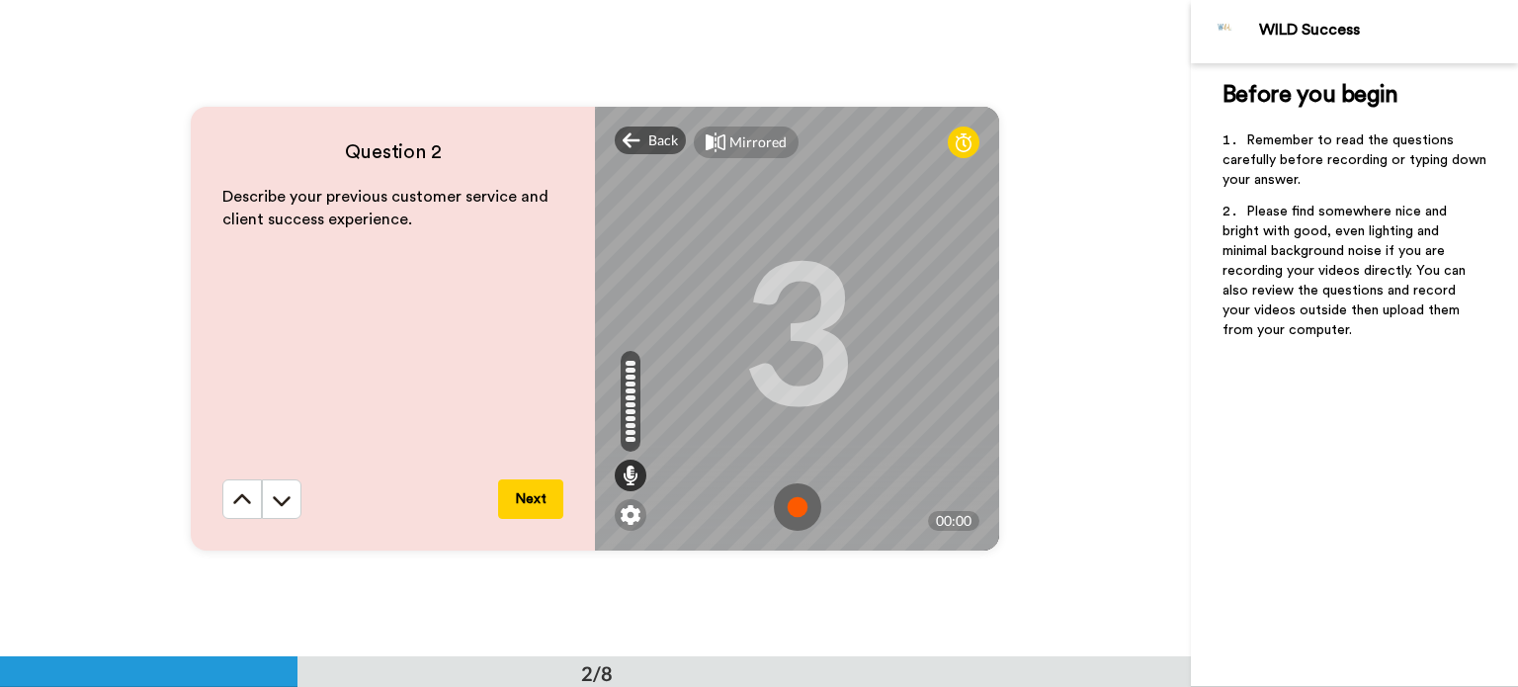
click at [783, 502] on img at bounding box center [797, 506] width 47 height 47
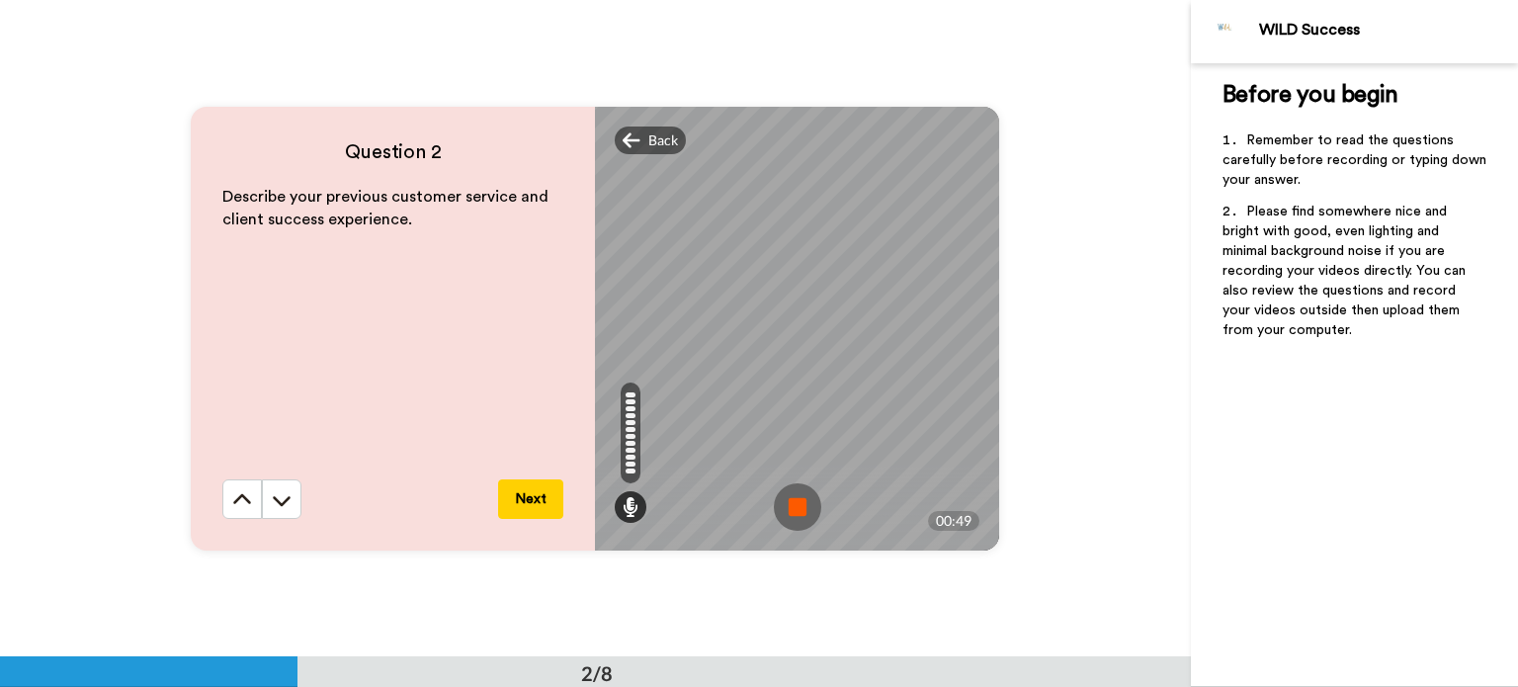
click at [801, 505] on img at bounding box center [797, 506] width 47 height 47
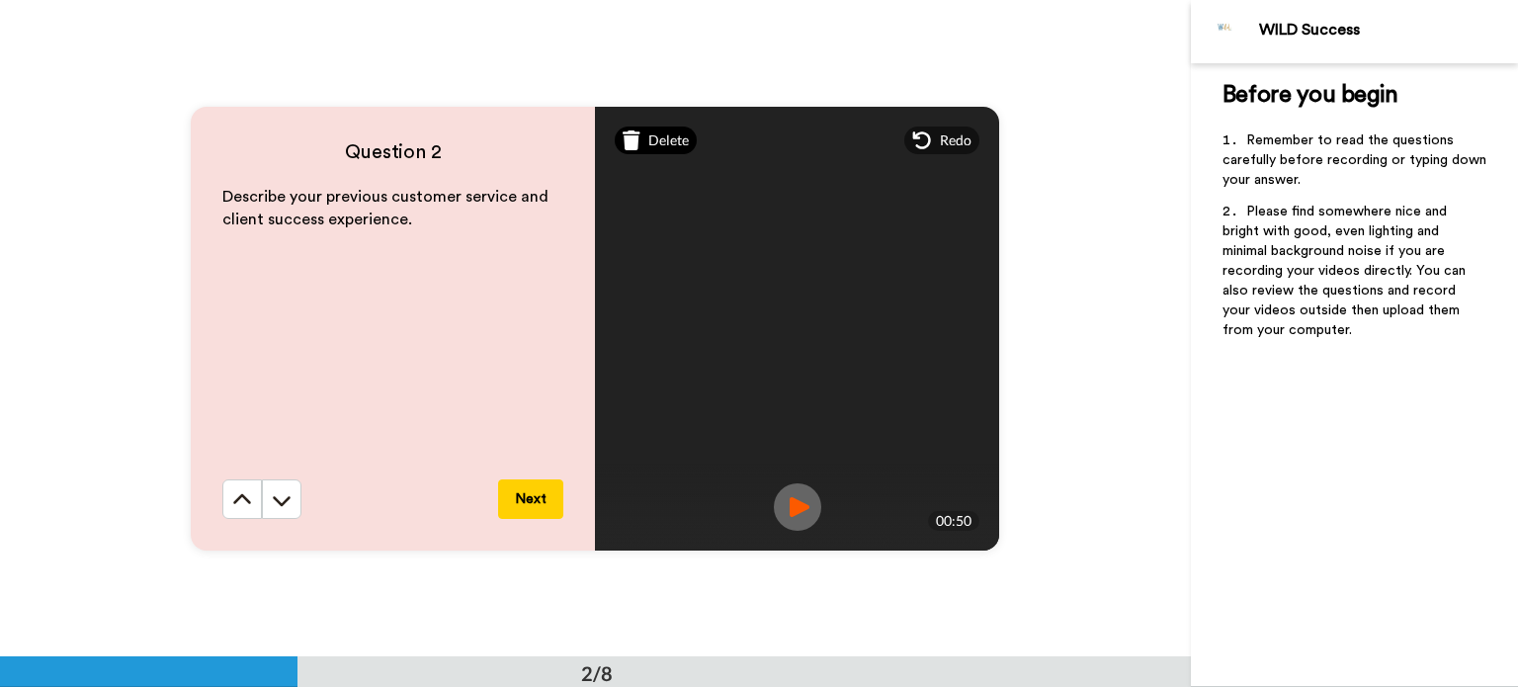
click at [660, 144] on span "Delete" at bounding box center [668, 140] width 41 height 20
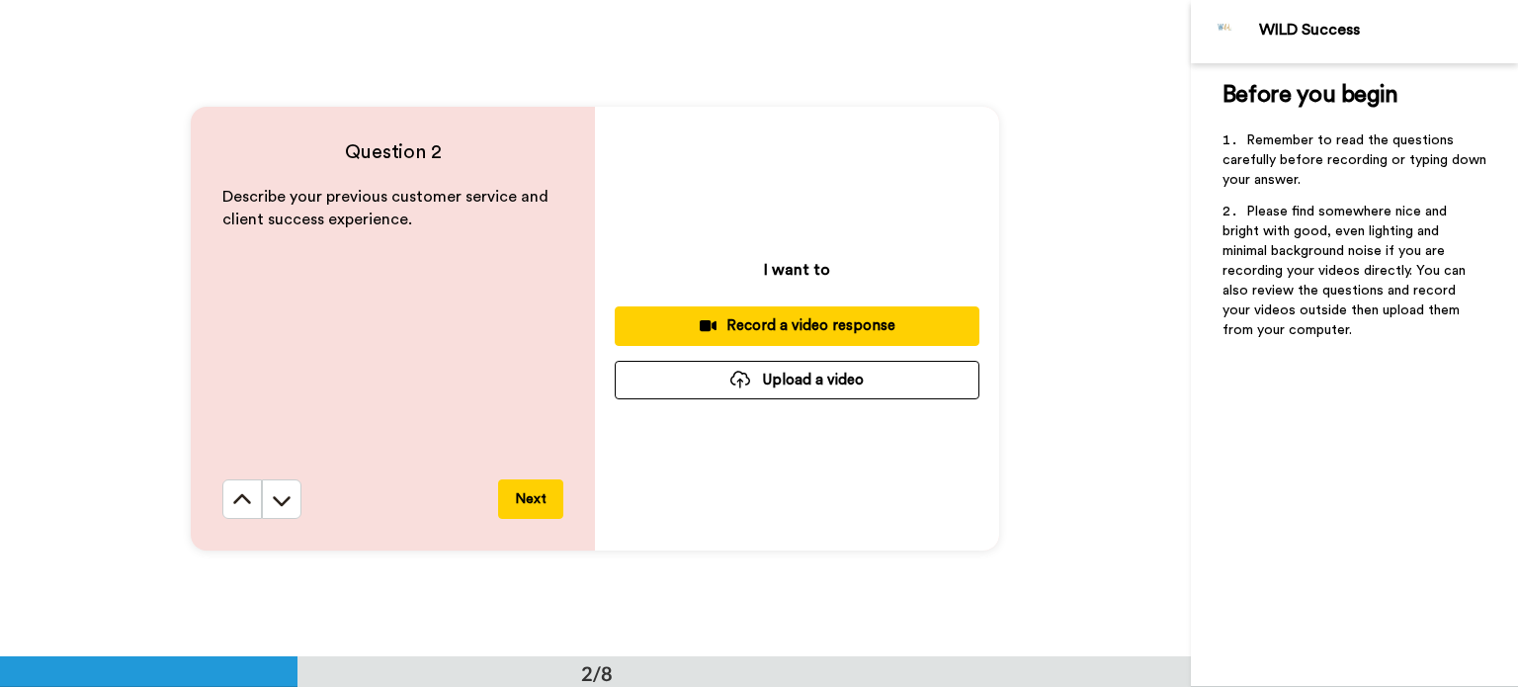
click at [765, 327] on div "Record a video response" at bounding box center [796, 325] width 333 height 21
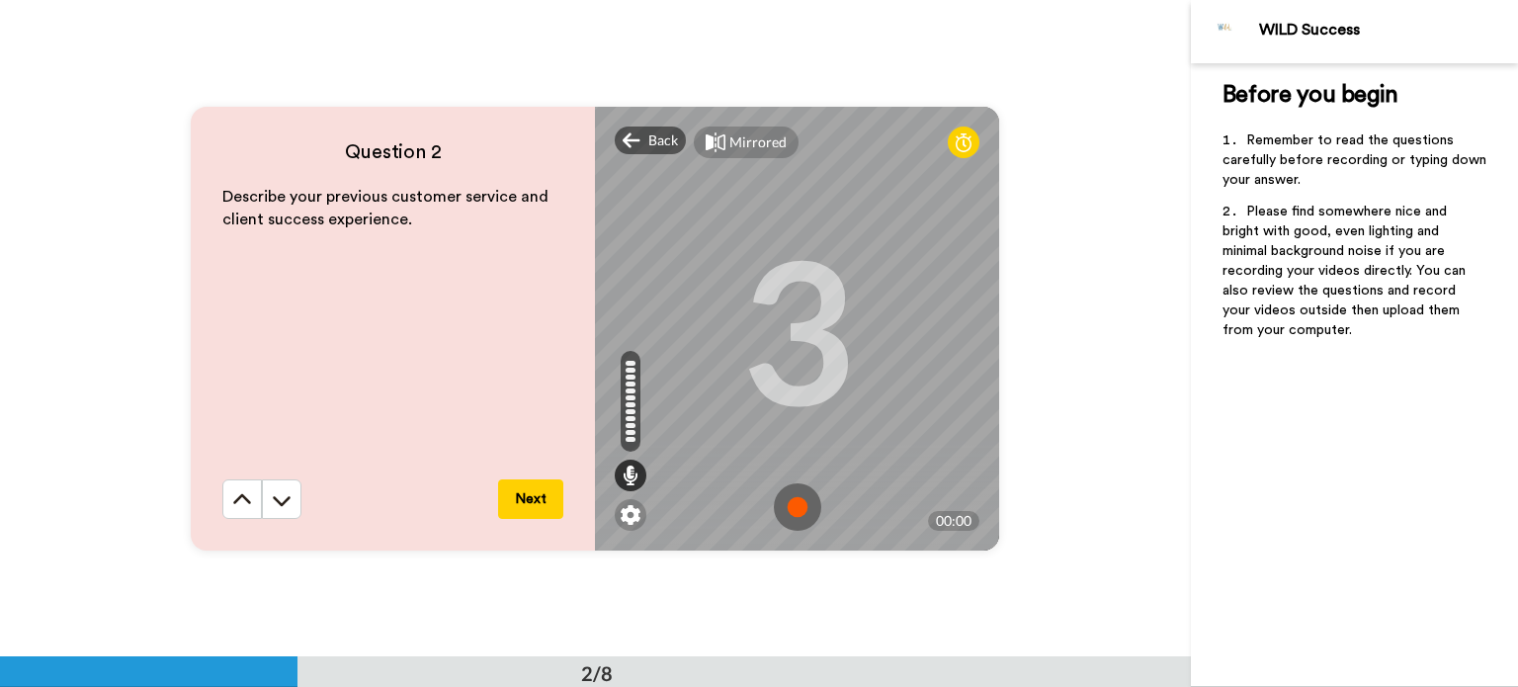
click at [785, 493] on img at bounding box center [797, 506] width 47 height 47
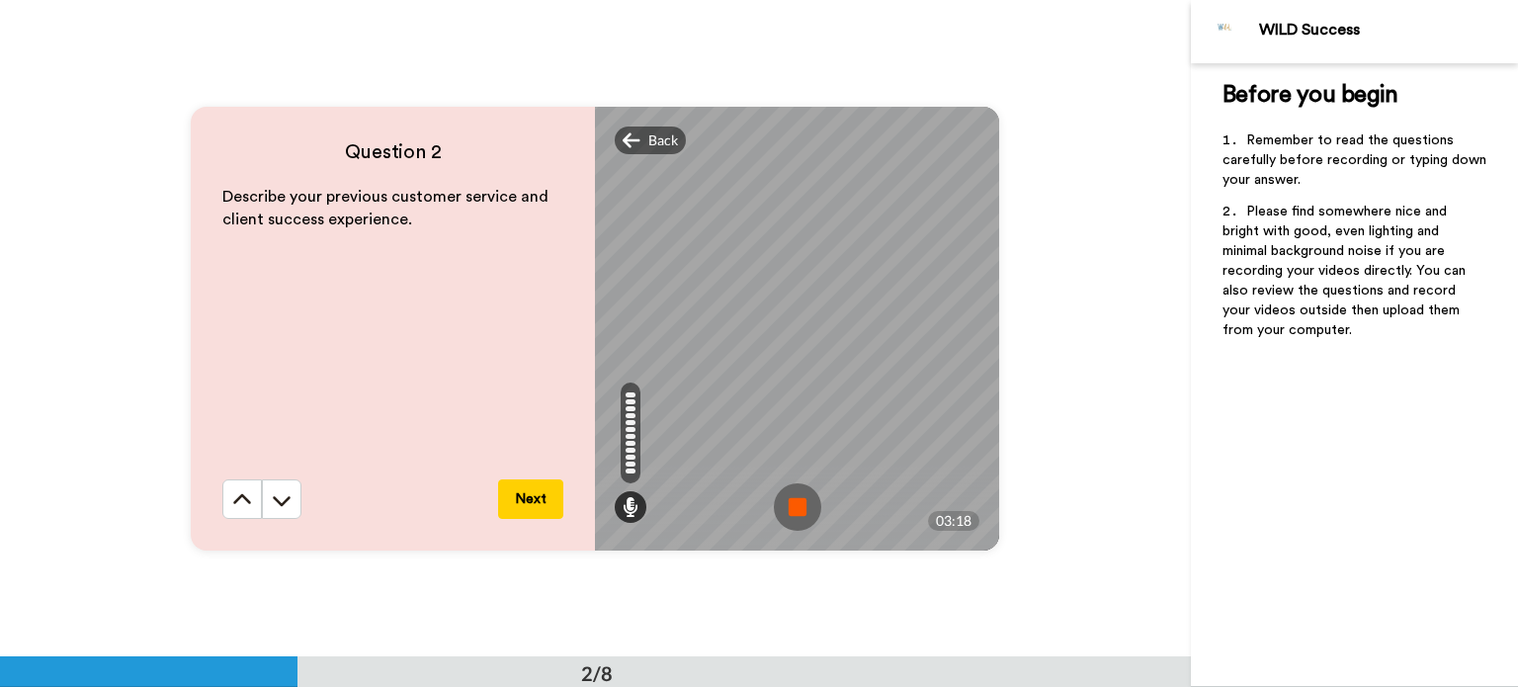
click at [774, 509] on img at bounding box center [797, 506] width 47 height 47
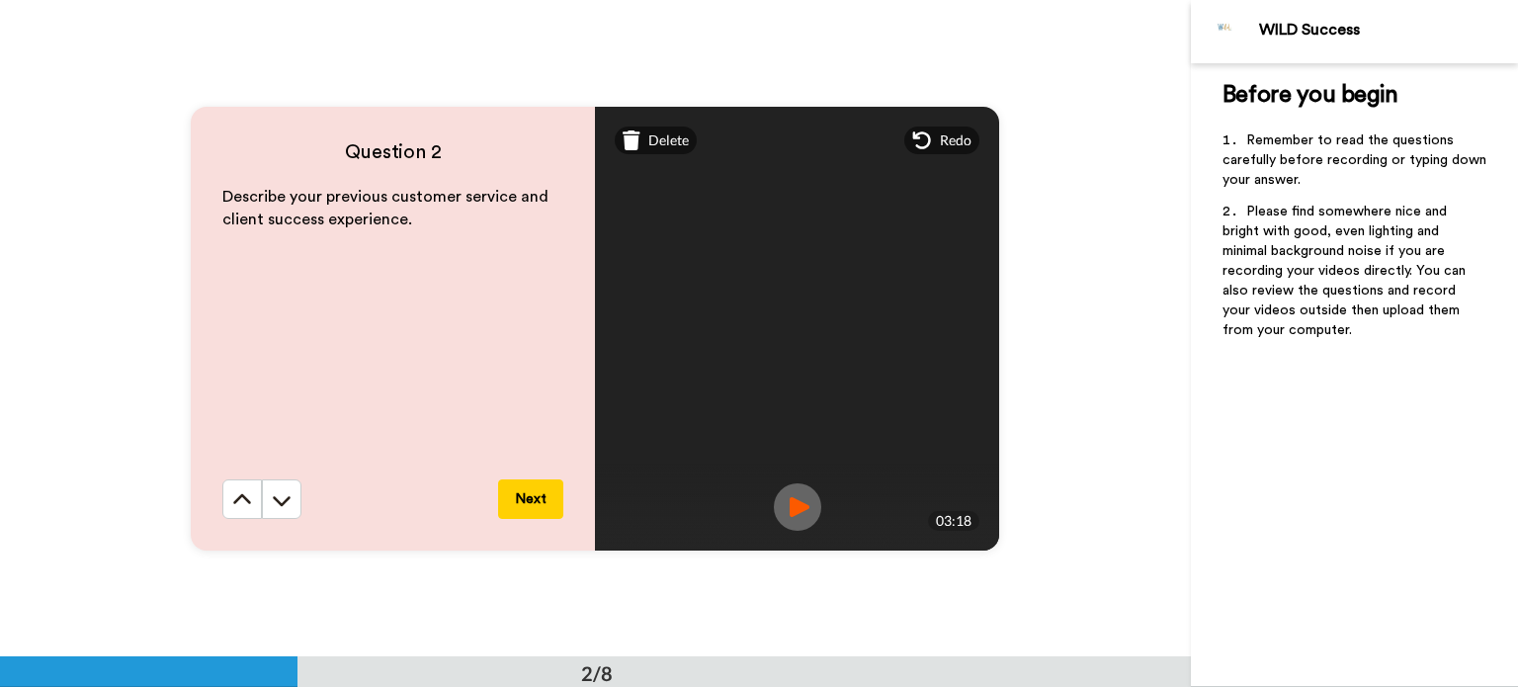
click at [774, 509] on img at bounding box center [797, 506] width 47 height 47
click at [527, 485] on button "Next" at bounding box center [530, 499] width 65 height 40
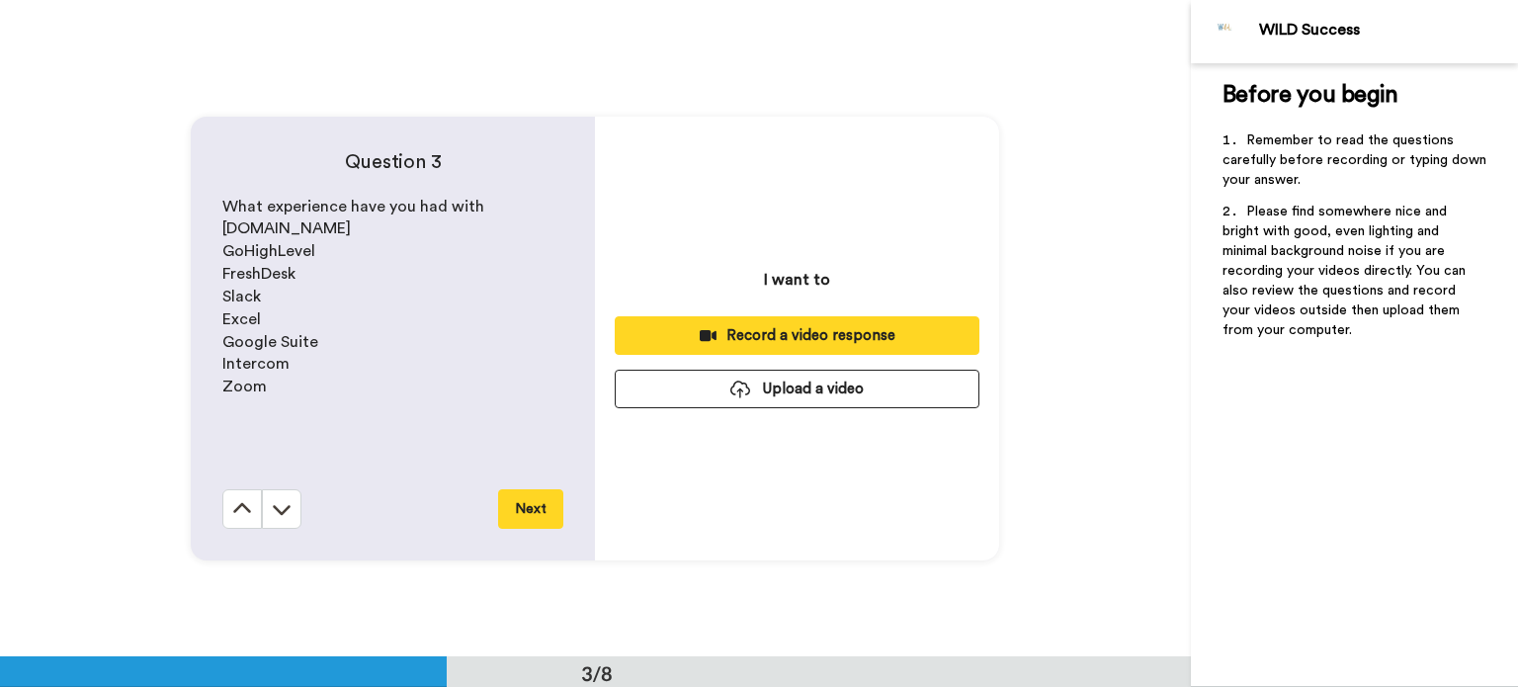
scroll to position [1314, 0]
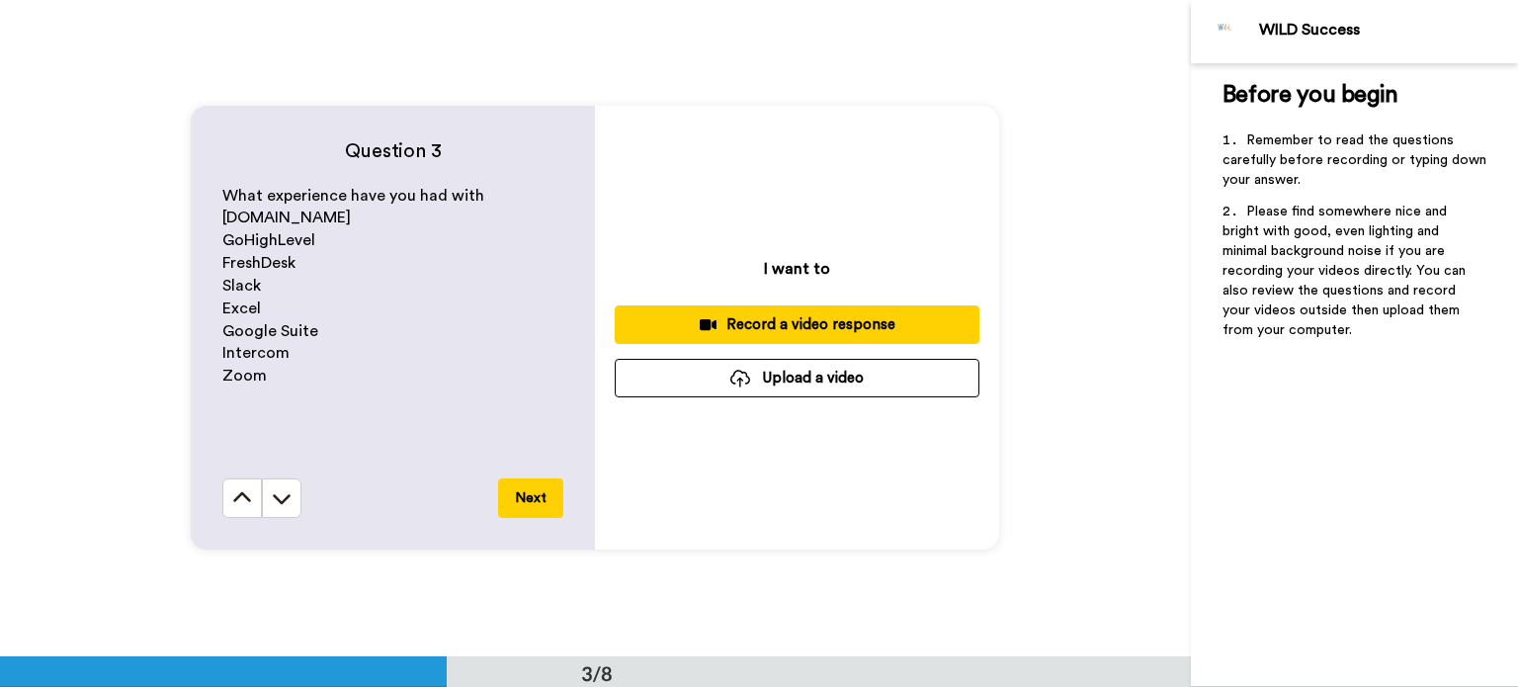
click at [680, 323] on div "Record a video response" at bounding box center [796, 324] width 333 height 21
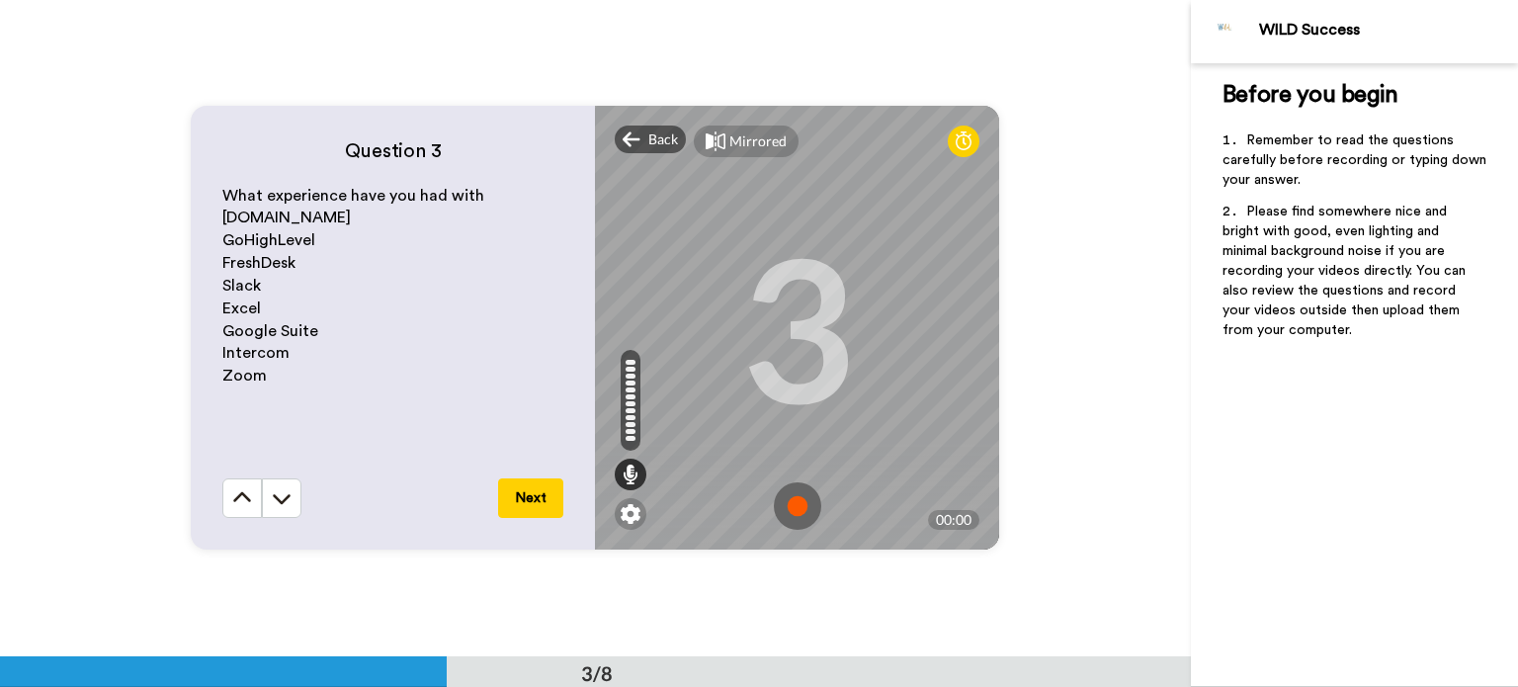
click at [794, 505] on img at bounding box center [797, 505] width 47 height 47
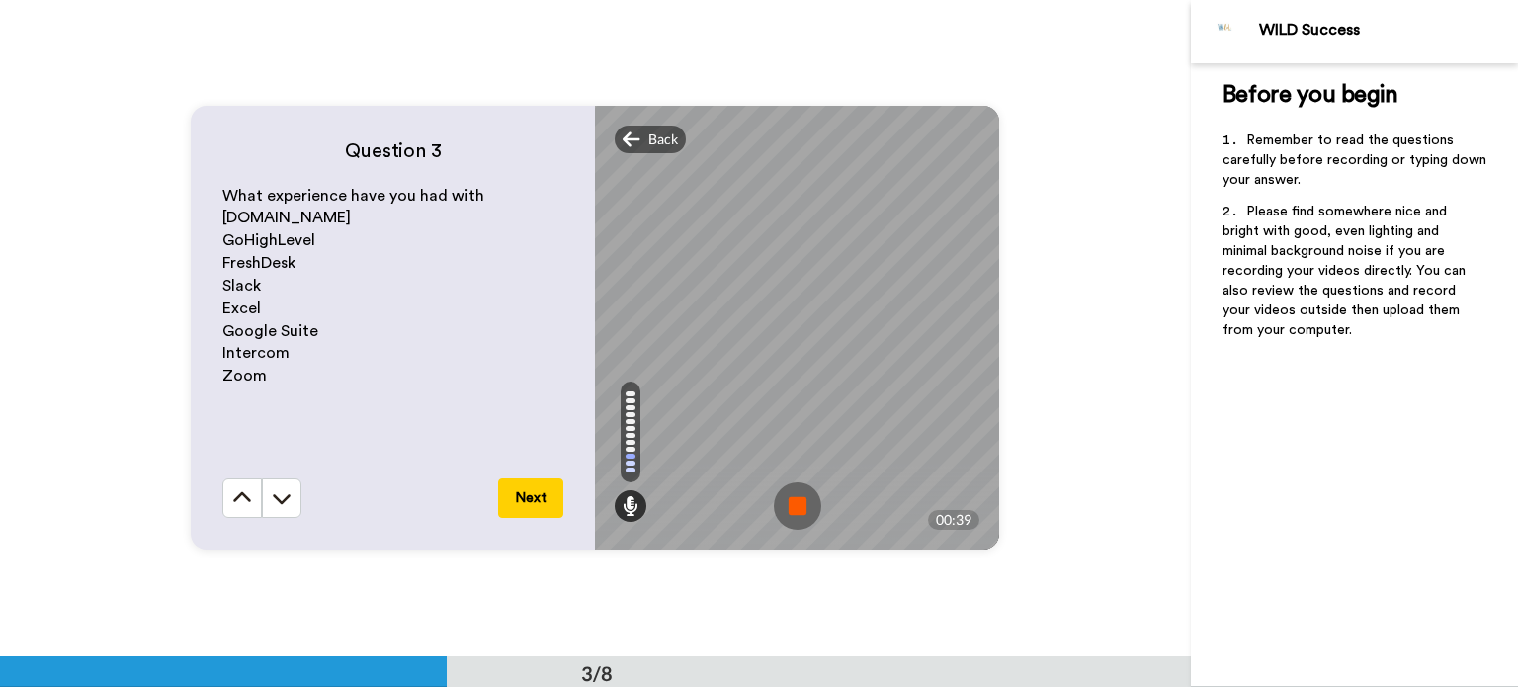
click at [794, 505] on img at bounding box center [797, 505] width 47 height 47
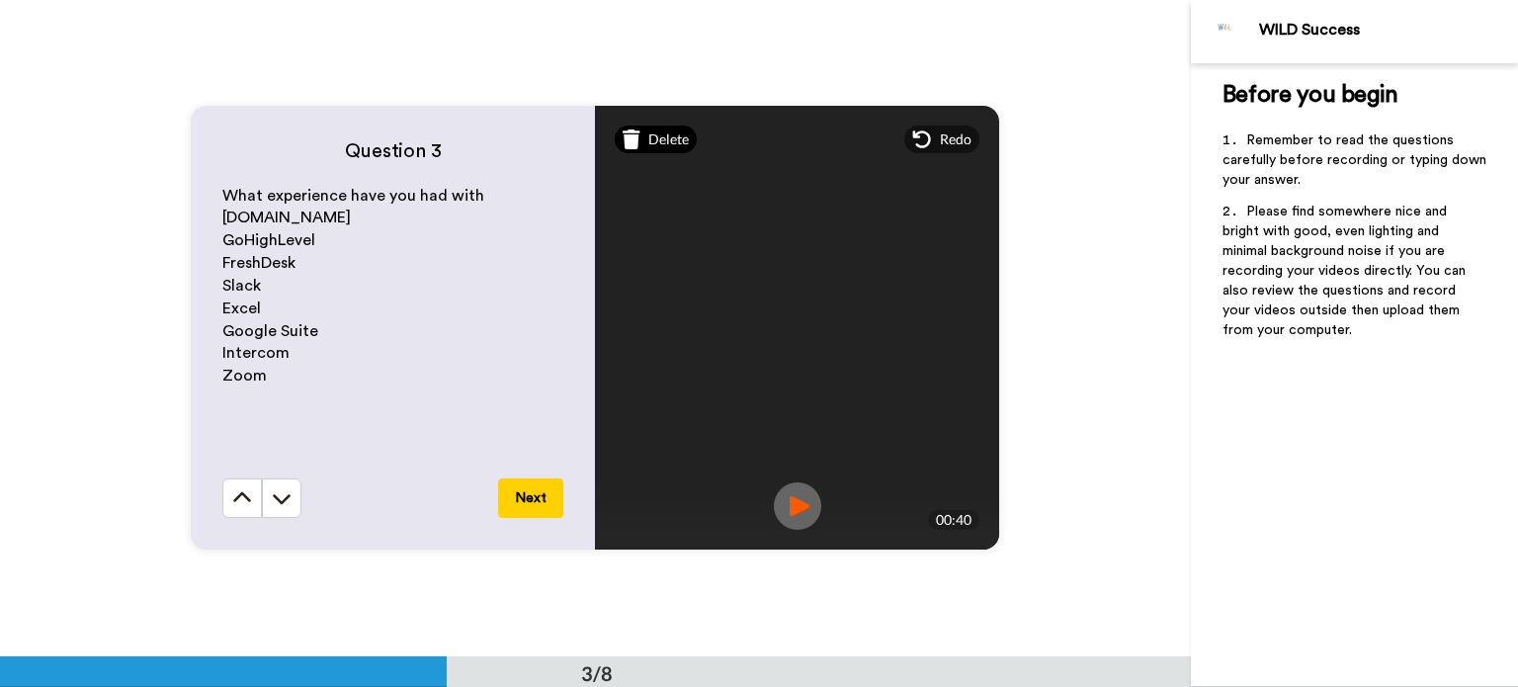
click at [660, 151] on div "Delete" at bounding box center [656, 139] width 82 height 28
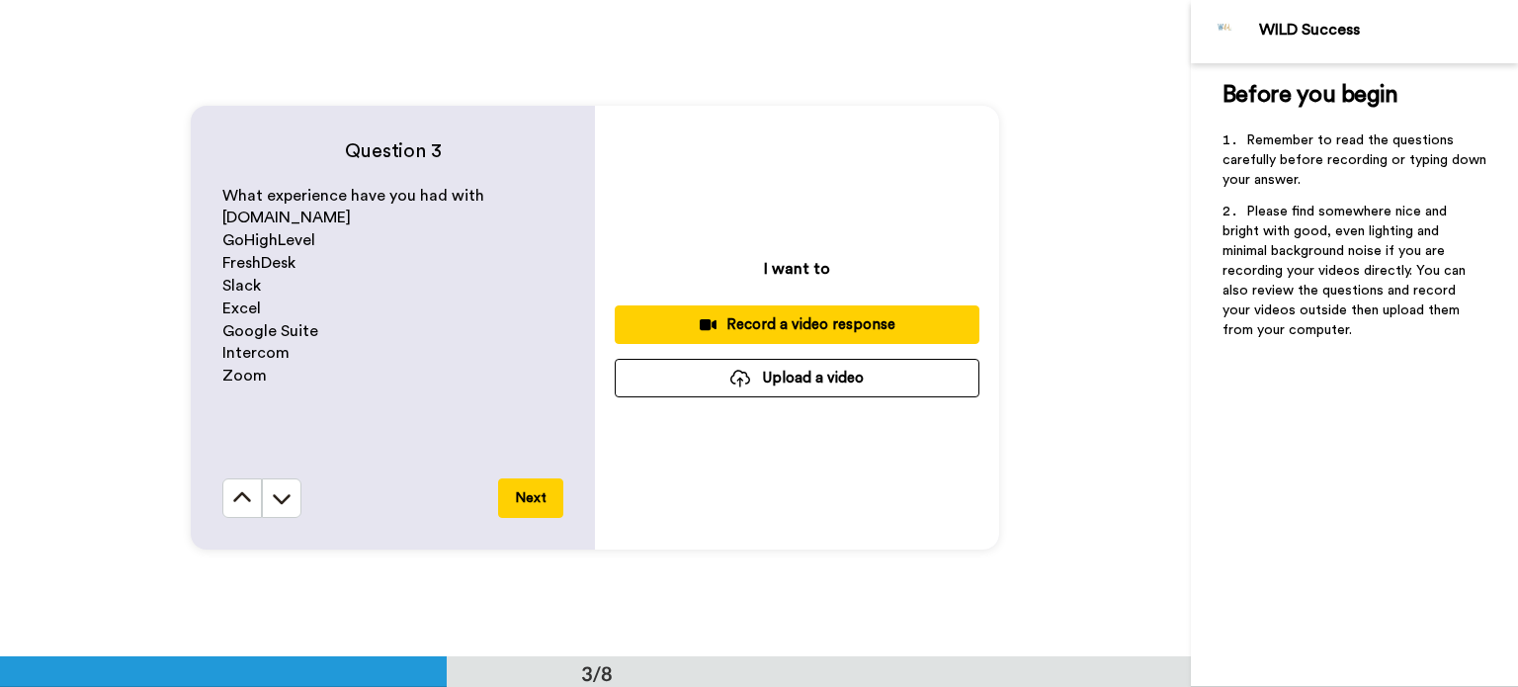
click at [741, 321] on div "Record a video response" at bounding box center [796, 324] width 333 height 21
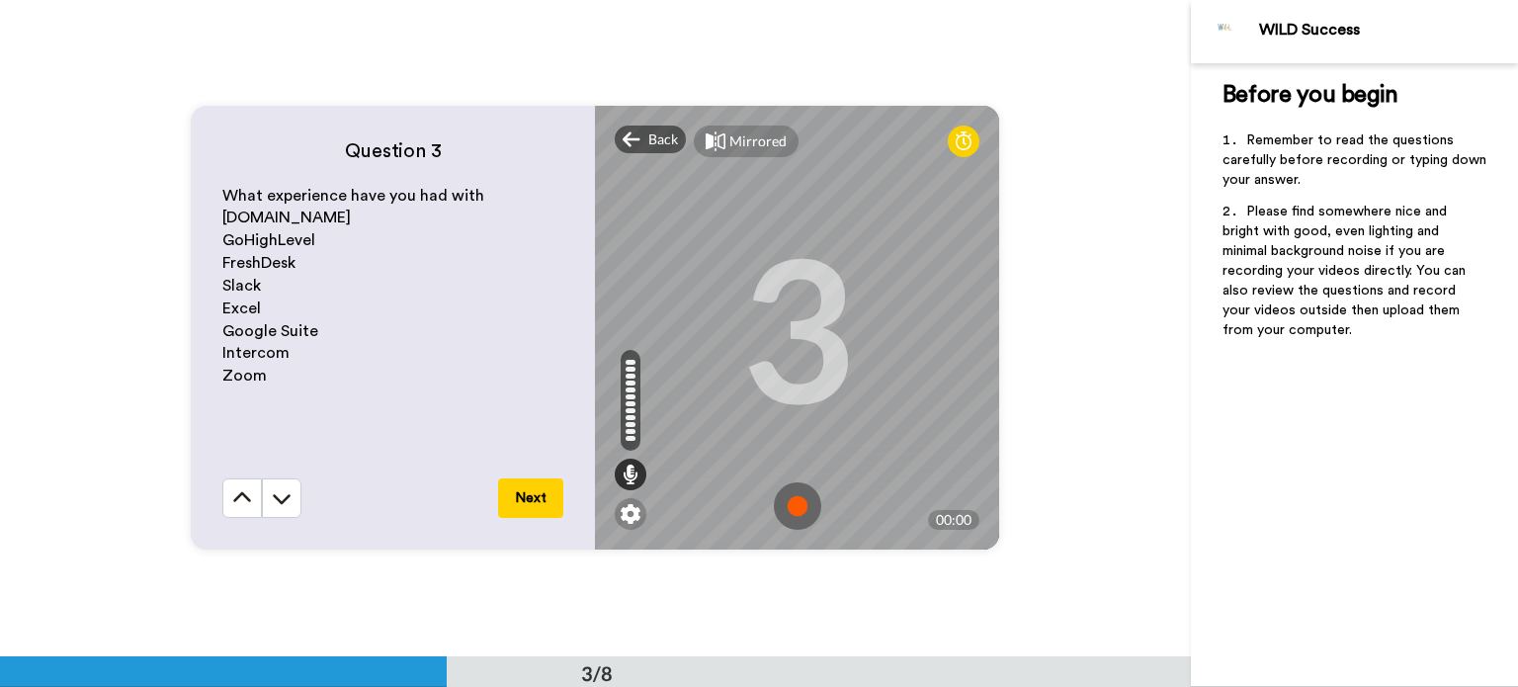
click at [785, 496] on img at bounding box center [797, 505] width 47 height 47
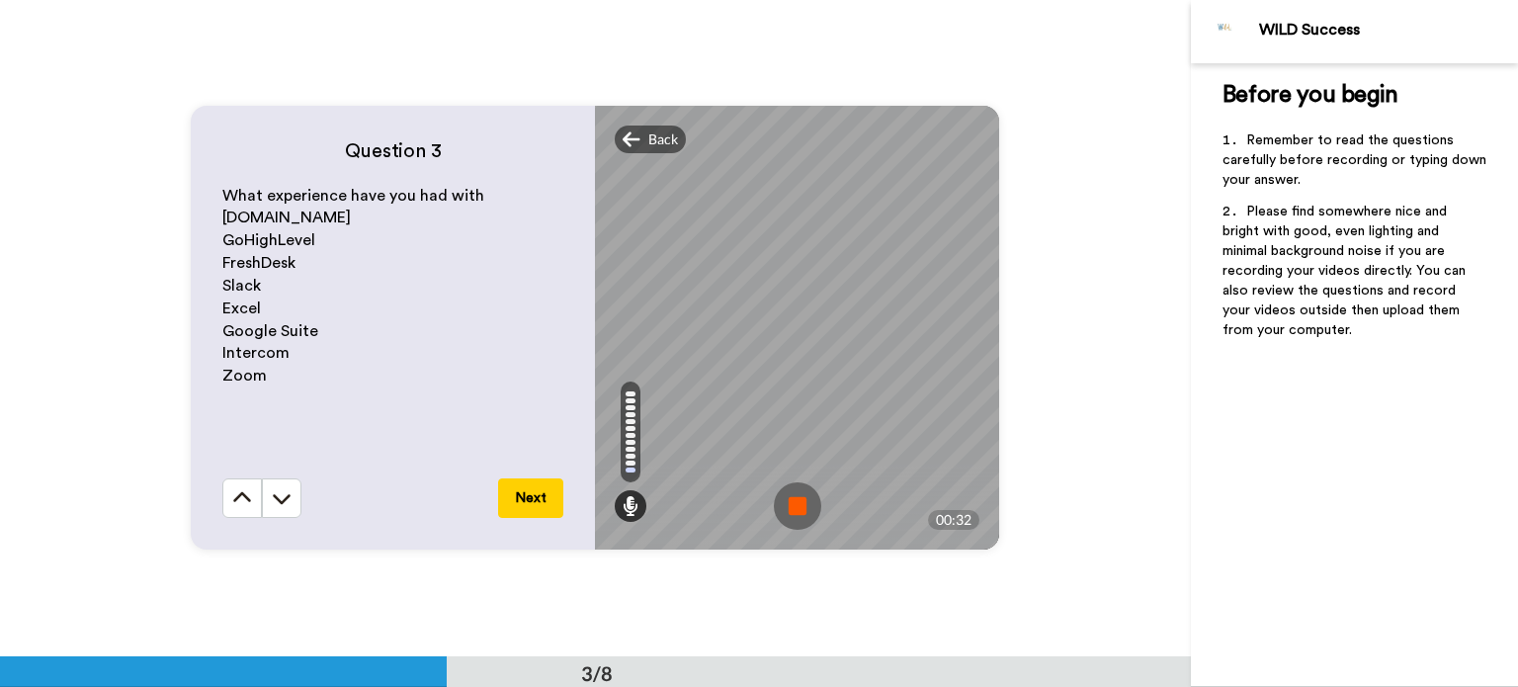
click at [785, 496] on img at bounding box center [797, 505] width 47 height 47
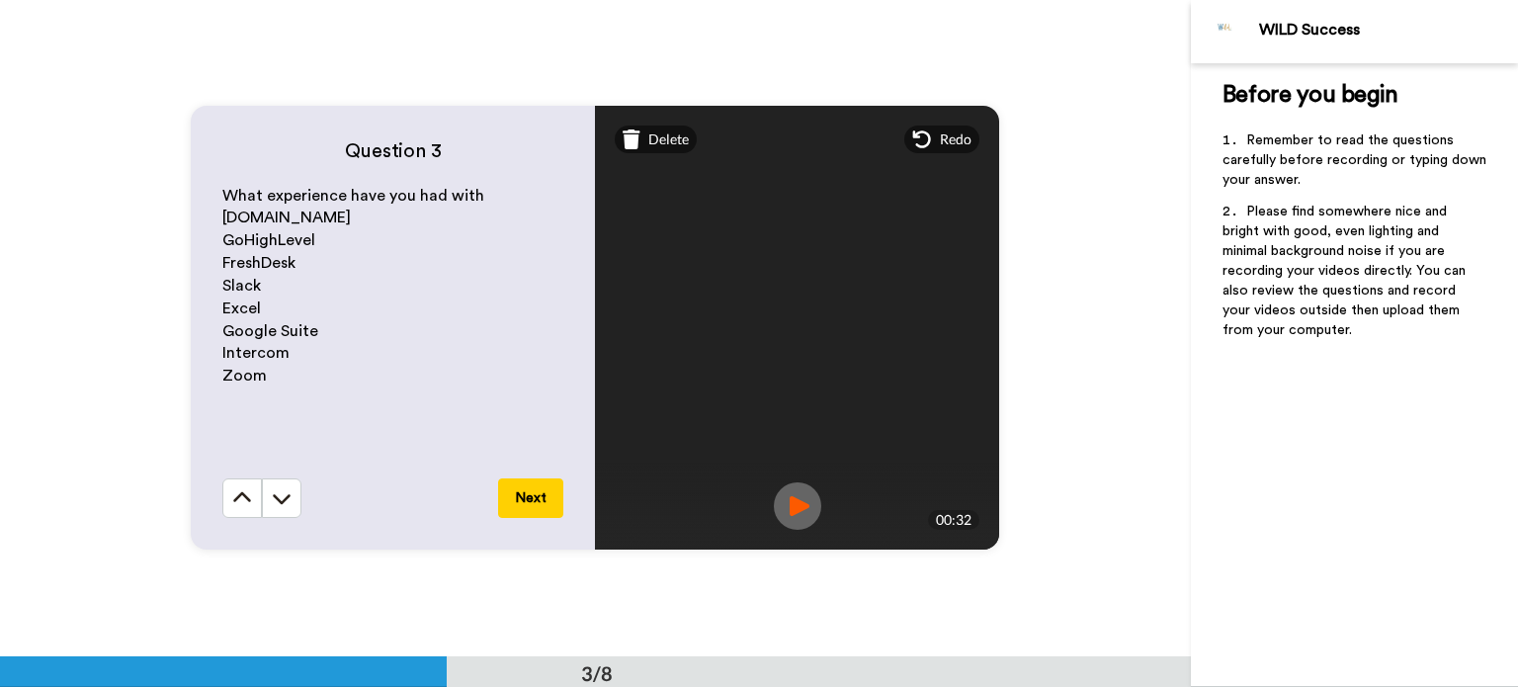
click at [785, 496] on img at bounding box center [797, 505] width 47 height 47
click at [511, 508] on button "Next" at bounding box center [530, 498] width 65 height 40
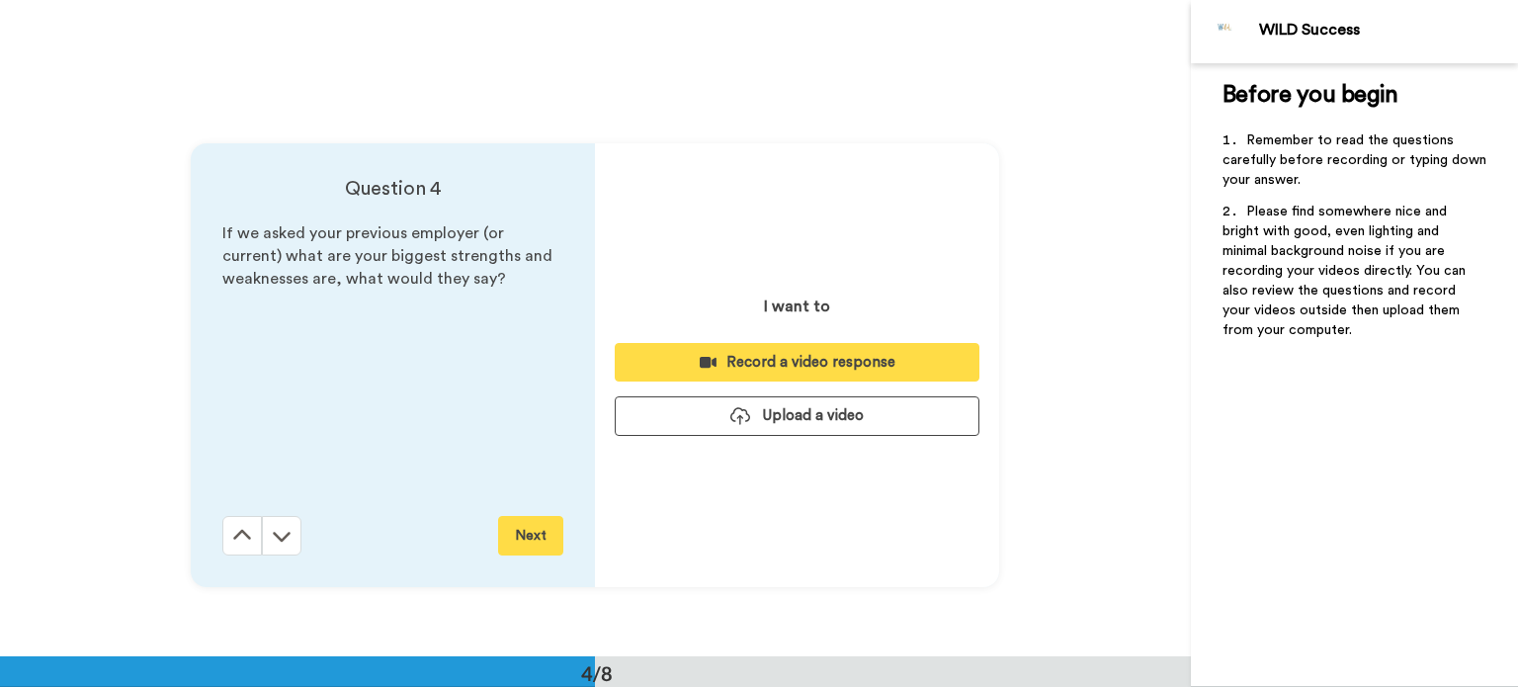
scroll to position [1970, 0]
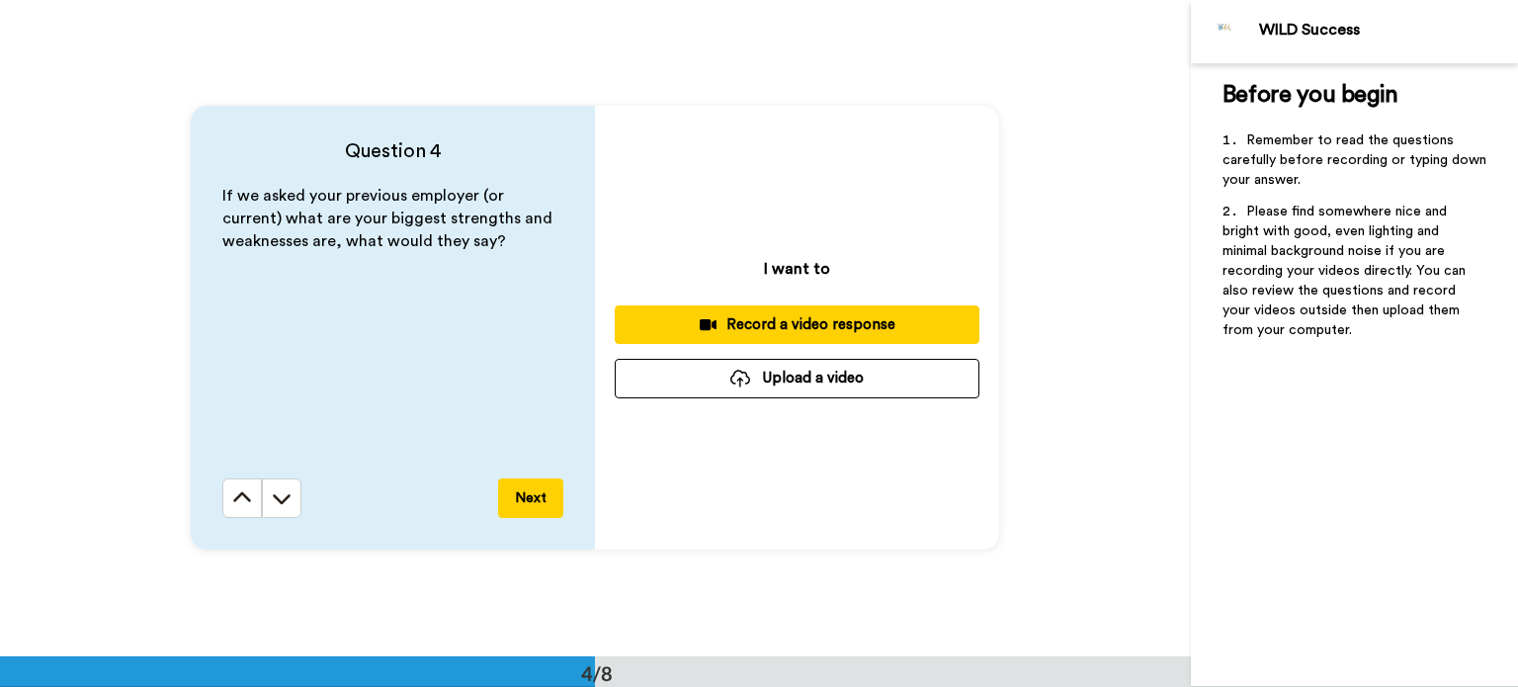
click at [669, 327] on div "Record a video response" at bounding box center [796, 324] width 333 height 21
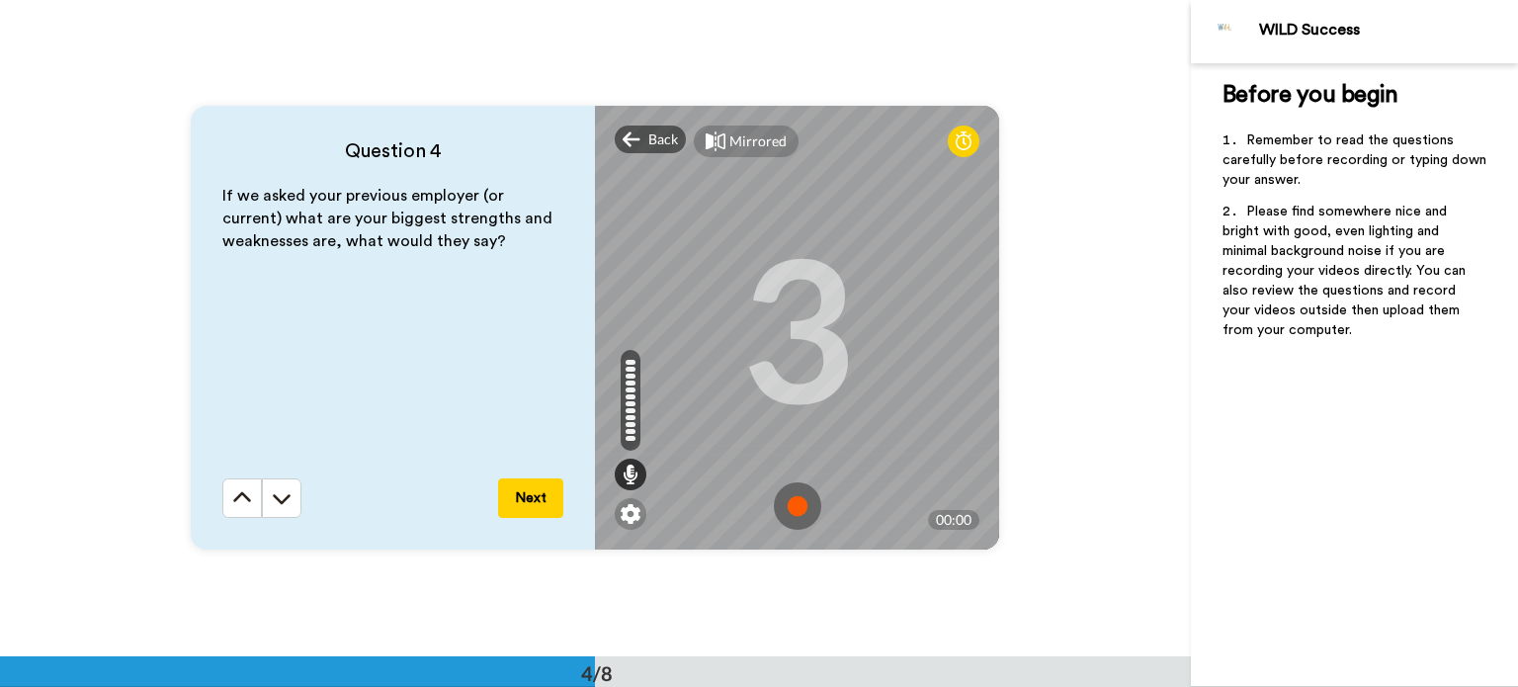
click at [791, 501] on img at bounding box center [797, 505] width 47 height 47
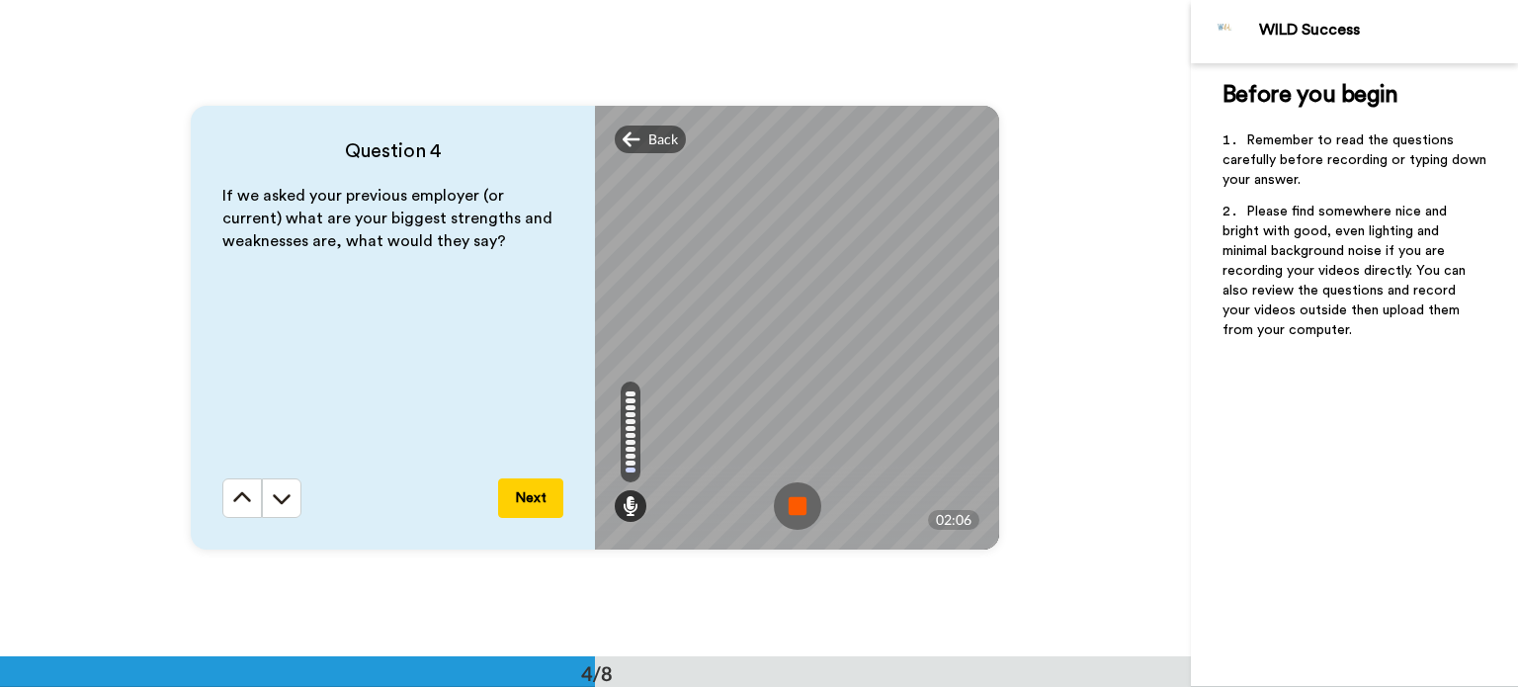
click at [791, 501] on img at bounding box center [797, 505] width 47 height 47
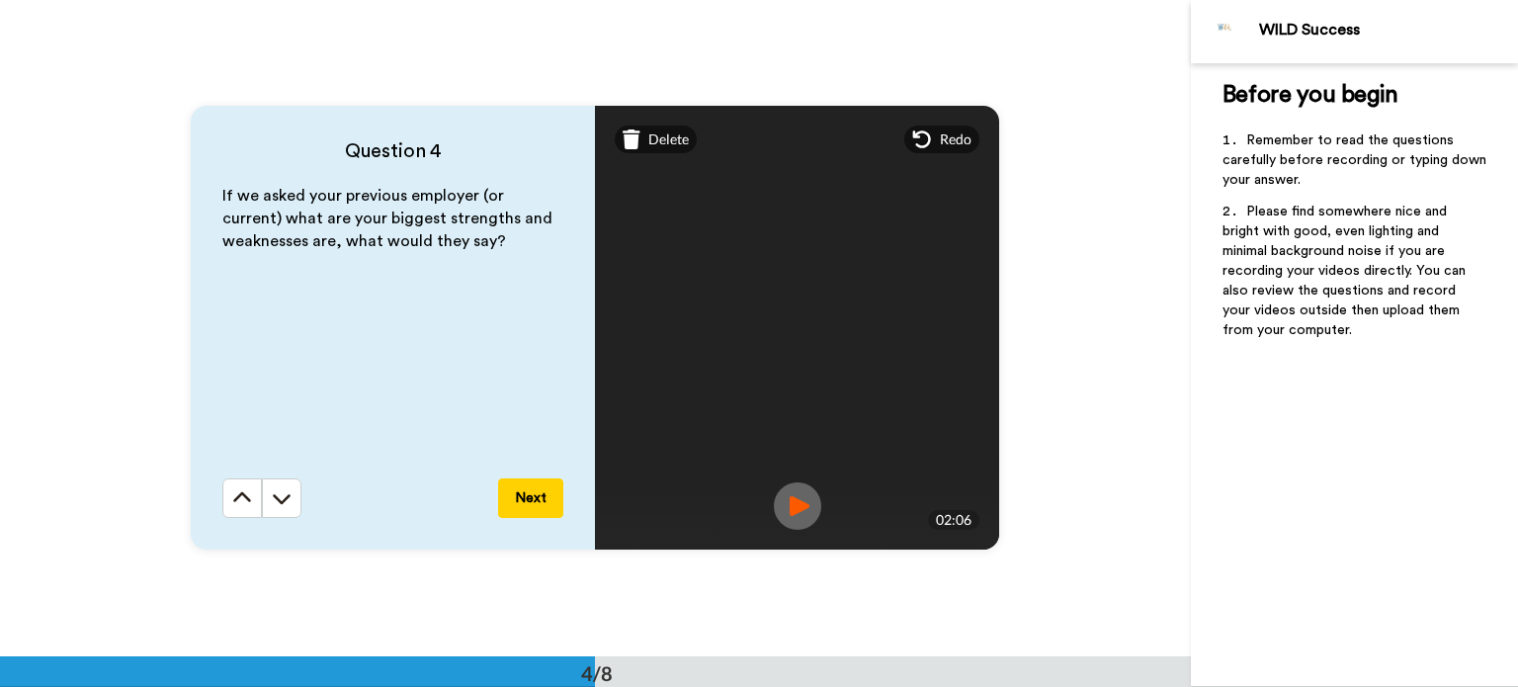
click at [791, 501] on img at bounding box center [797, 505] width 47 height 47
click at [516, 497] on button "Next" at bounding box center [530, 498] width 65 height 40
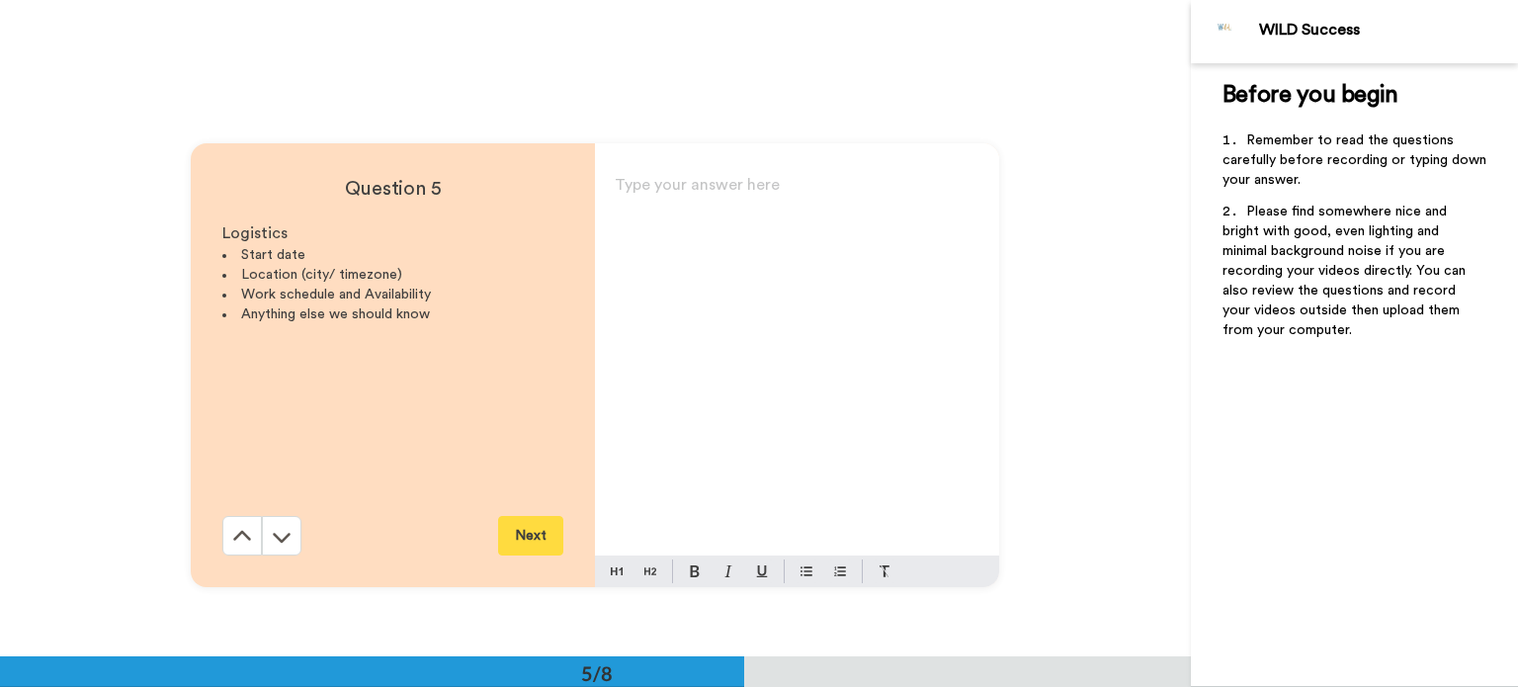
scroll to position [2628, 0]
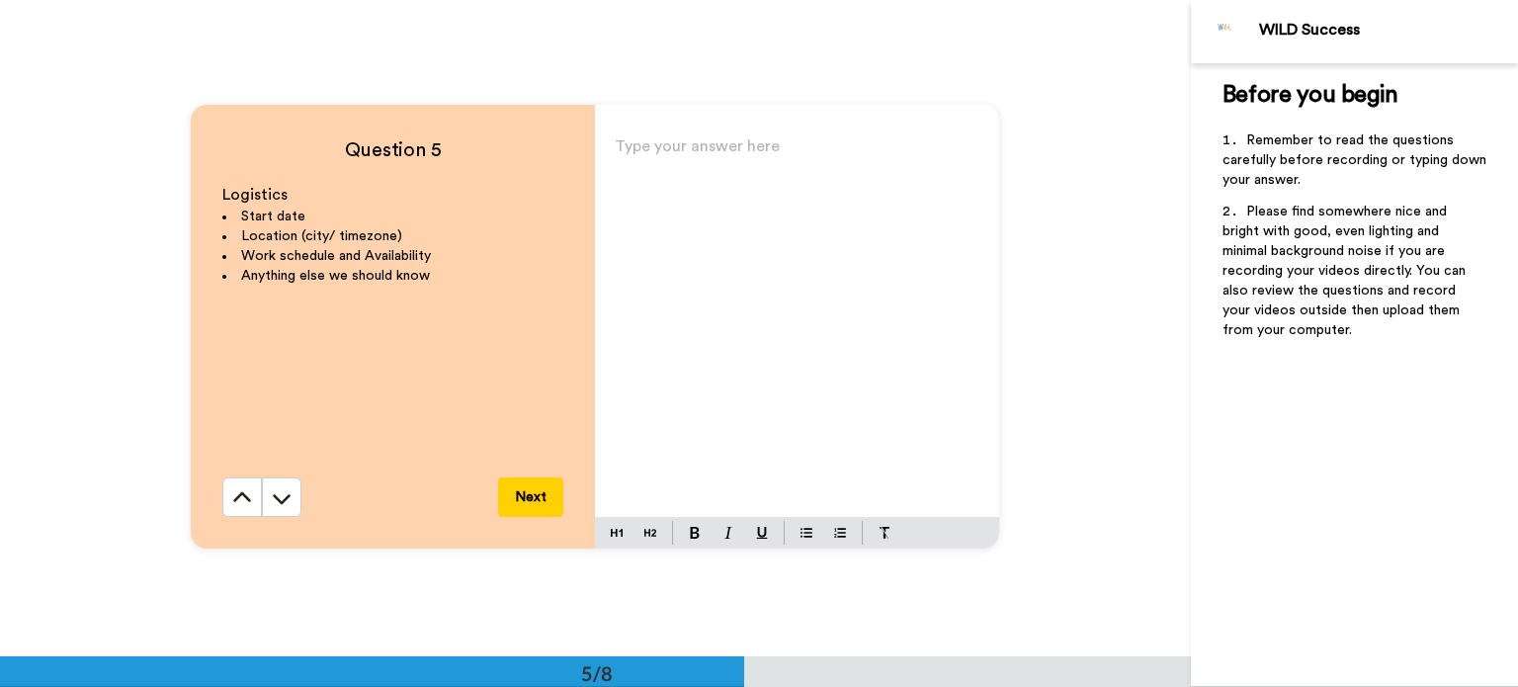
click at [688, 234] on div "Type your answer here ﻿" at bounding box center [797, 324] width 404 height 384
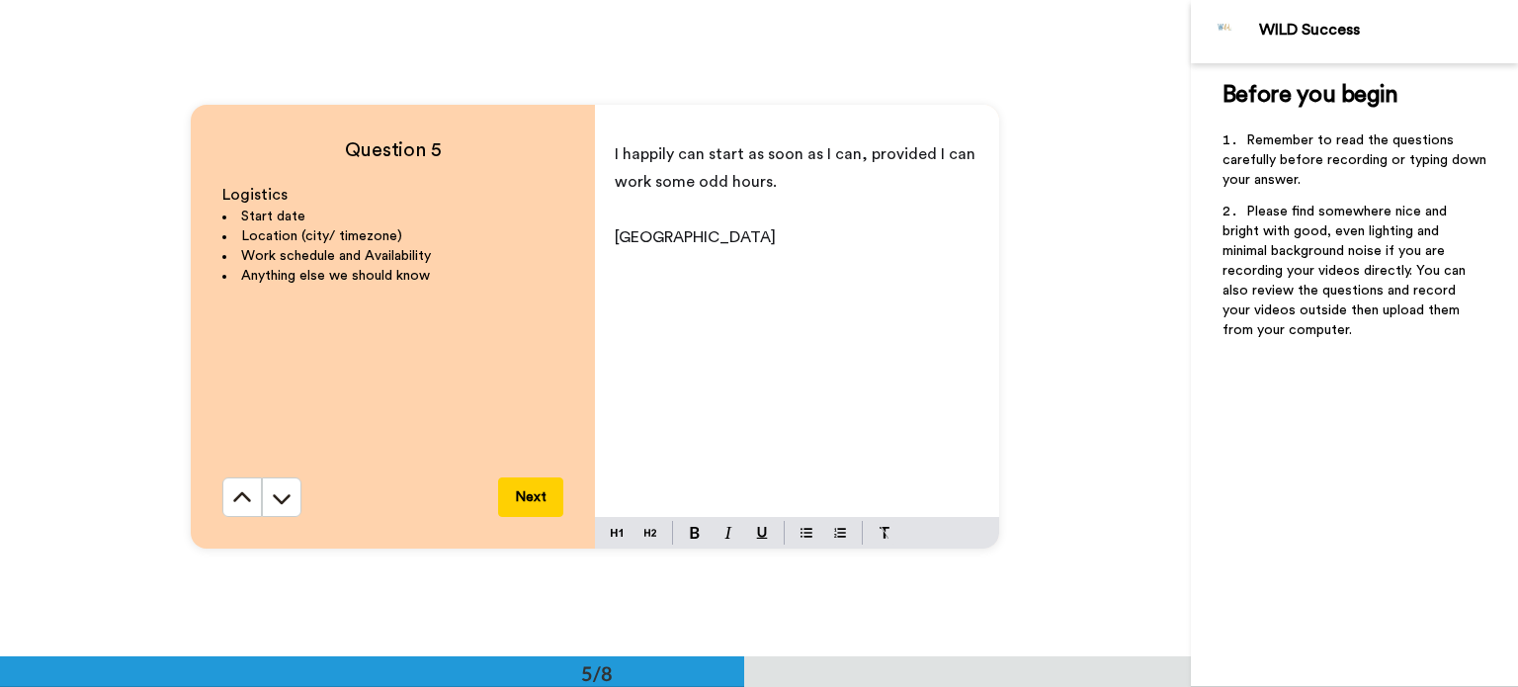
click at [607, 226] on div "I happily can start as soon as I can, provided I can work some odd hours. ﻿ [GE…" at bounding box center [797, 324] width 404 height 384
click at [797, 240] on p "[GEOGRAPHIC_DATA], [GEOGRAPHIC_DATA]" at bounding box center [797, 237] width 365 height 28
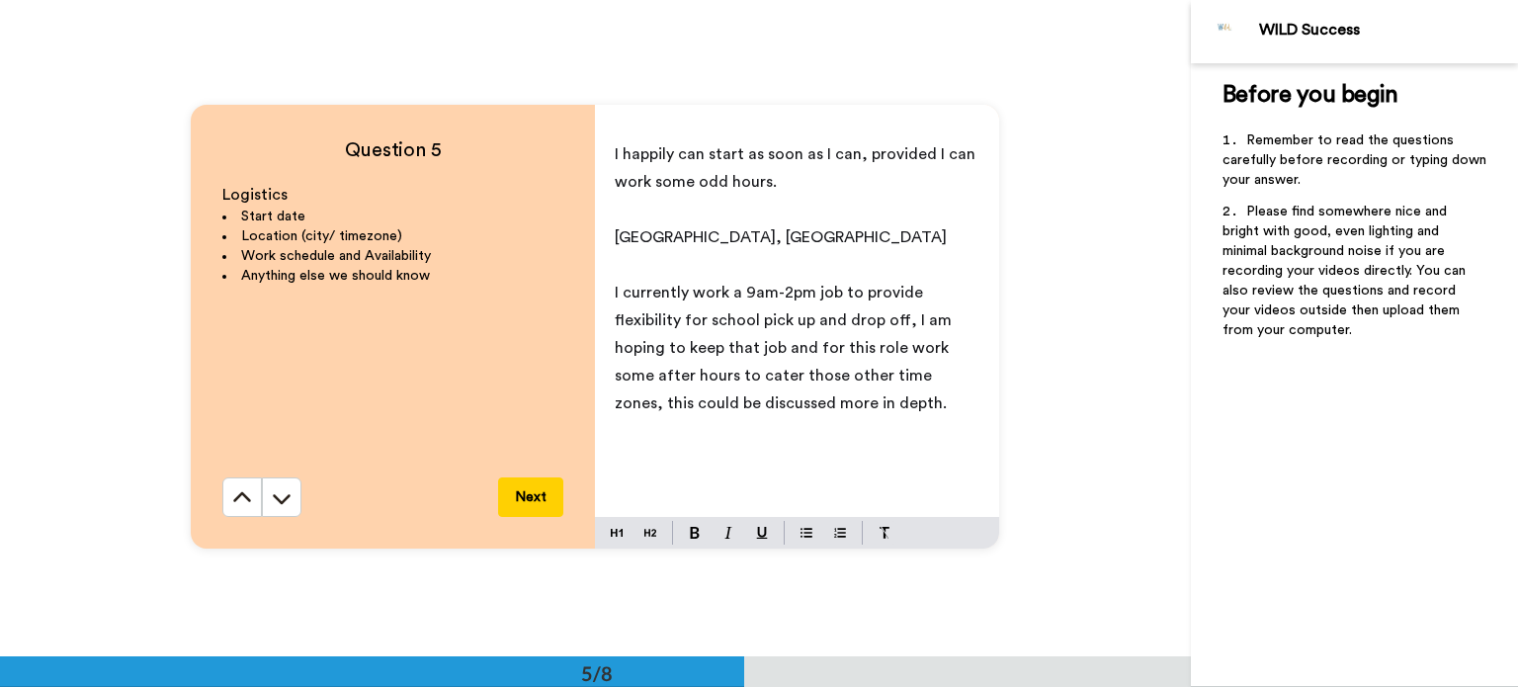
click at [910, 376] on span "I currently work a 9am-2pm job to provide flexibility for school pick up and dr…" at bounding box center [785, 348] width 341 height 126
click at [858, 409] on p "I currently work a 9am-2pm job to provide flexibility for school pick up and dr…" at bounding box center [797, 348] width 365 height 138
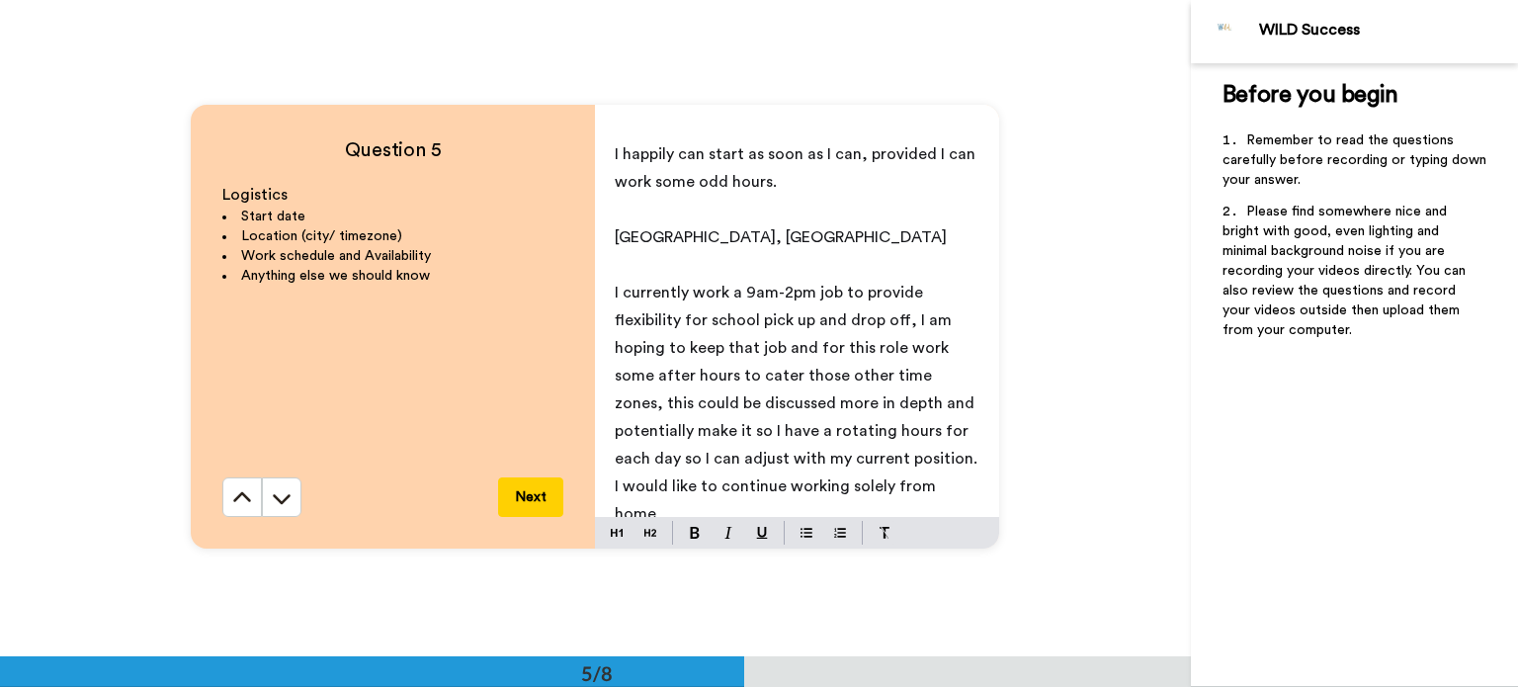
scroll to position [4, 0]
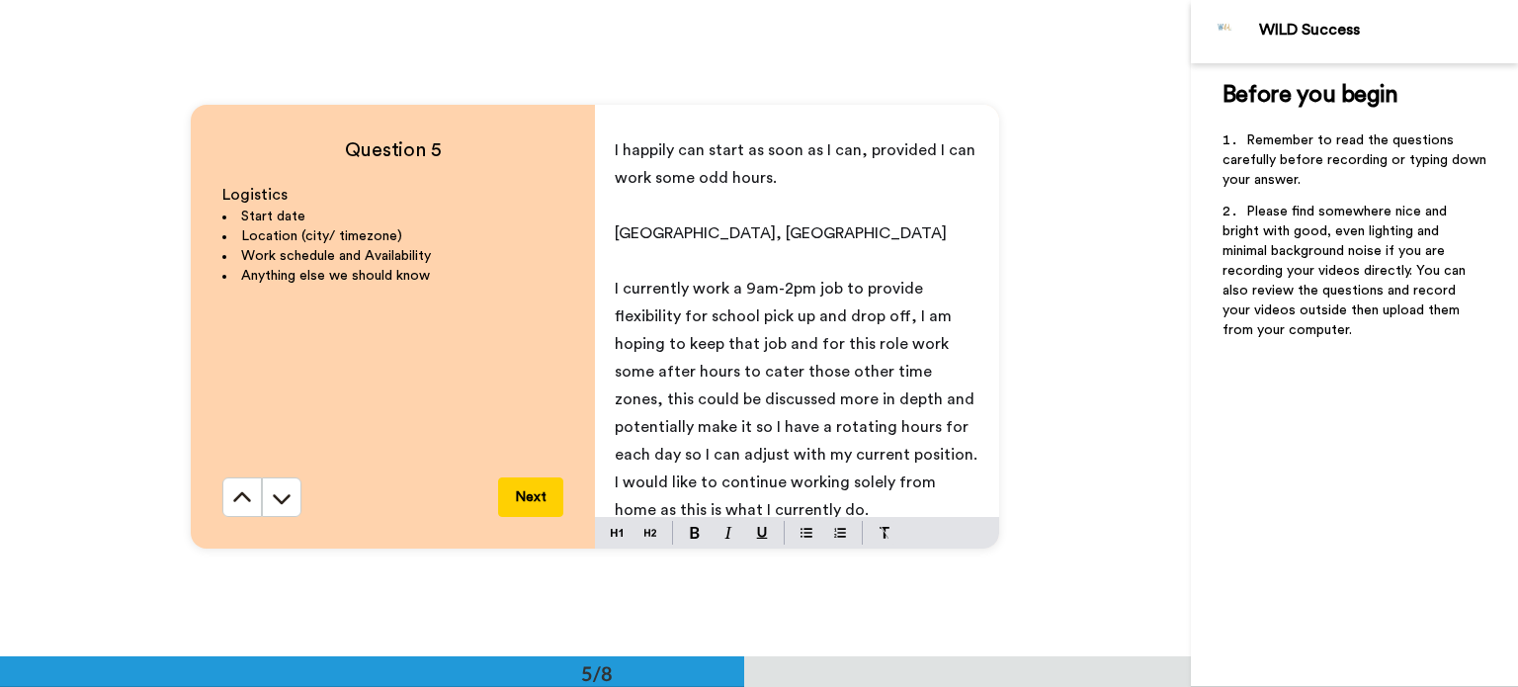
click at [775, 169] on p "I happily can start as soon as I can, provided I can work some odd hours." at bounding box center [797, 163] width 365 height 55
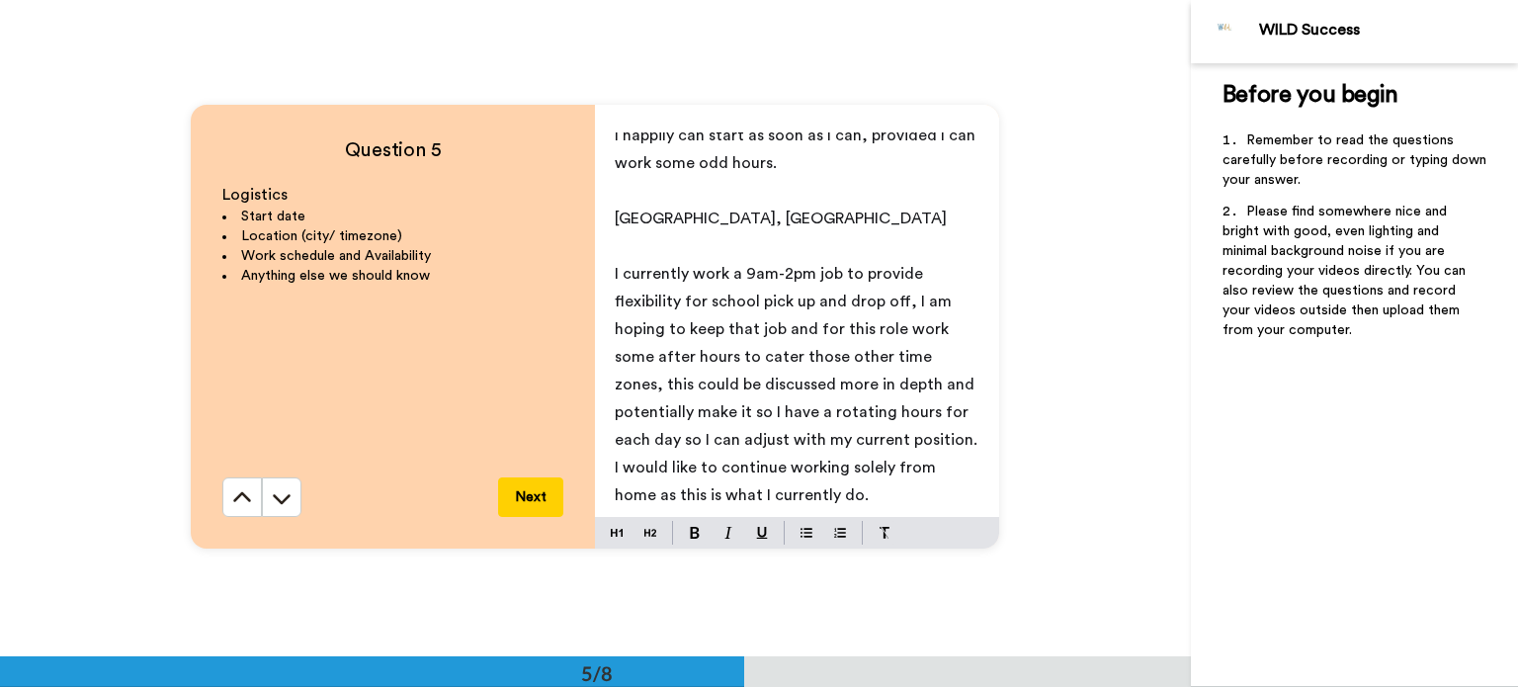
click at [844, 493] on p "I currently work a 9am-2pm job to provide flexibility for school pick up and dr…" at bounding box center [797, 384] width 365 height 249
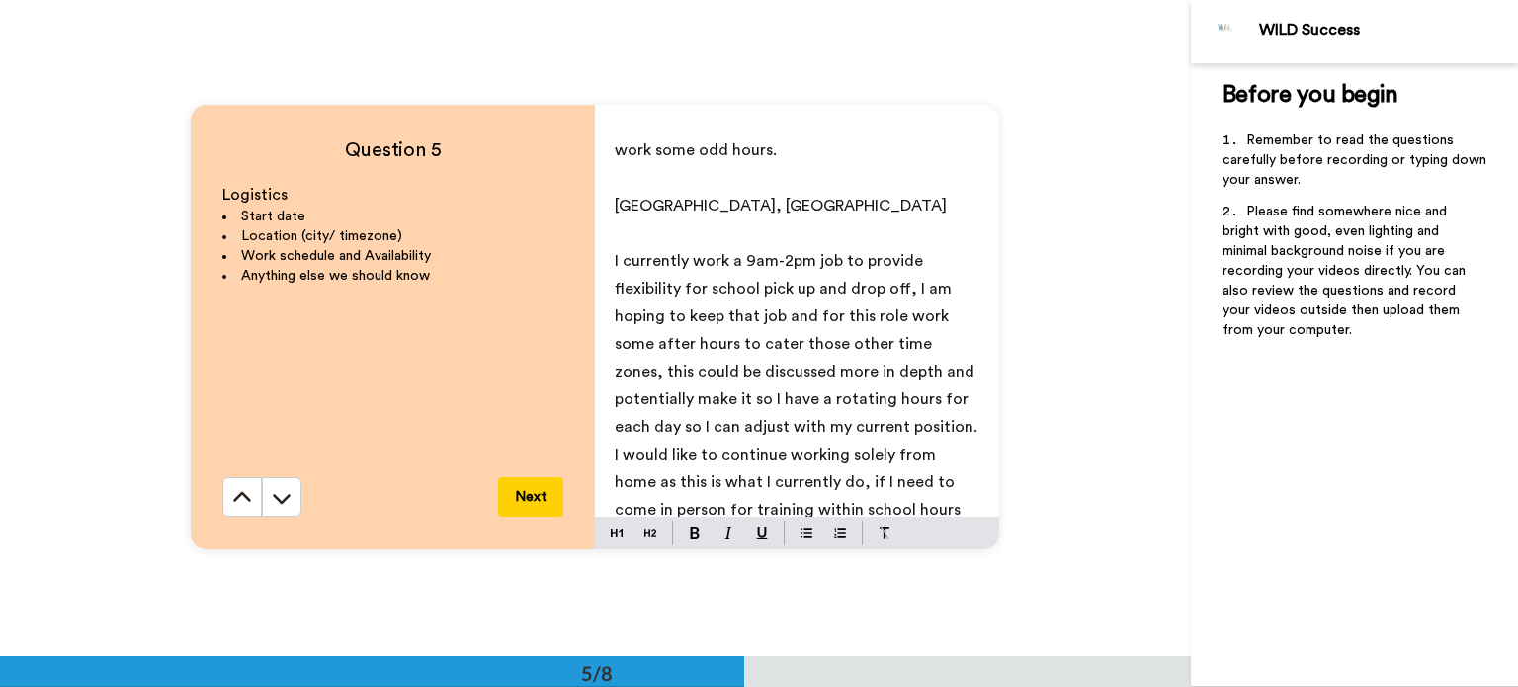
scroll to position [59, 0]
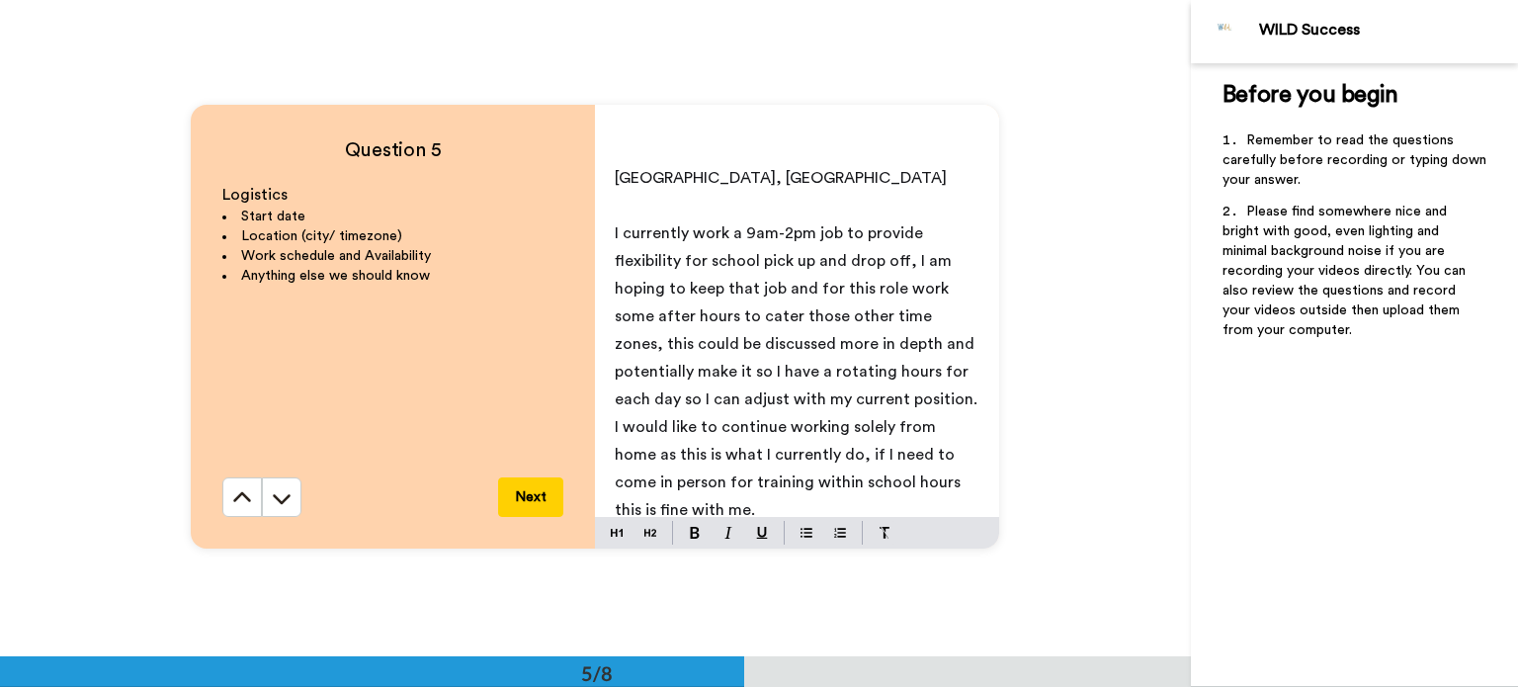
click at [961, 396] on span "I currently work a 9am-2pm job to provide flexibility for school pick up and dr…" at bounding box center [798, 371] width 367 height 293
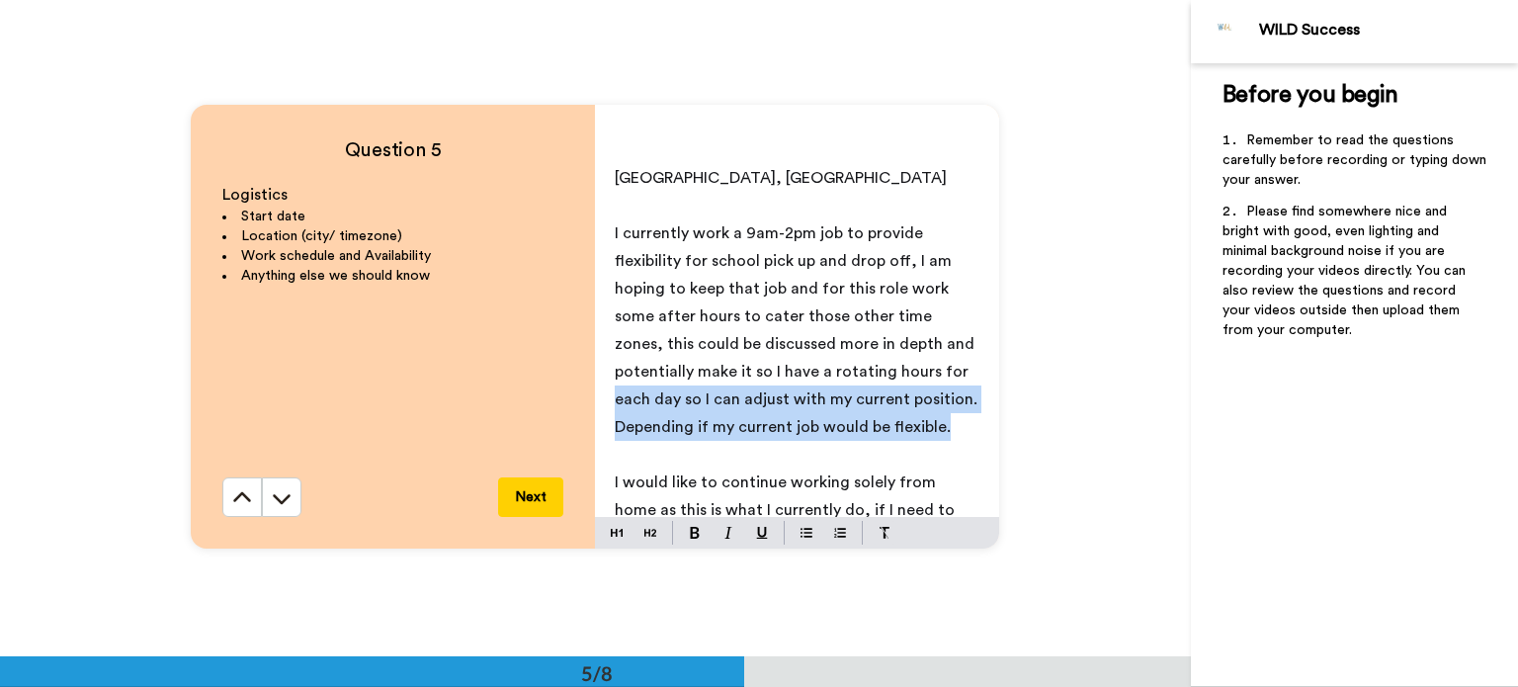
drag, startPoint x: 994, startPoint y: 367, endPoint x: 998, endPoint y: 440, distance: 73.2
click at [998, 440] on div "Question 5 Logistics Start date Location (city/ timezone) Work schedule and Ava…" at bounding box center [595, 327] width 1191 height 656
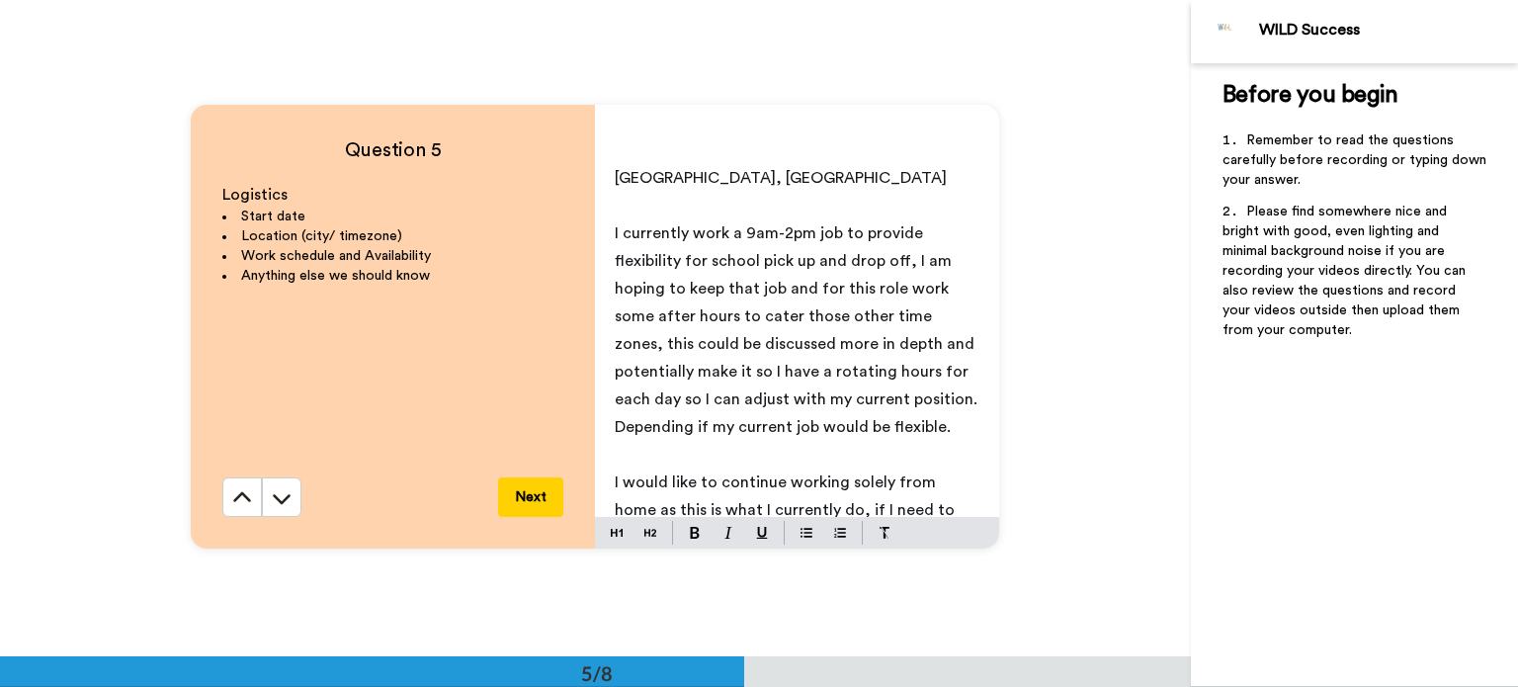
click at [964, 460] on div "I happily can start as soon as I can, provided I can work some odd hours. ﻿ [GE…" at bounding box center [797, 324] width 404 height 384
click at [982, 422] on div "I happily can start as soon as I can, provided I can work some odd hours. ﻿ [GE…" at bounding box center [797, 324] width 404 height 384
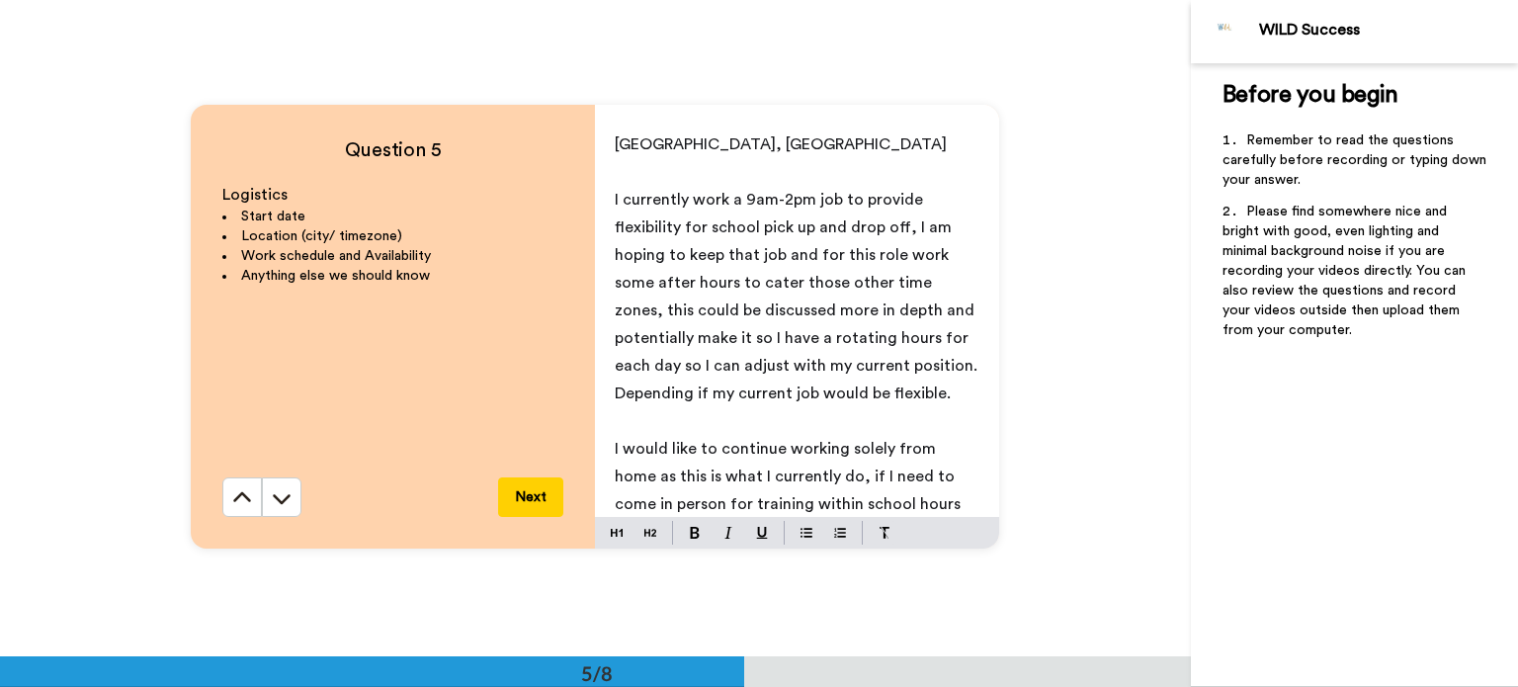
scroll to position [129, 0]
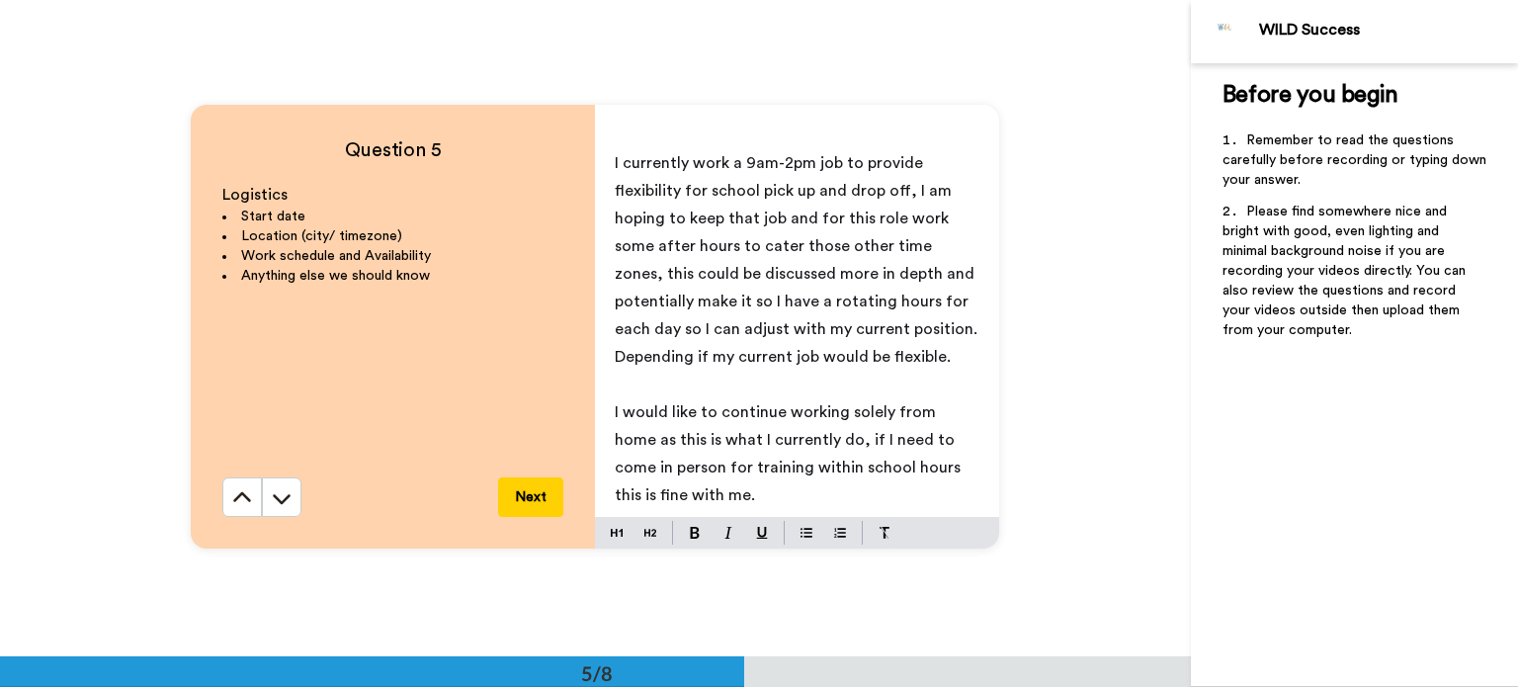
click at [802, 442] on span "I would like to continue working solely from home as this is what I currently d…" at bounding box center [790, 453] width 350 height 99
click at [522, 494] on button "Next" at bounding box center [530, 497] width 65 height 40
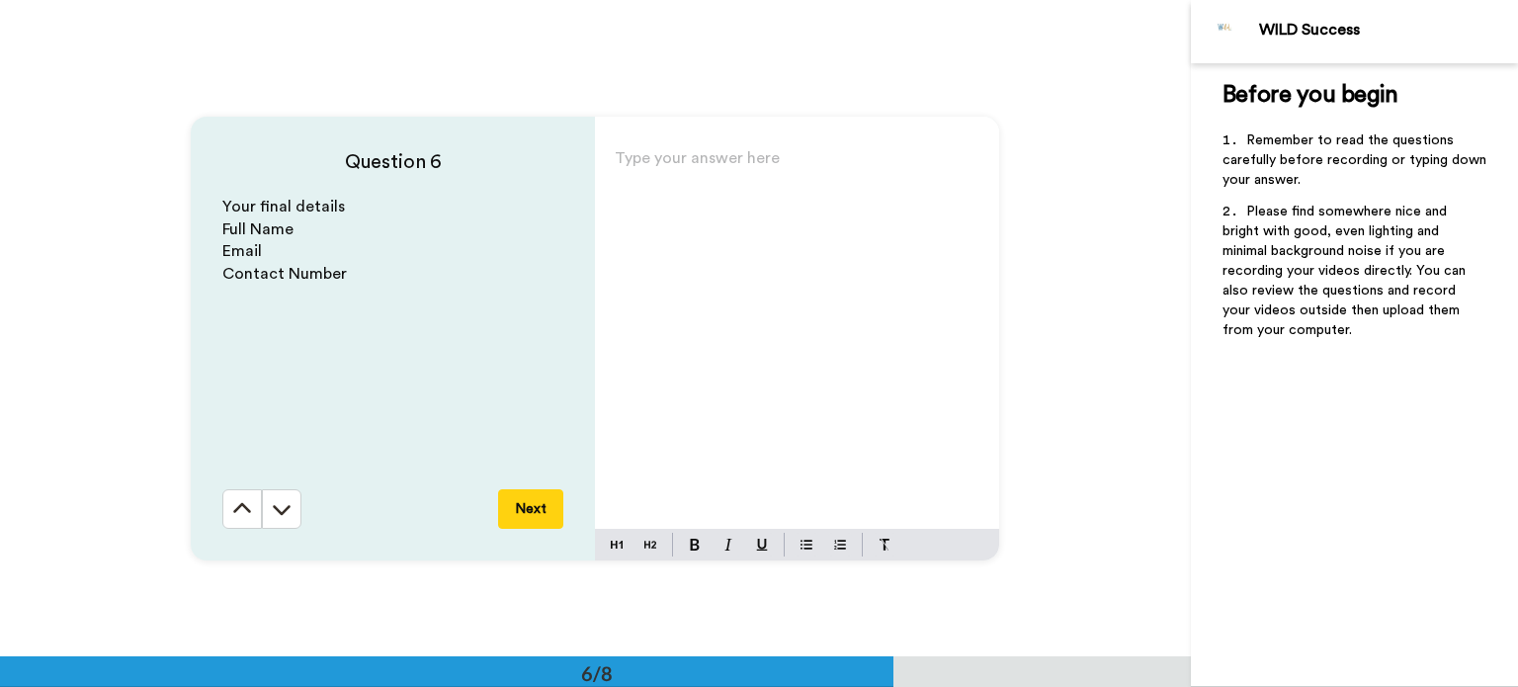
scroll to position [3285, 0]
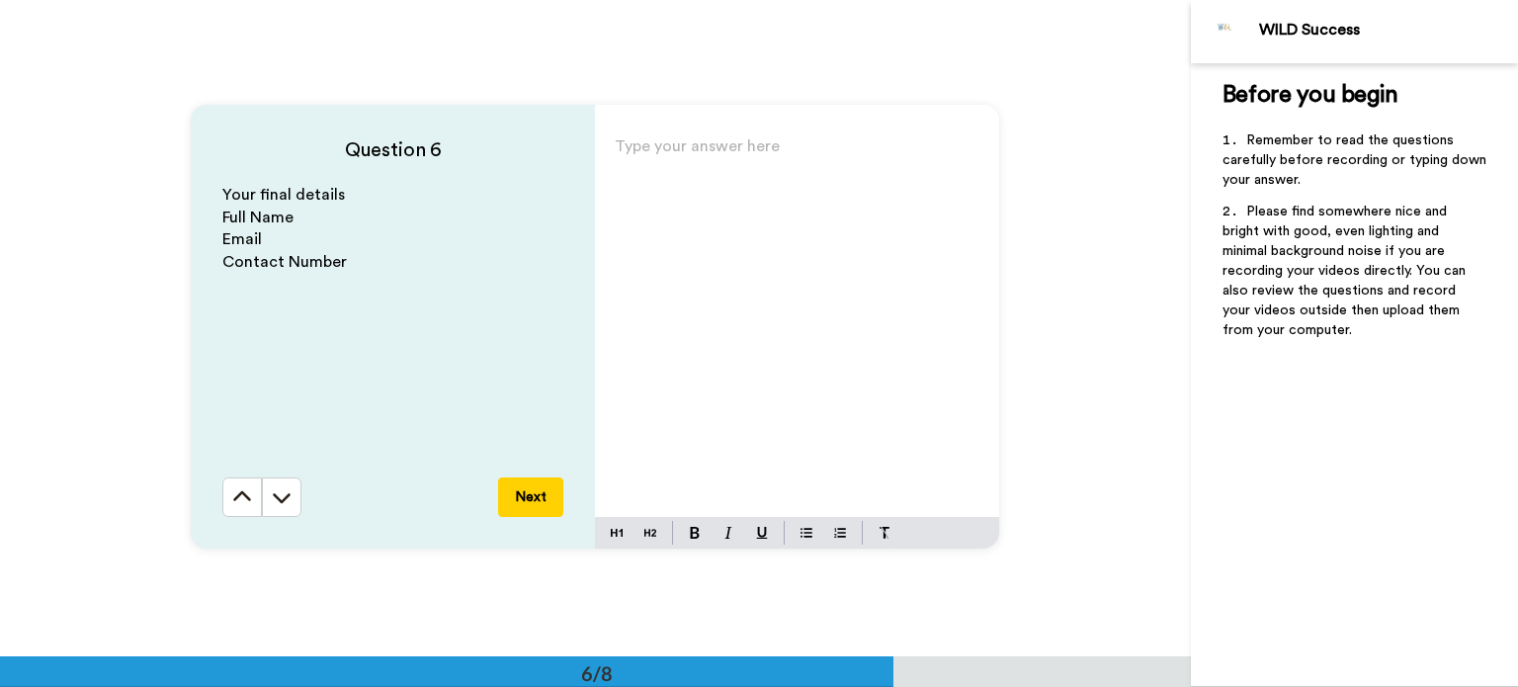
click at [664, 276] on div "Type your answer here ﻿" at bounding box center [797, 324] width 404 height 384
click at [519, 485] on button "Next" at bounding box center [530, 497] width 65 height 40
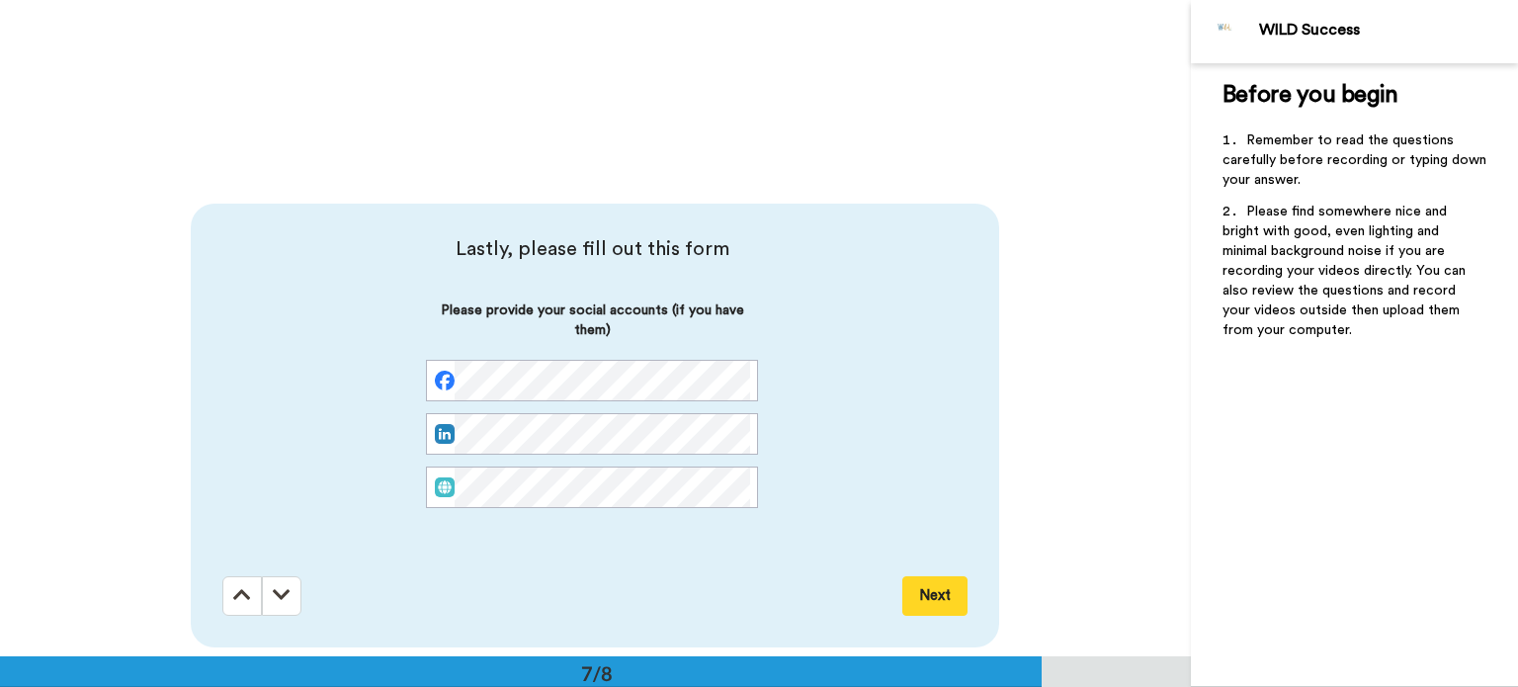
scroll to position [3856, 0]
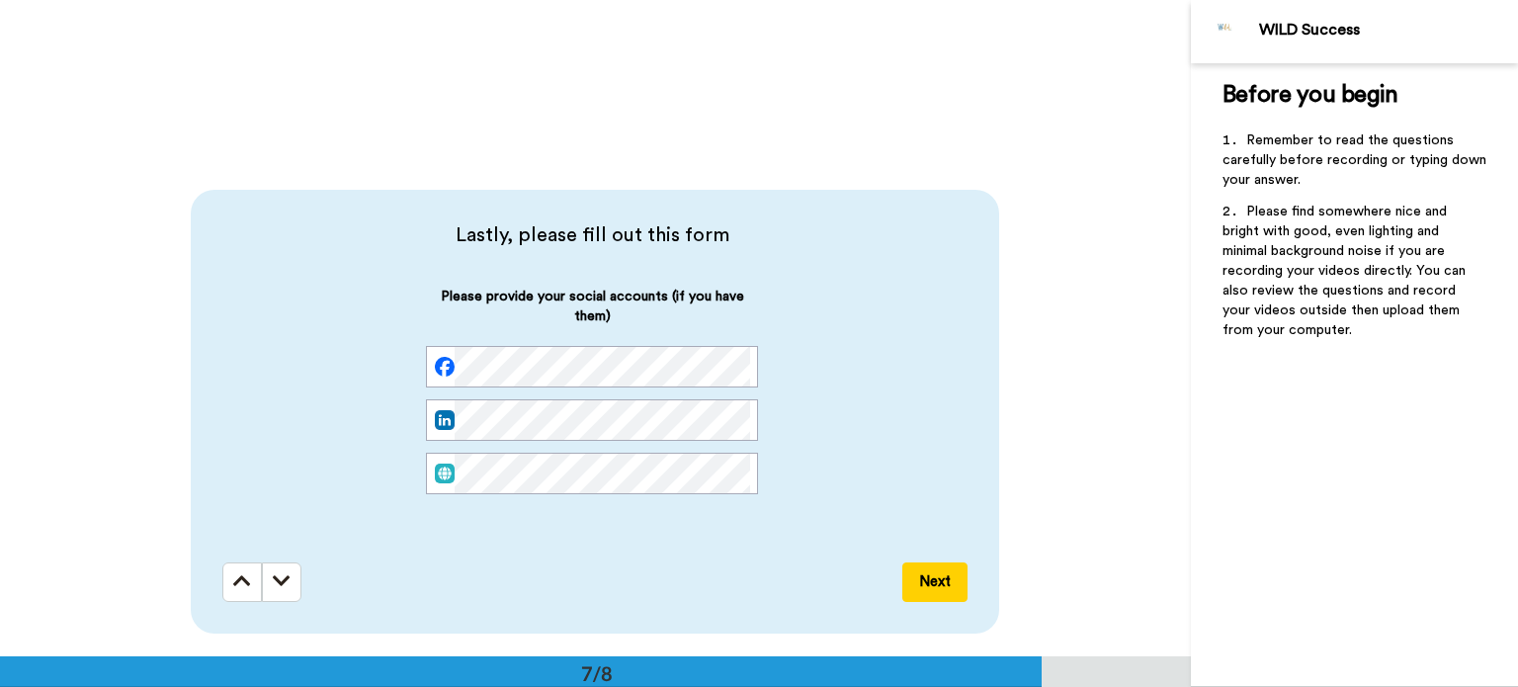
click at [918, 590] on button "Next" at bounding box center [934, 582] width 65 height 40
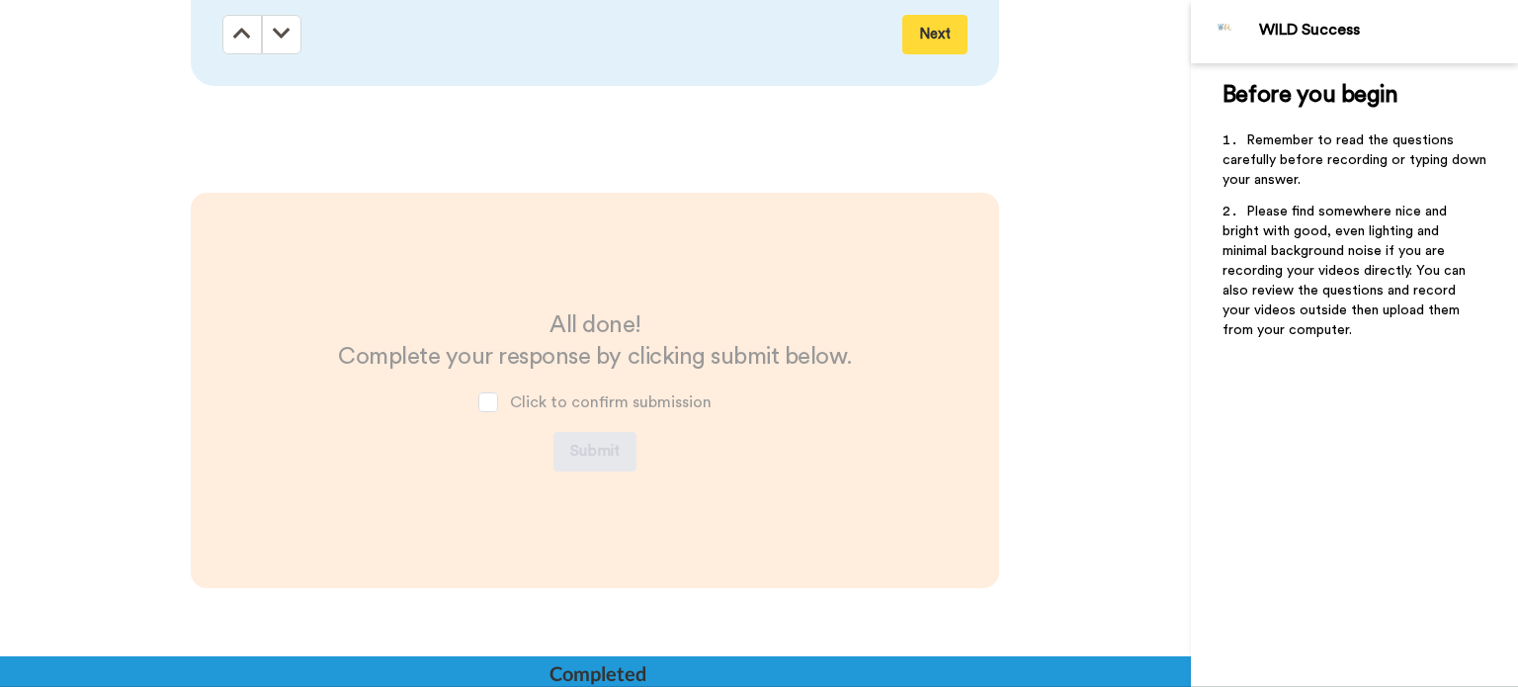
scroll to position [4467, 0]
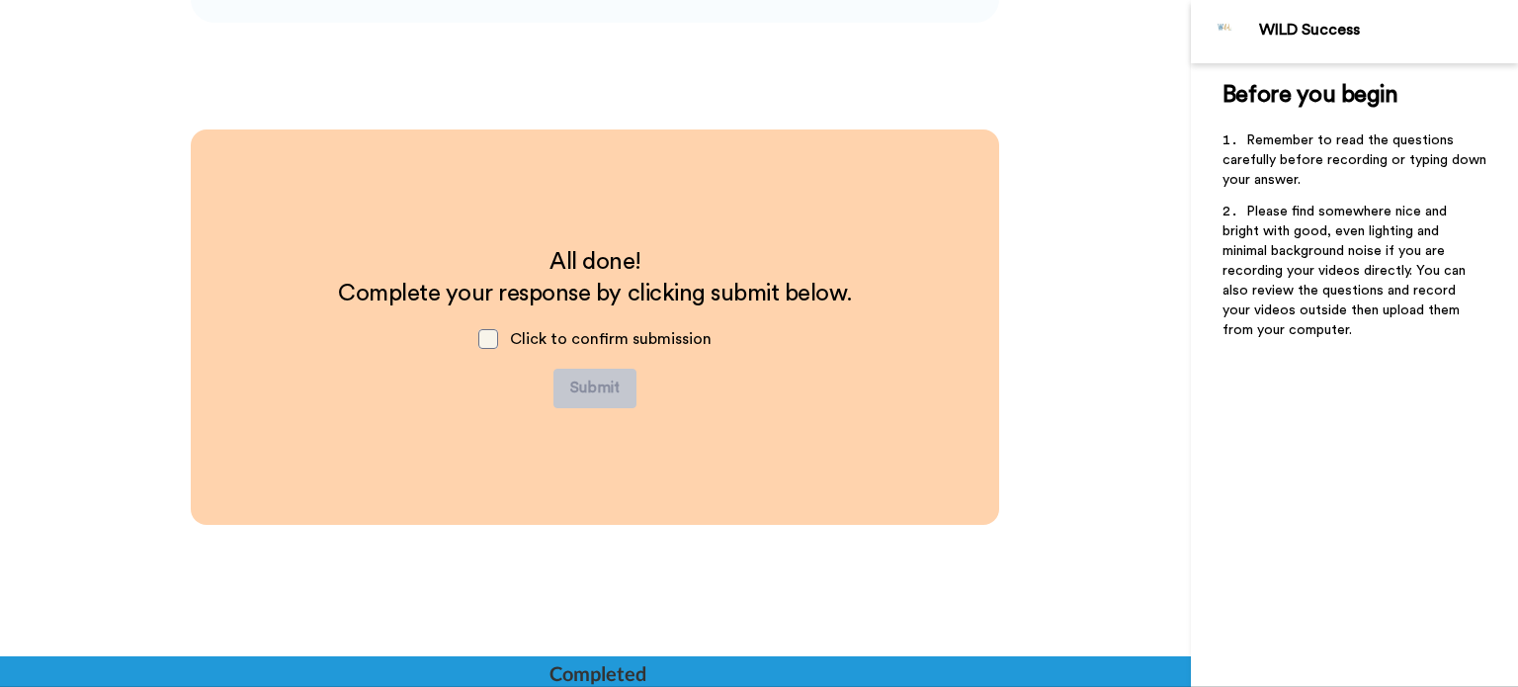
drag, startPoint x: 505, startPoint y: 315, endPoint x: 489, endPoint y: 334, distance: 24.5
click at [489, 334] on div "Click to confirm submission" at bounding box center [594, 338] width 265 height 59
click at [489, 334] on span at bounding box center [488, 339] width 20 height 20
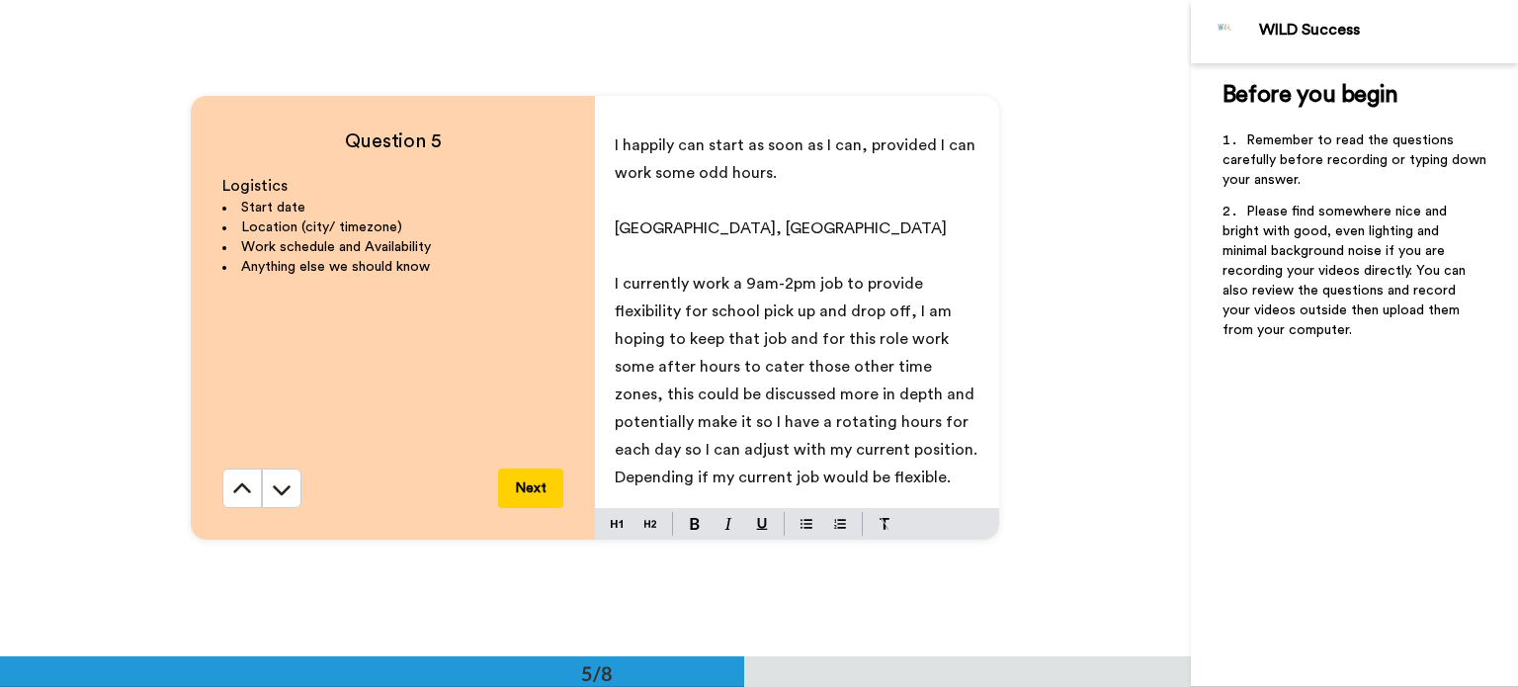
scroll to position [2649, 0]
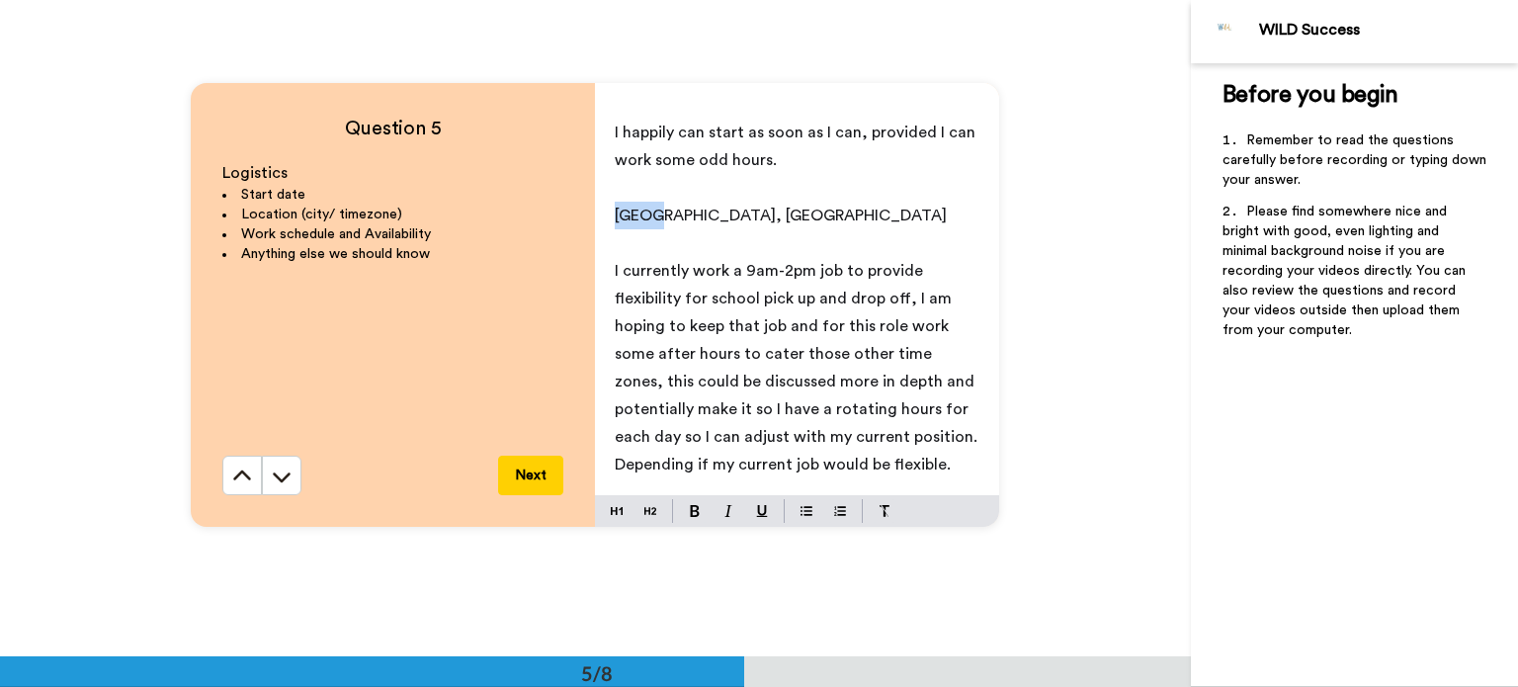
drag, startPoint x: 608, startPoint y: 216, endPoint x: 647, endPoint y: 219, distance: 39.6
click at [647, 219] on div "I happily can start as soon as I can, provided I can work some odd hours. ﻿ [GE…" at bounding box center [797, 303] width 404 height 384
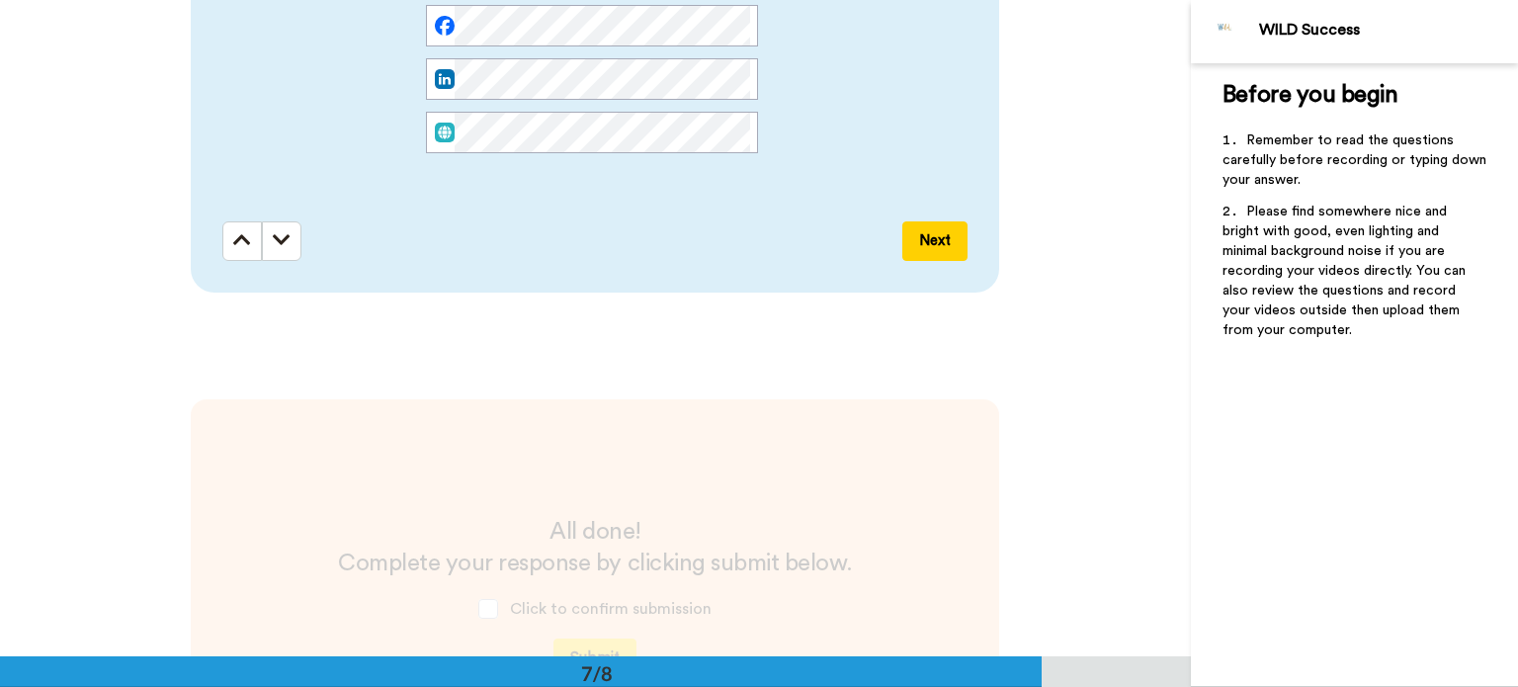
scroll to position [4204, 0]
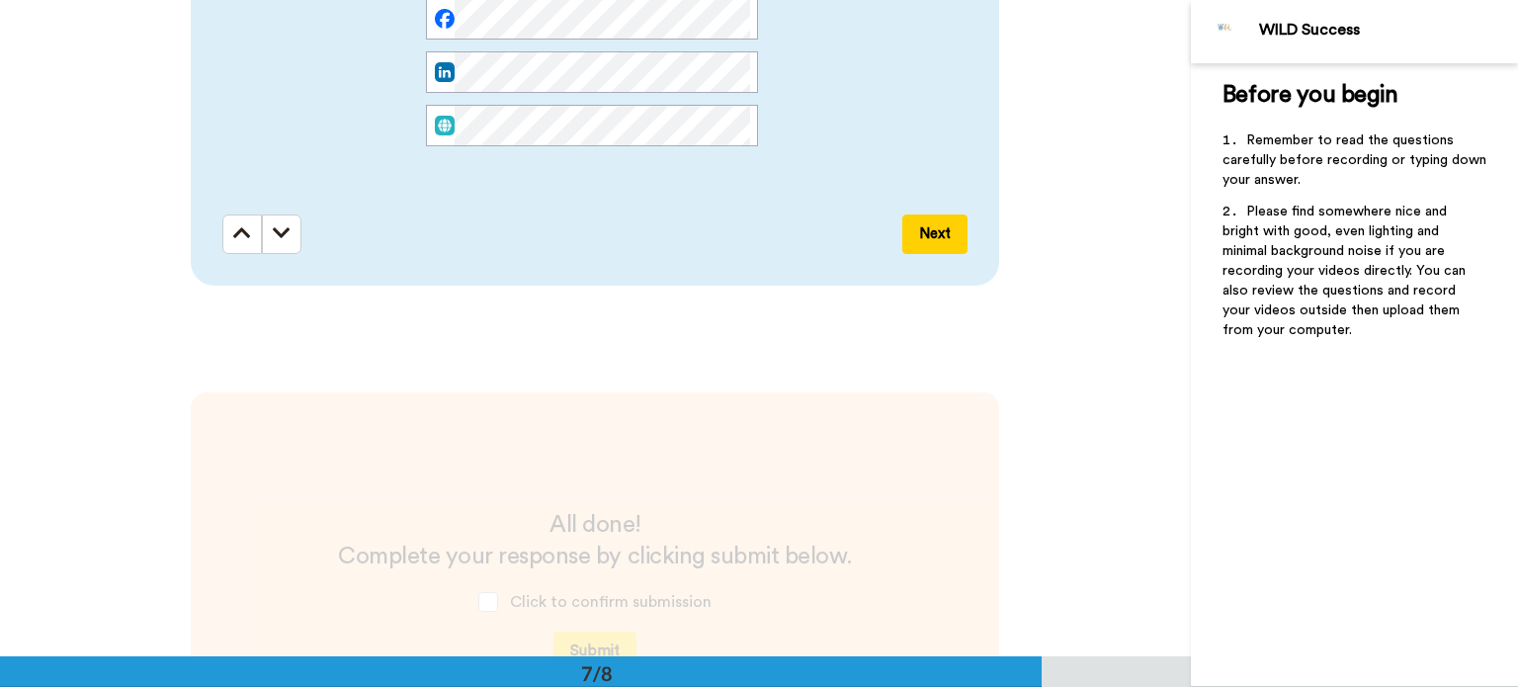
click at [925, 238] on button "Next" at bounding box center [934, 234] width 65 height 40
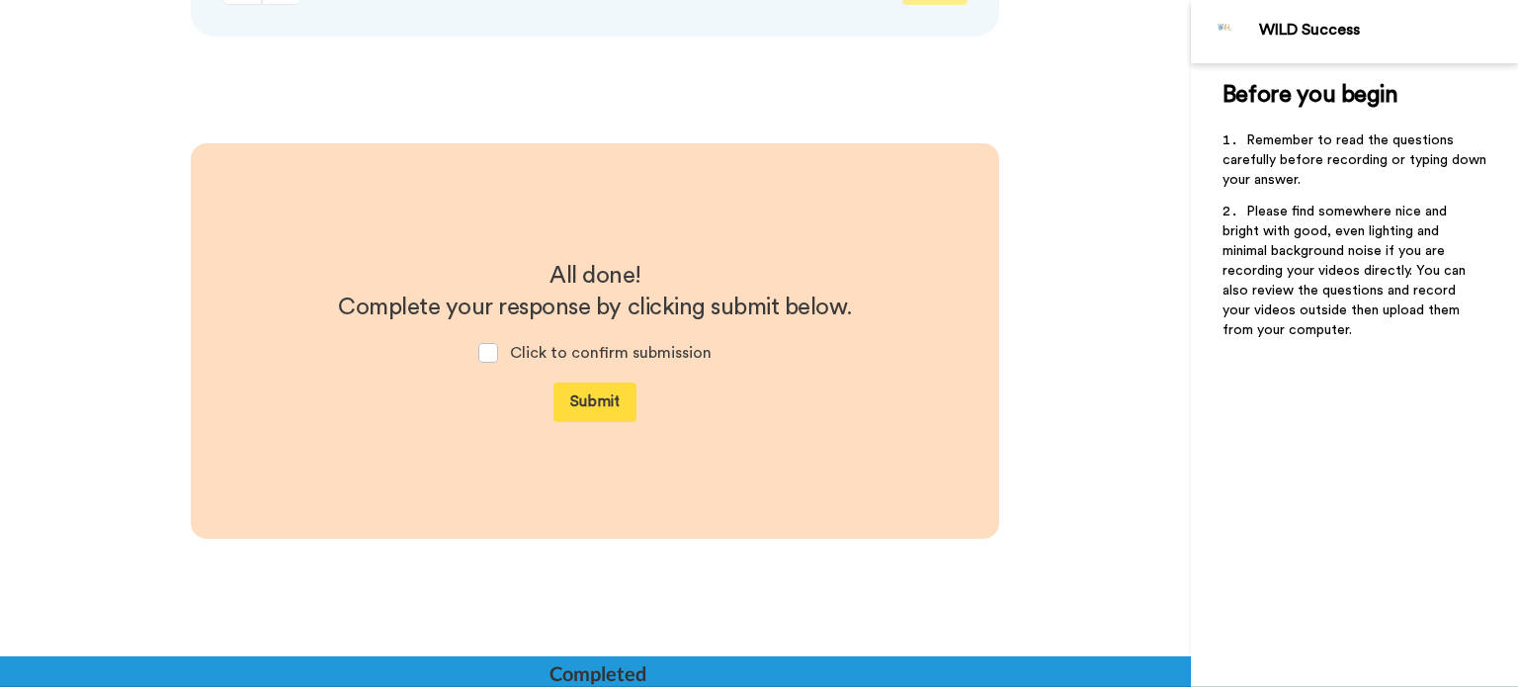
scroll to position [4467, 0]
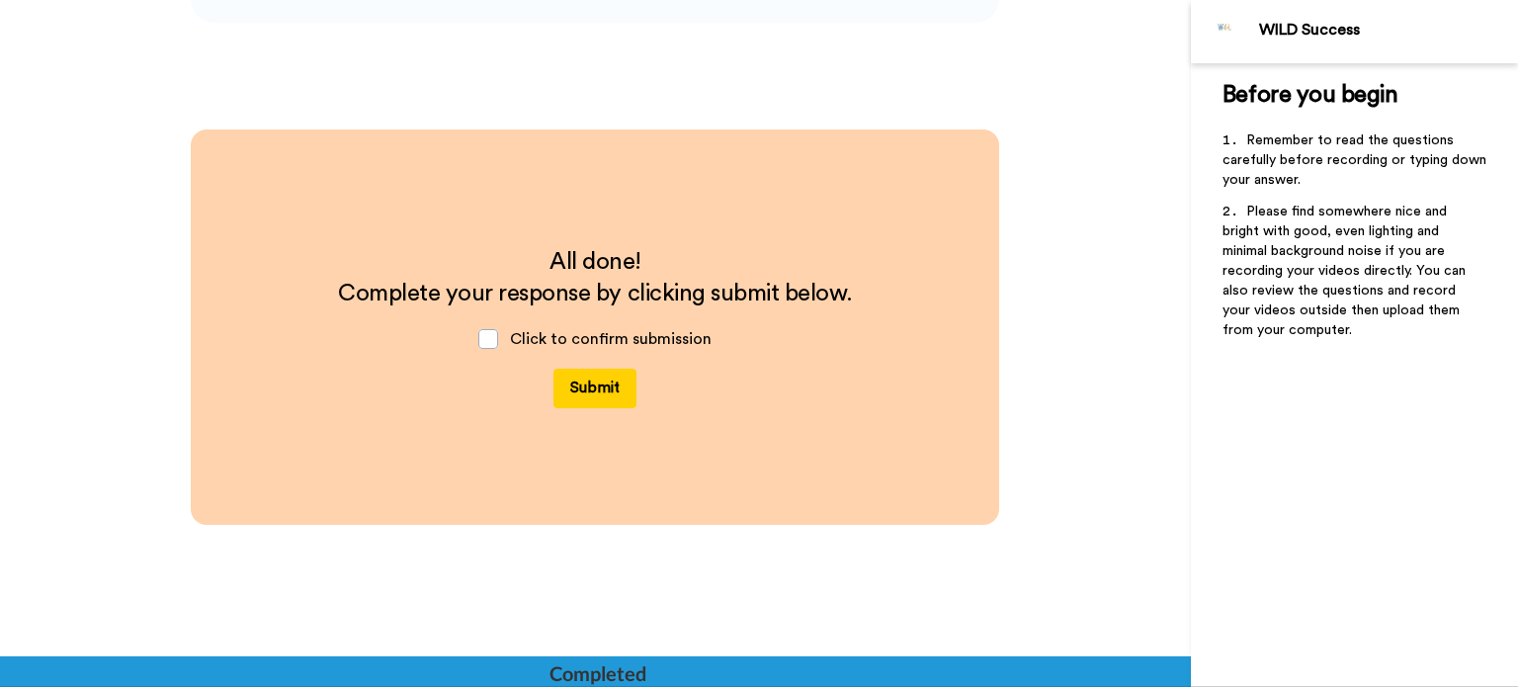
click at [590, 390] on button "Submit" at bounding box center [594, 389] width 83 height 40
